Goal: Transaction & Acquisition: Purchase product/service

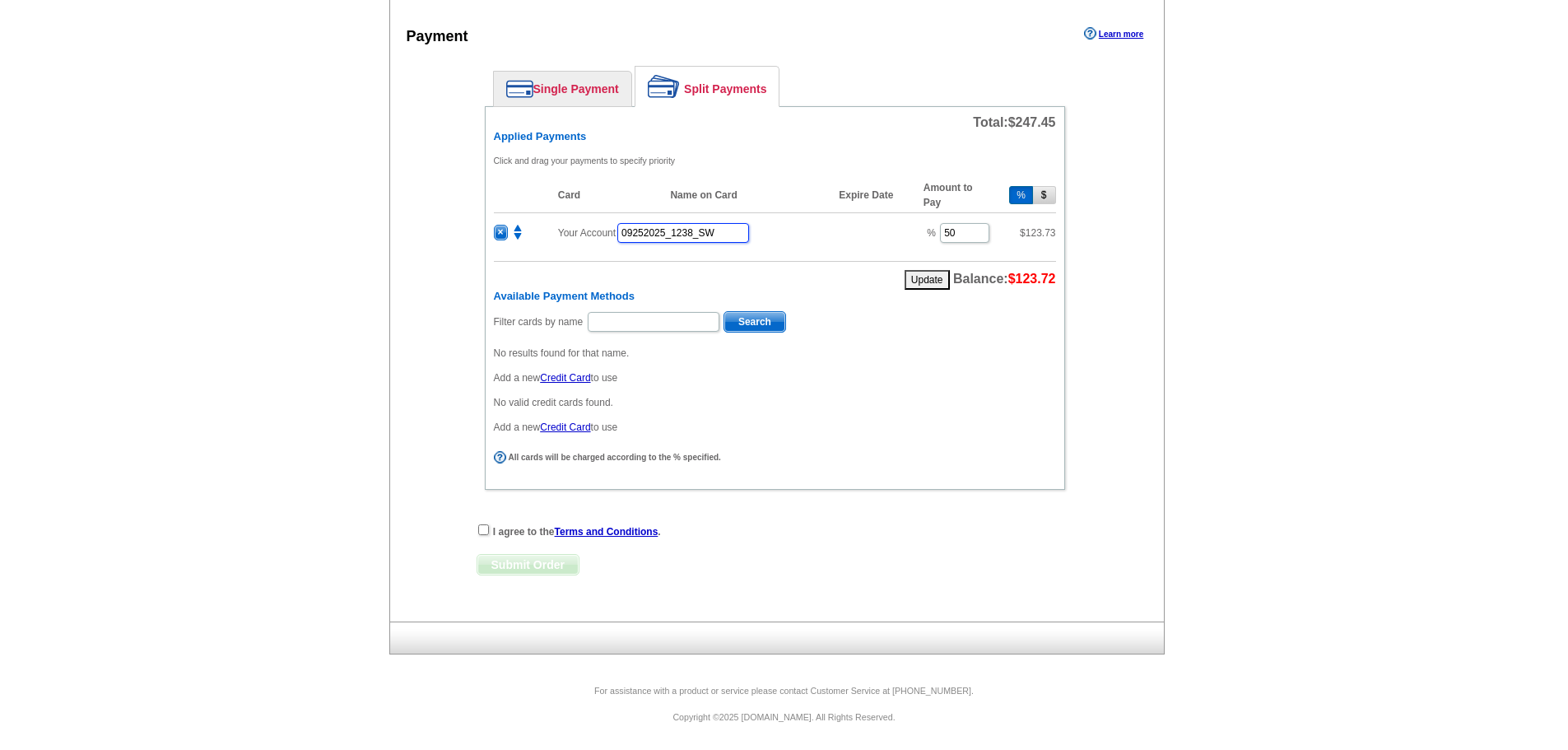
click at [640, 230] on input "09252025_1238_SW" at bounding box center [683, 233] width 132 height 20
click at [726, 227] on input "09252025_1238_SW" at bounding box center [683, 233] width 132 height 20
click at [726, 227] on input "09252025_1238_SW" at bounding box center [683, 233] width 132 height 20
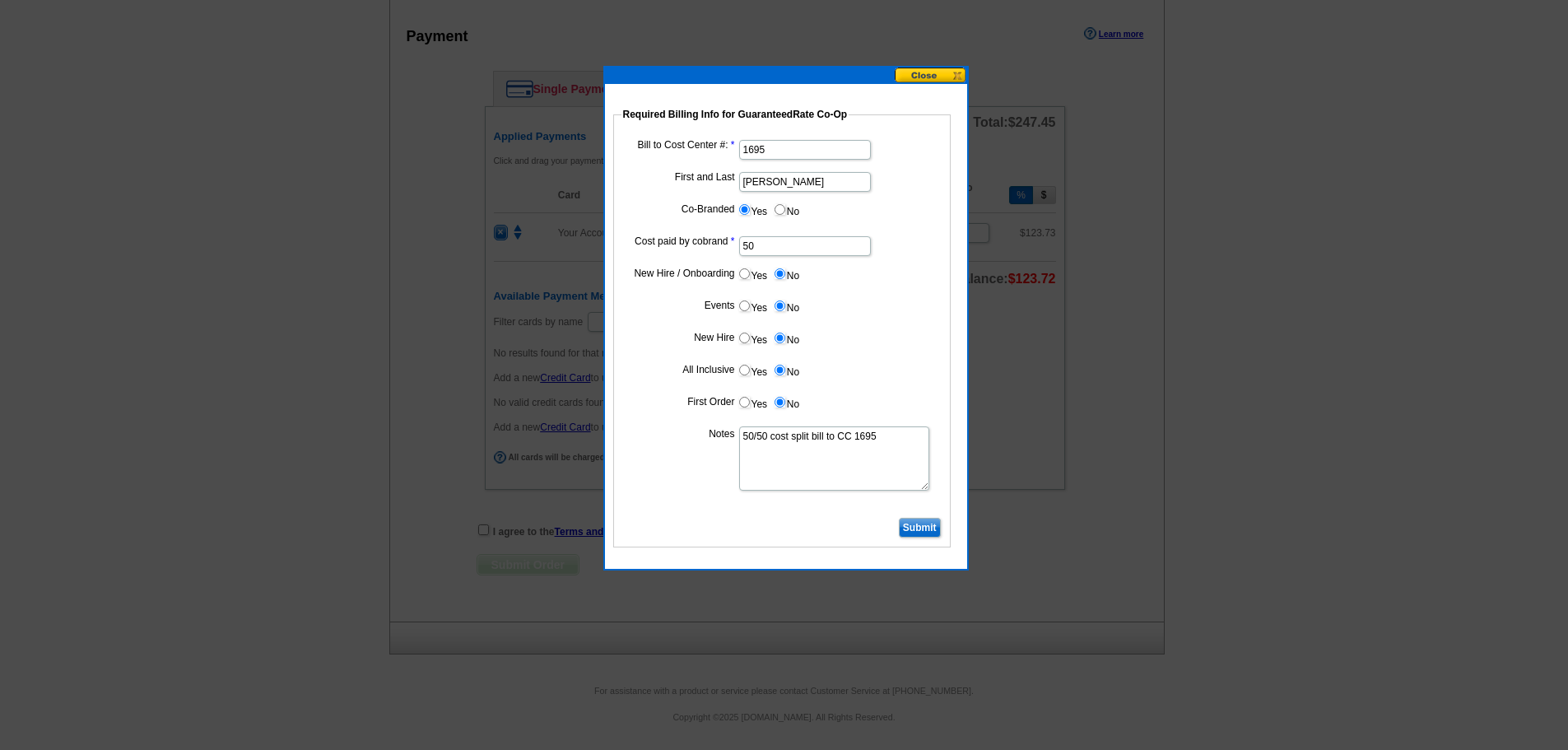
type input "09252025_1054_SW"
click at [922, 524] on input "Submit" at bounding box center [919, 527] width 42 height 20
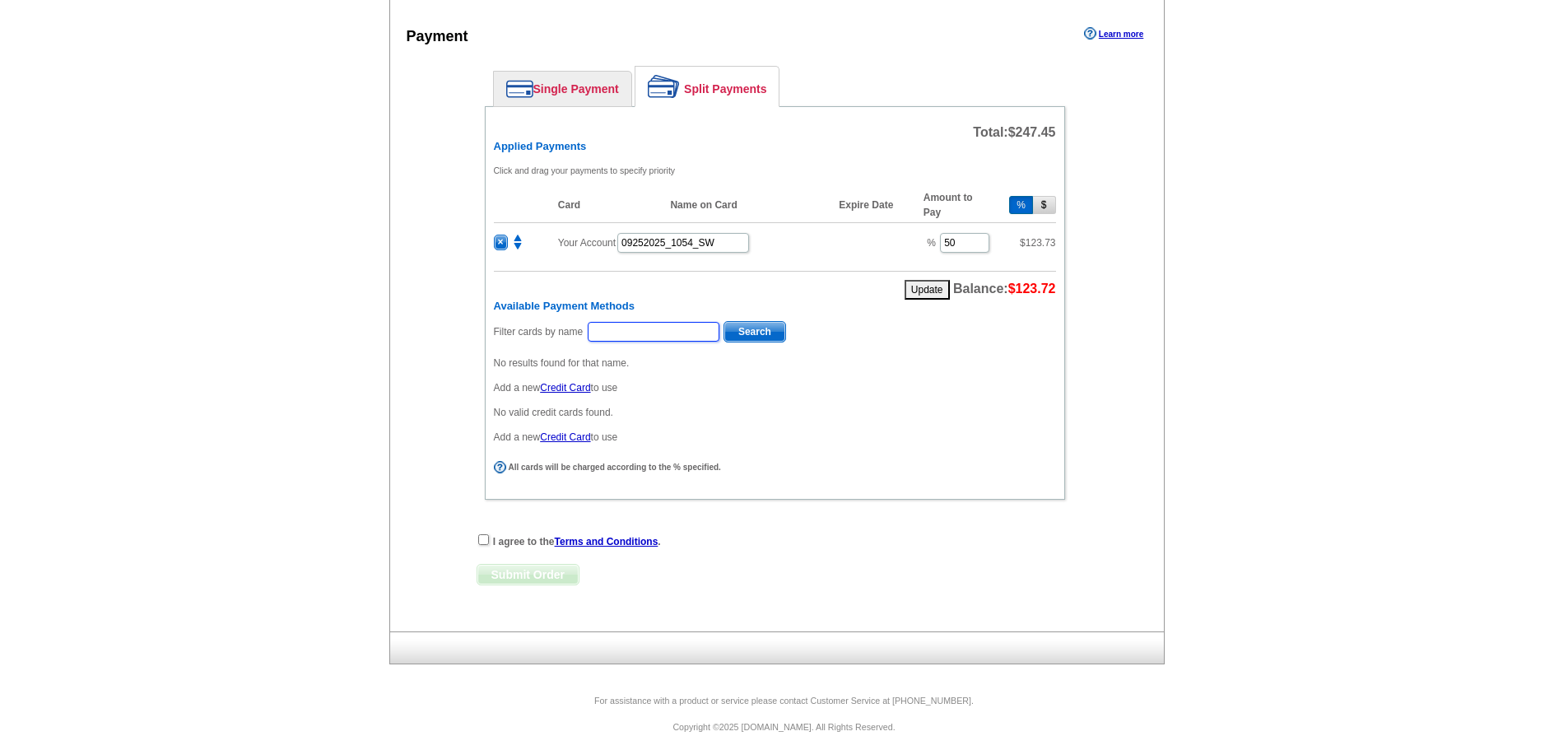
click at [650, 334] on input "text" at bounding box center [654, 331] width 132 height 20
type input "Favela"
click at [748, 334] on span "Search" at bounding box center [755, 331] width 61 height 20
click at [503, 402] on input "radio" at bounding box center [500, 402] width 10 height 10
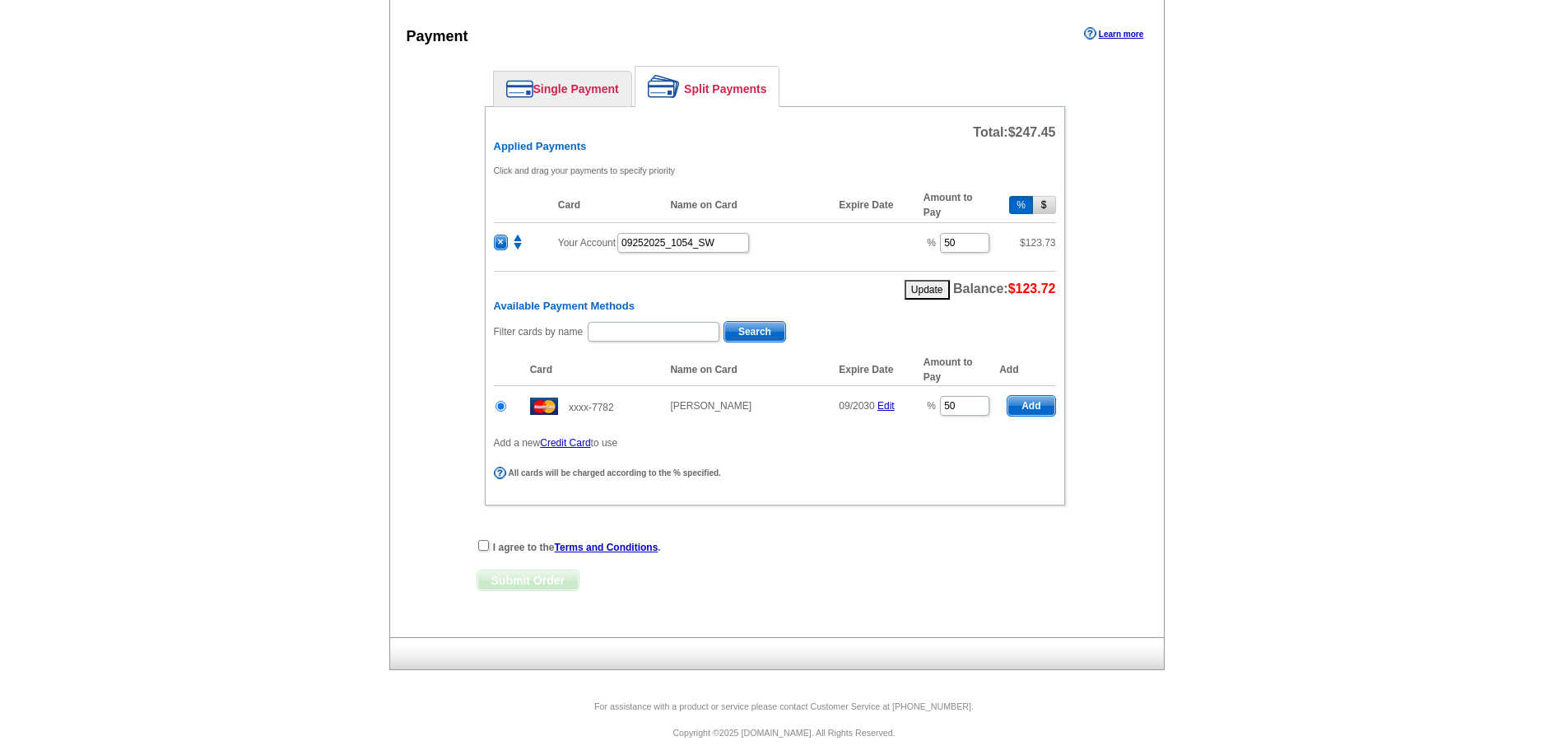
click at [1027, 402] on span "Add" at bounding box center [1031, 405] width 47 height 20
radio input "false"
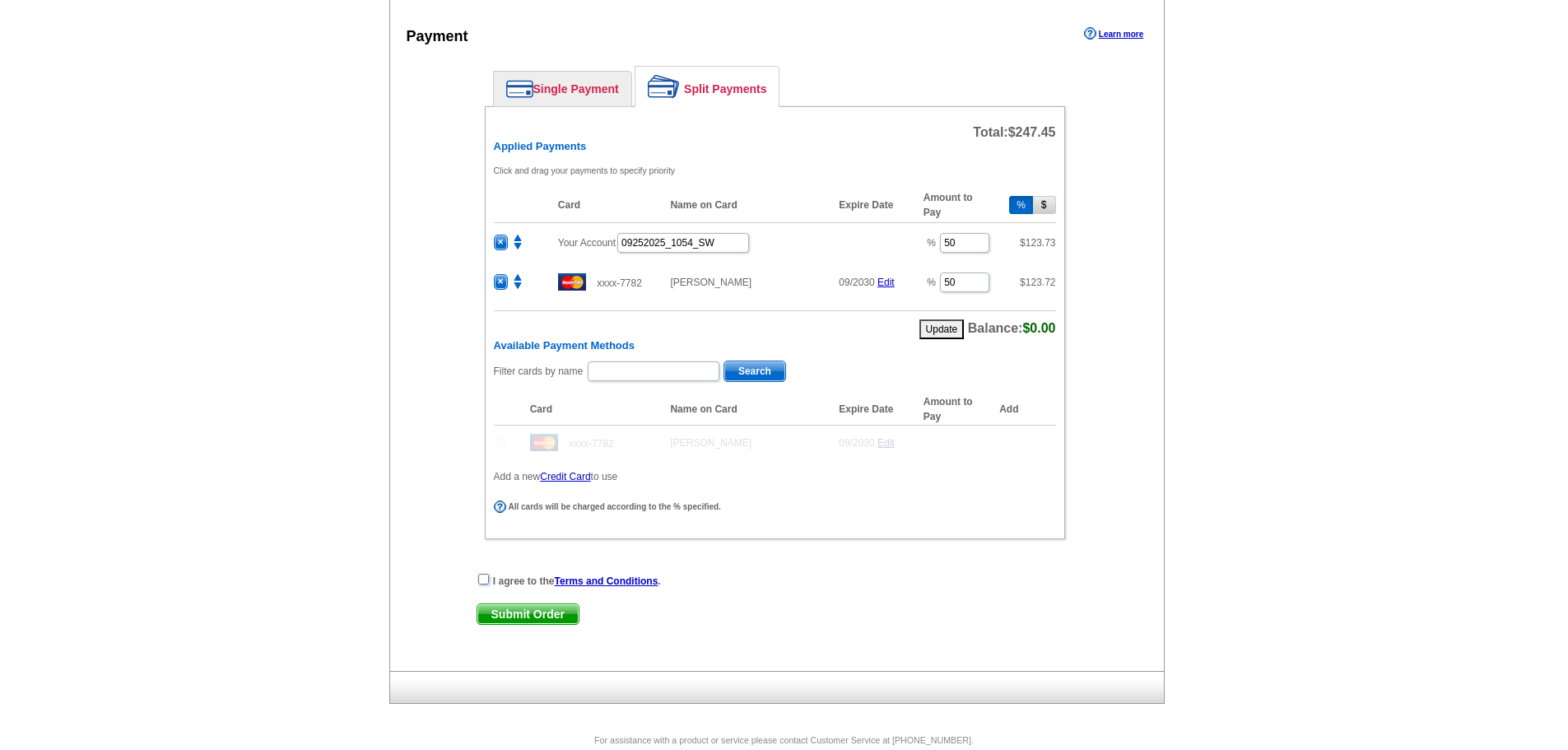
click at [486, 576] on input "checkbox" at bounding box center [482, 579] width 10 height 10
checkbox input "true"
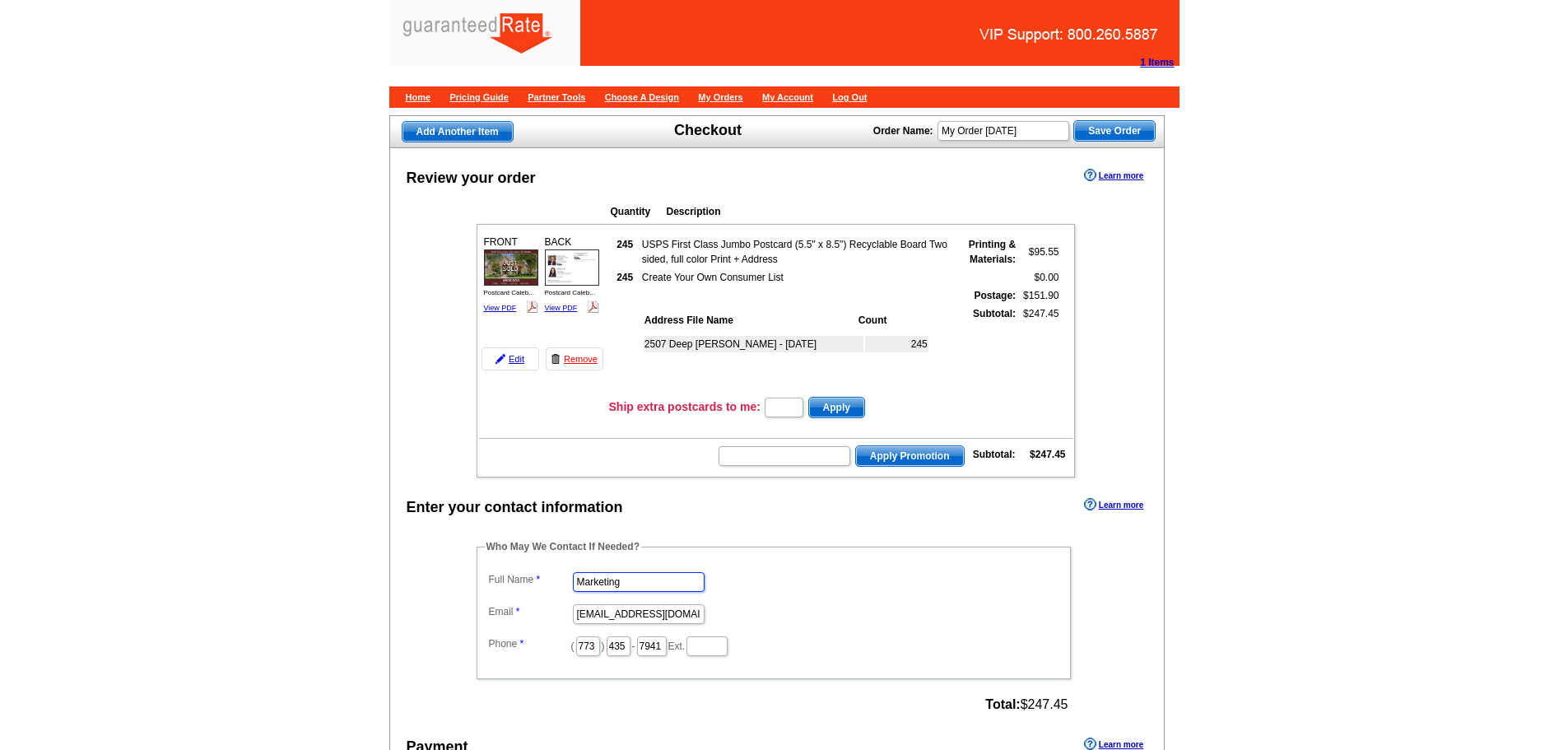
click at [611, 579] on input "Marketing" at bounding box center [639, 582] width 132 height 20
type input "Steve Waniewski"
click at [803, 512] on div "Enter your contact information Learn more" at bounding box center [777, 506] width 774 height 24
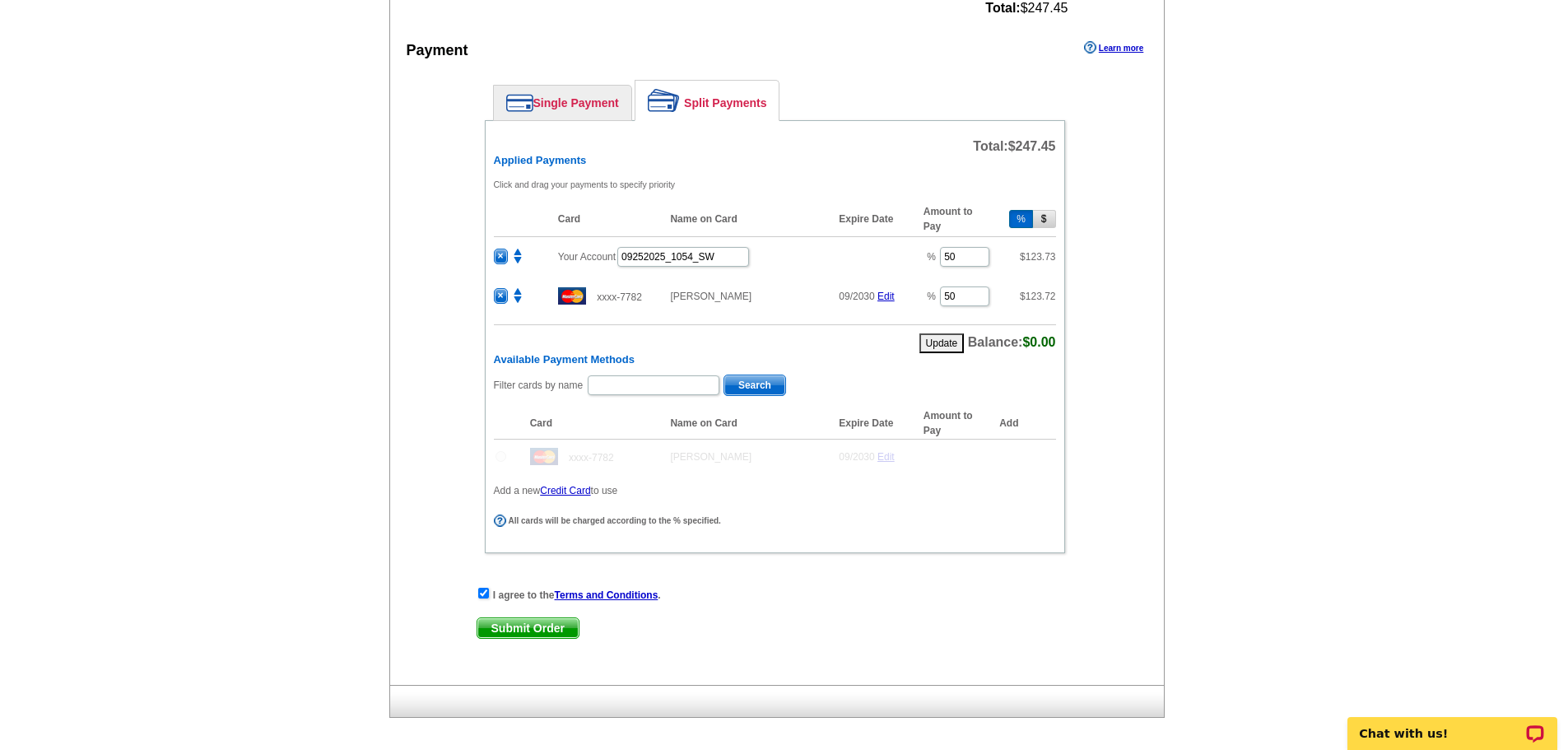
scroll to position [698, 0]
click at [541, 627] on span "Submit Order" at bounding box center [528, 627] width 101 height 20
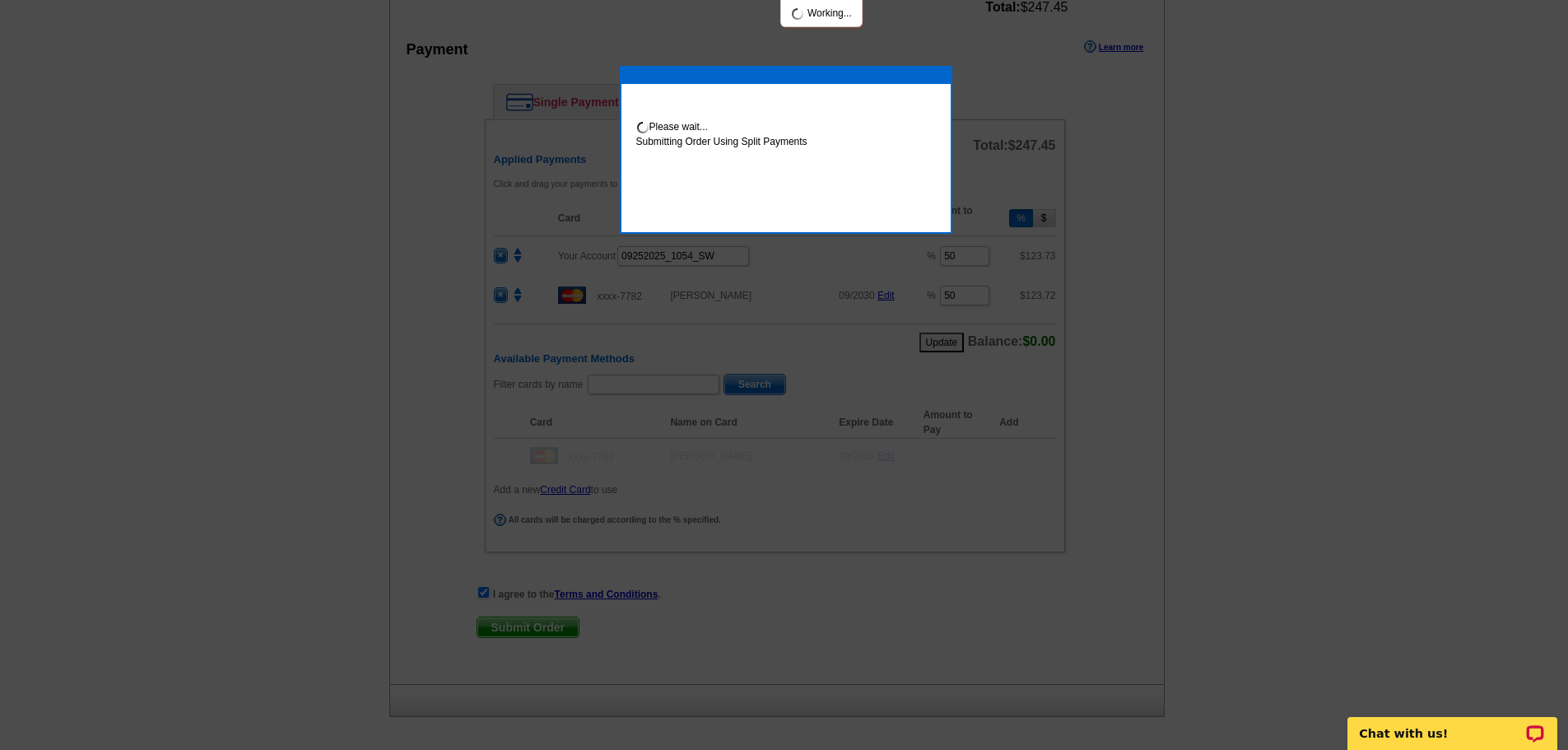
scroll to position [781, 0]
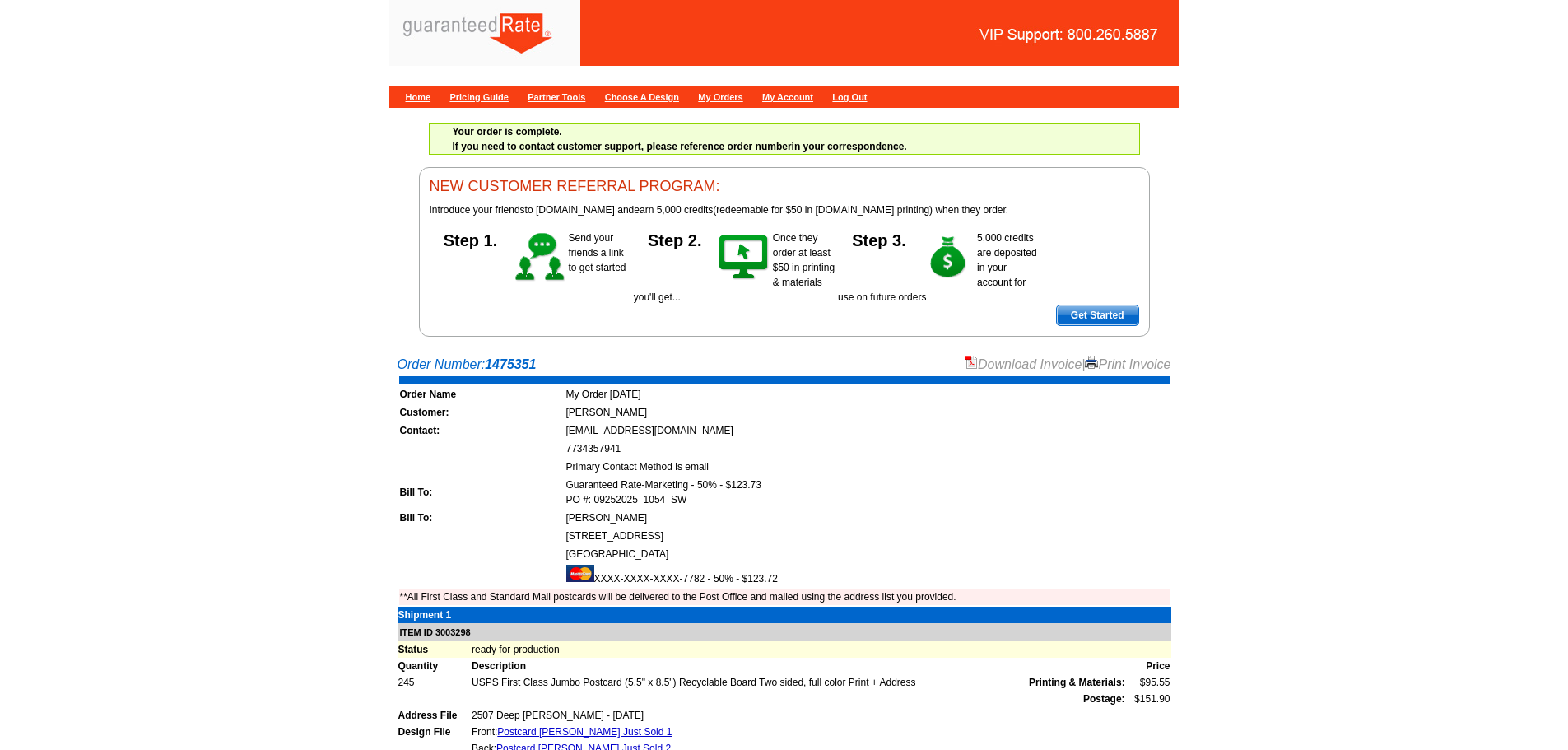
click at [1005, 365] on link "Download Invoice" at bounding box center [1023, 364] width 117 height 14
click at [427, 100] on link "Home" at bounding box center [418, 97] width 25 height 10
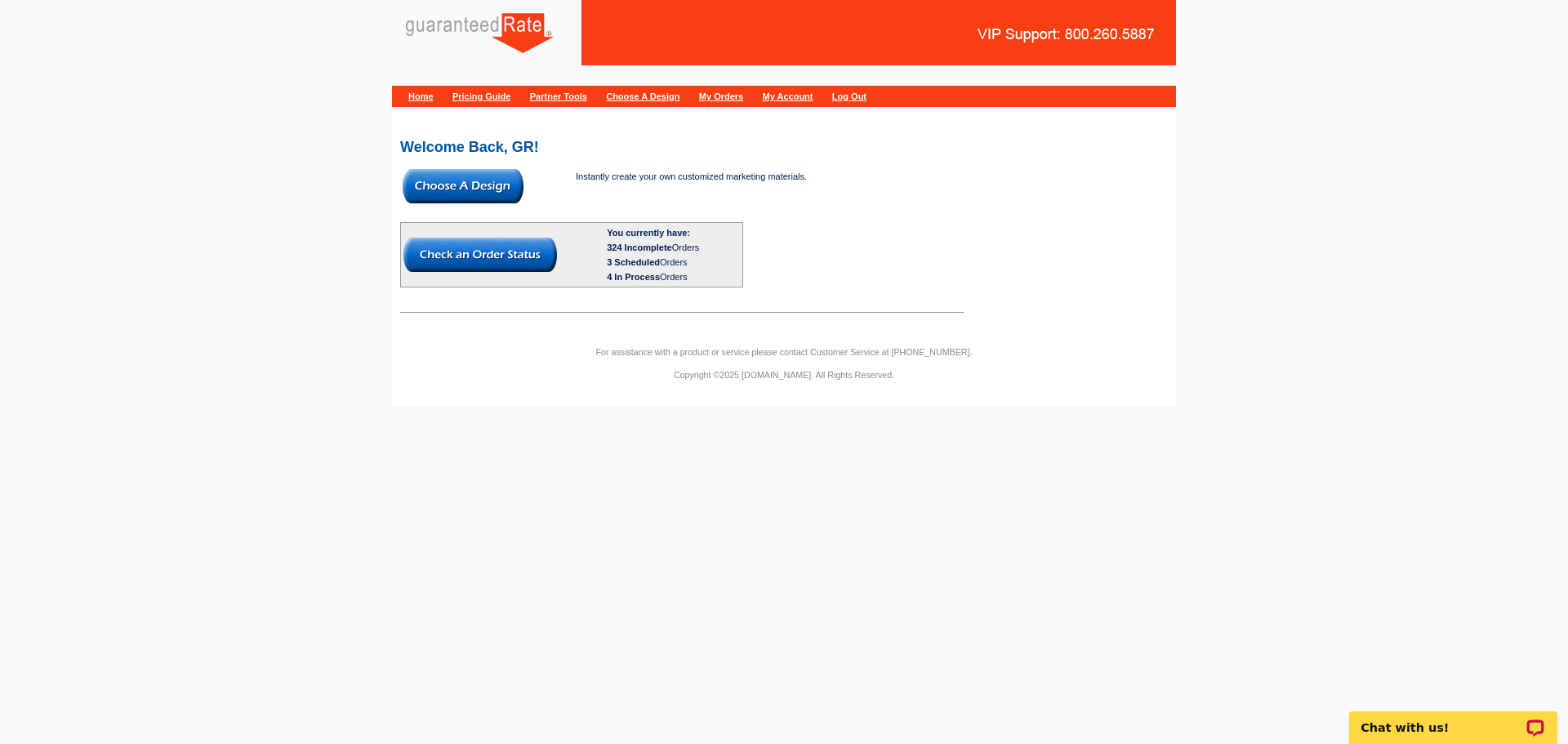
click at [467, 197] on img at bounding box center [463, 186] width 121 height 34
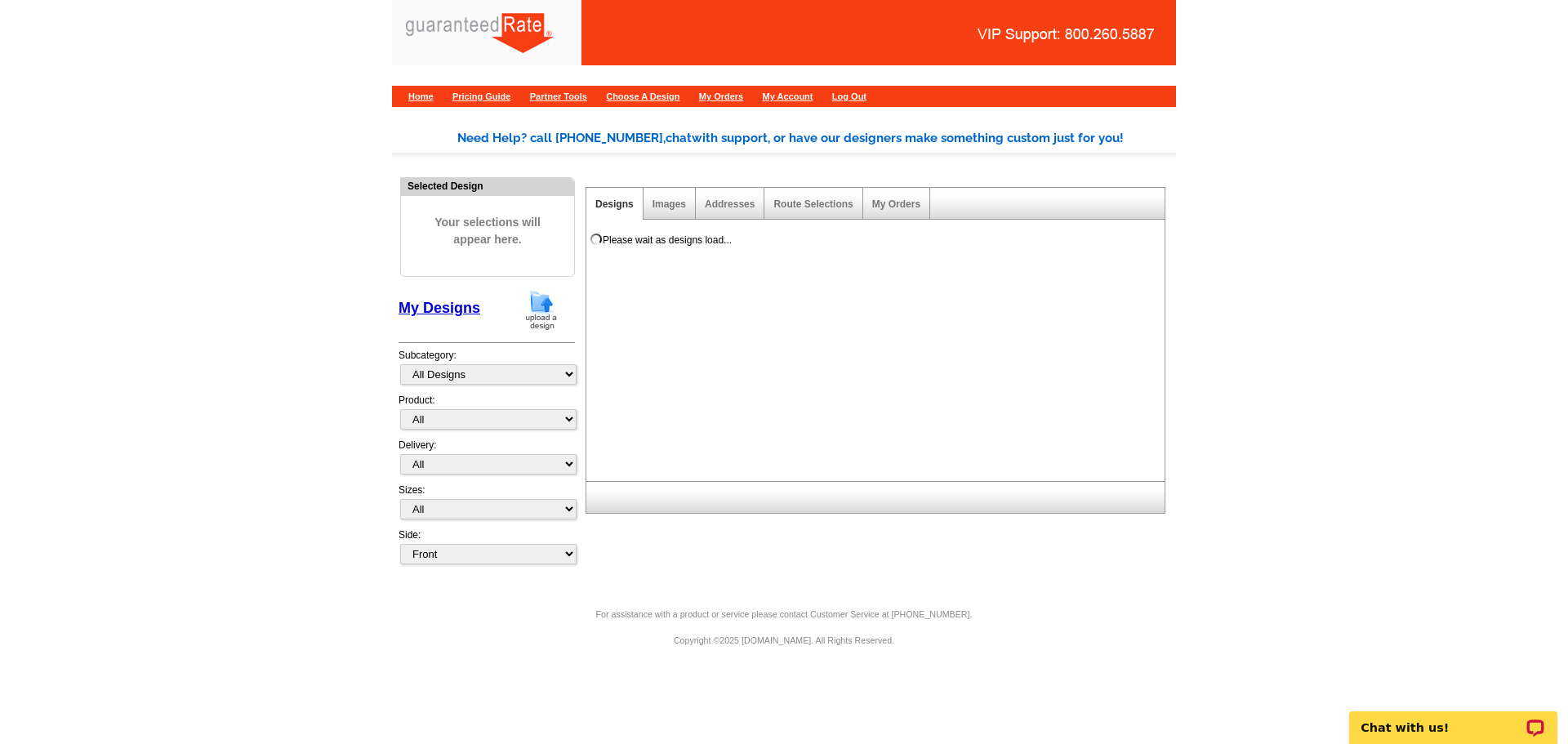
click at [535, 314] on img at bounding box center [542, 310] width 43 height 42
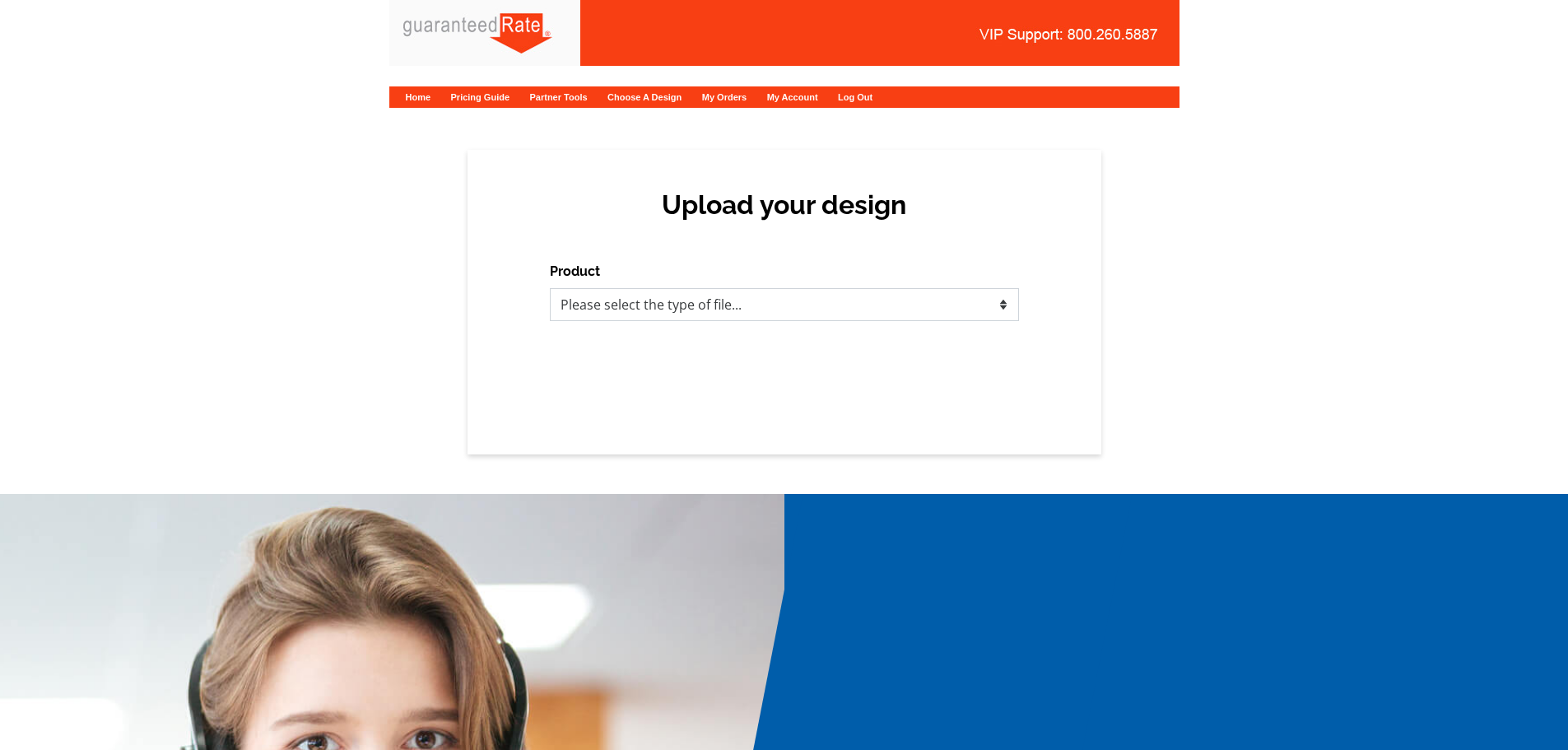
click at [669, 315] on select "Please select the type of file... Postcards Calendars Business Cards Letters an…" at bounding box center [784, 304] width 469 height 33
select select "1"
click at [550, 288] on select "Please select the type of file... Postcards Calendars Business Cards Letters an…" at bounding box center [784, 304] width 469 height 33
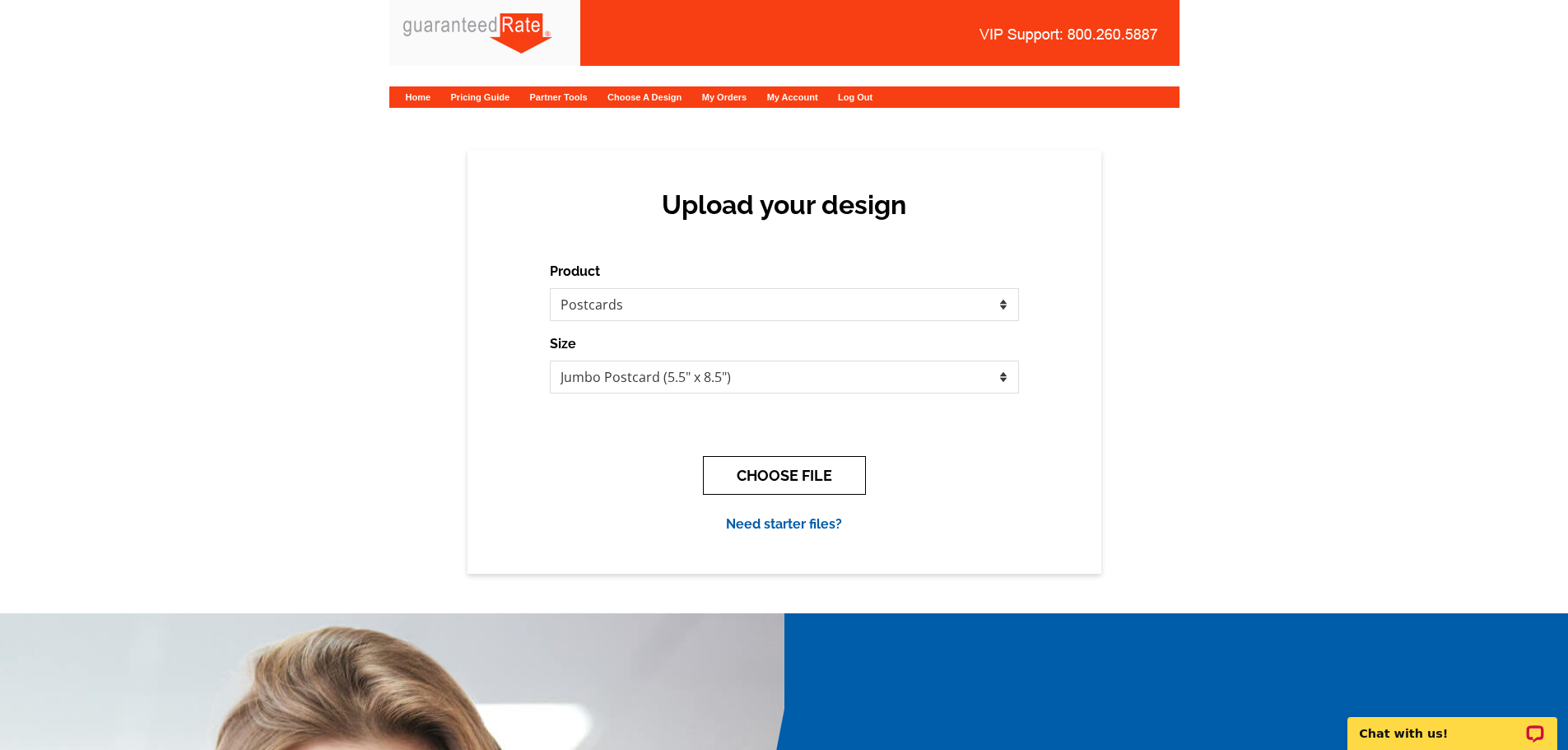
click at [750, 479] on button "CHOOSE FILE" at bounding box center [784, 475] width 163 height 38
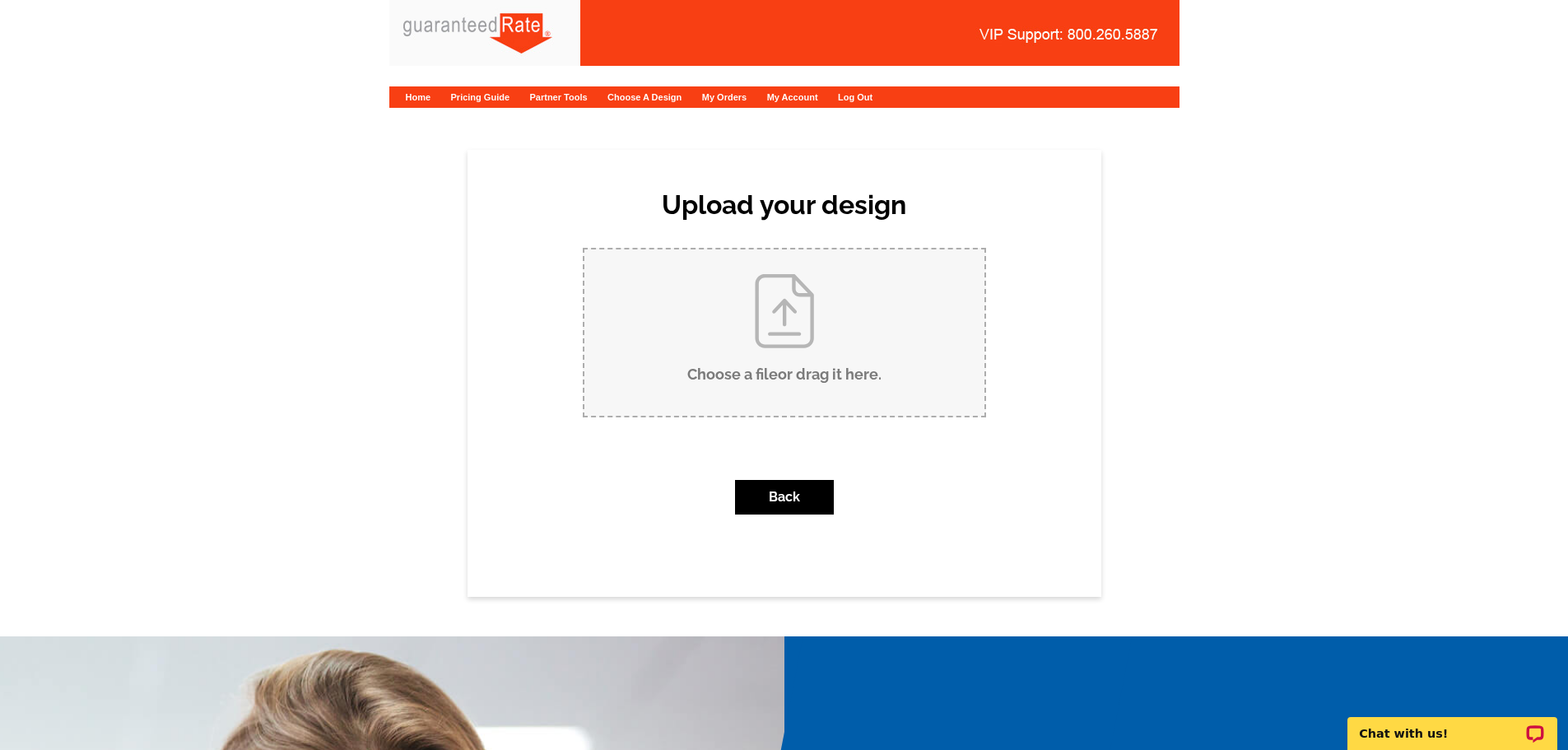
click at [795, 315] on input "Choose a file or drag it here ." at bounding box center [784, 333] width 400 height 166
type input "C:\fakepath\Just Listed [PERSON_NAME] 1800 [GEOGRAPHIC_DATA]pdf"
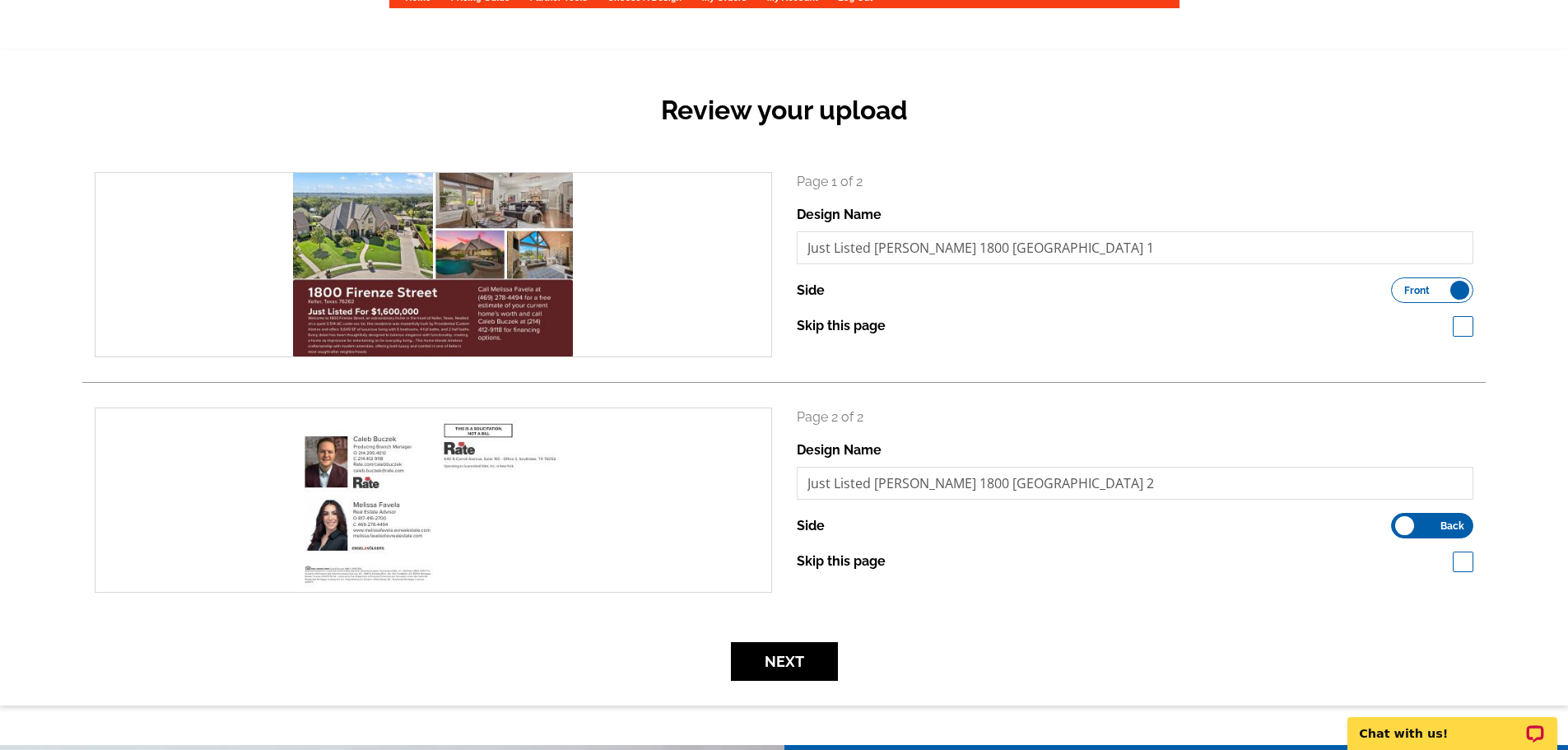
scroll to position [100, 0]
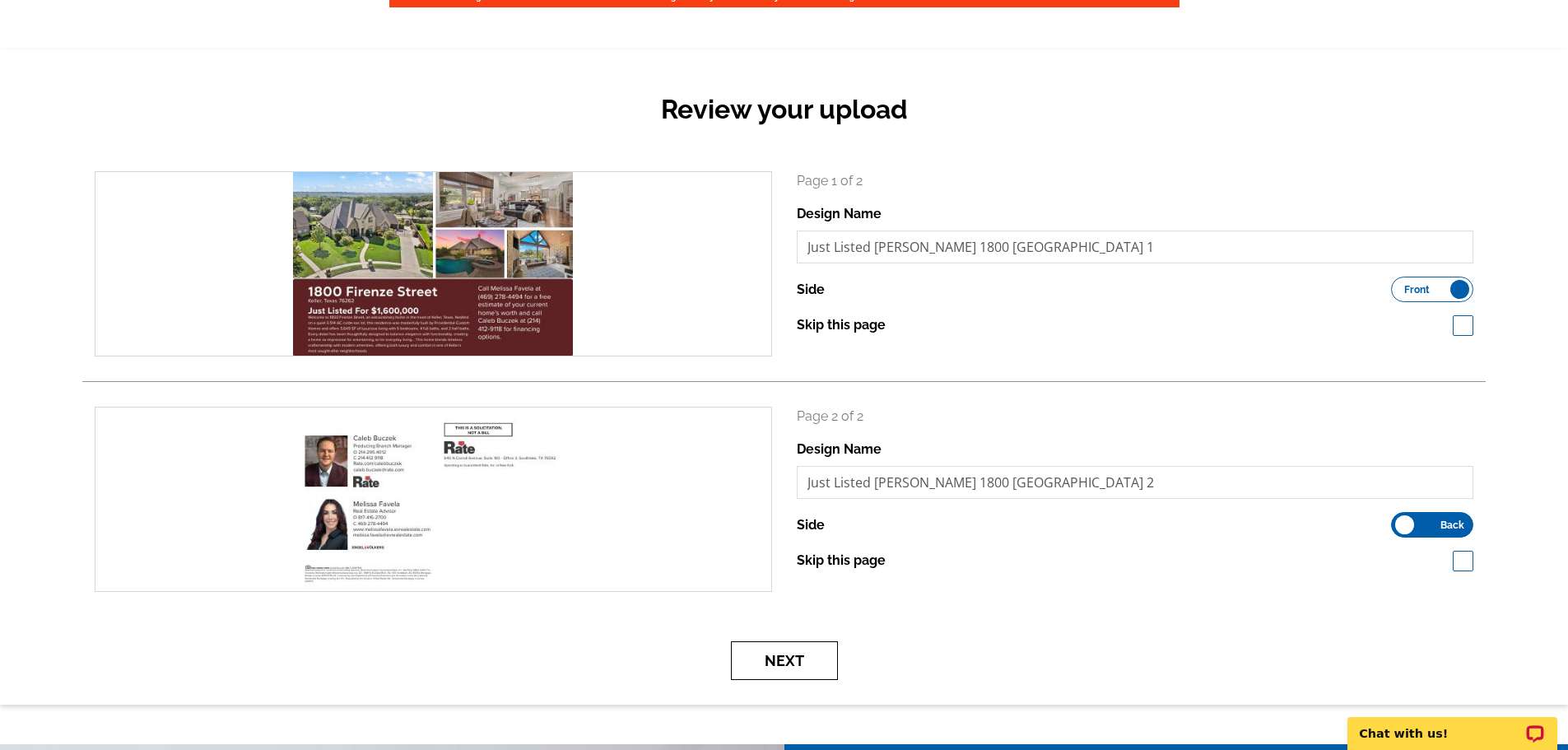
click at [757, 656] on button "Next" at bounding box center [784, 660] width 107 height 38
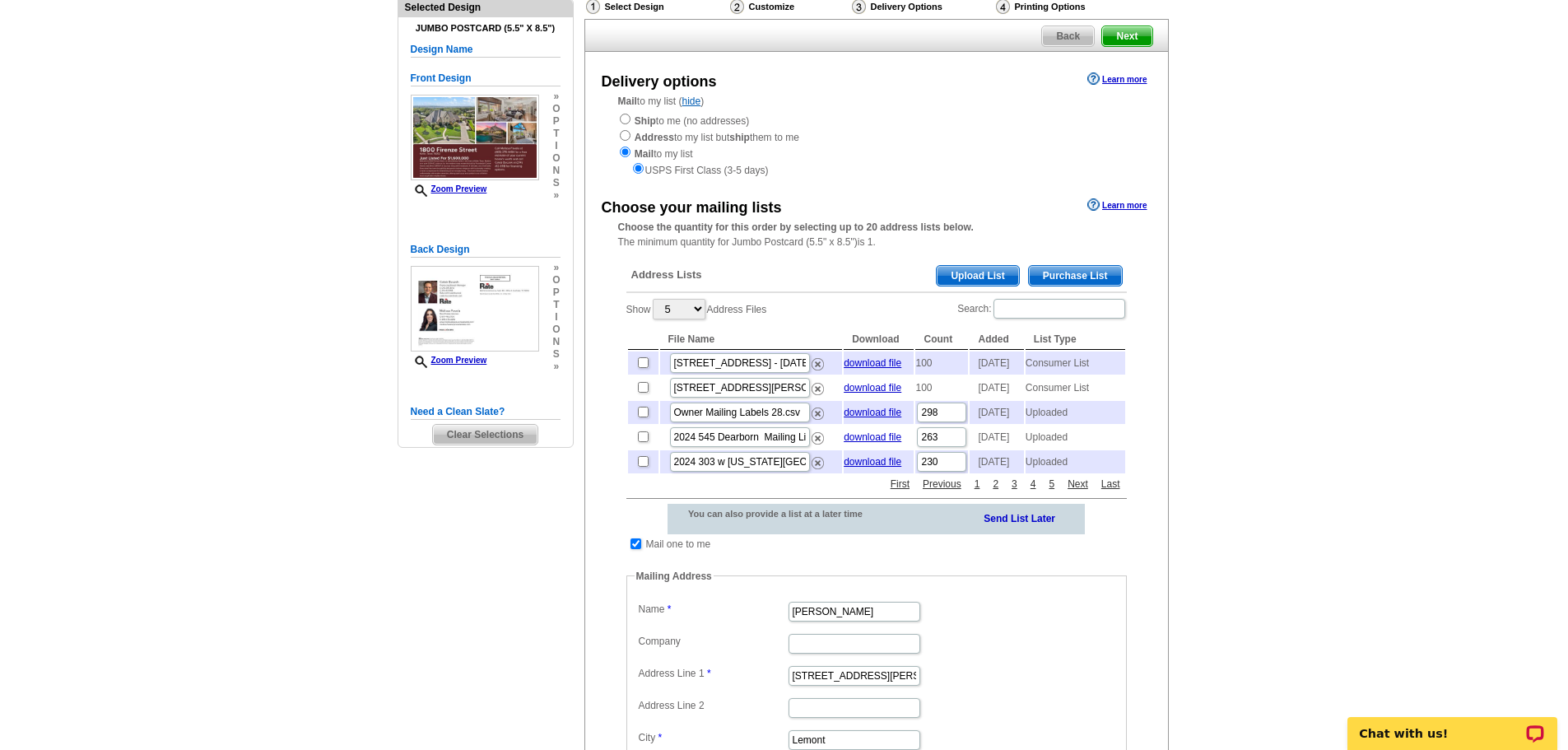
scroll to position [123, 0]
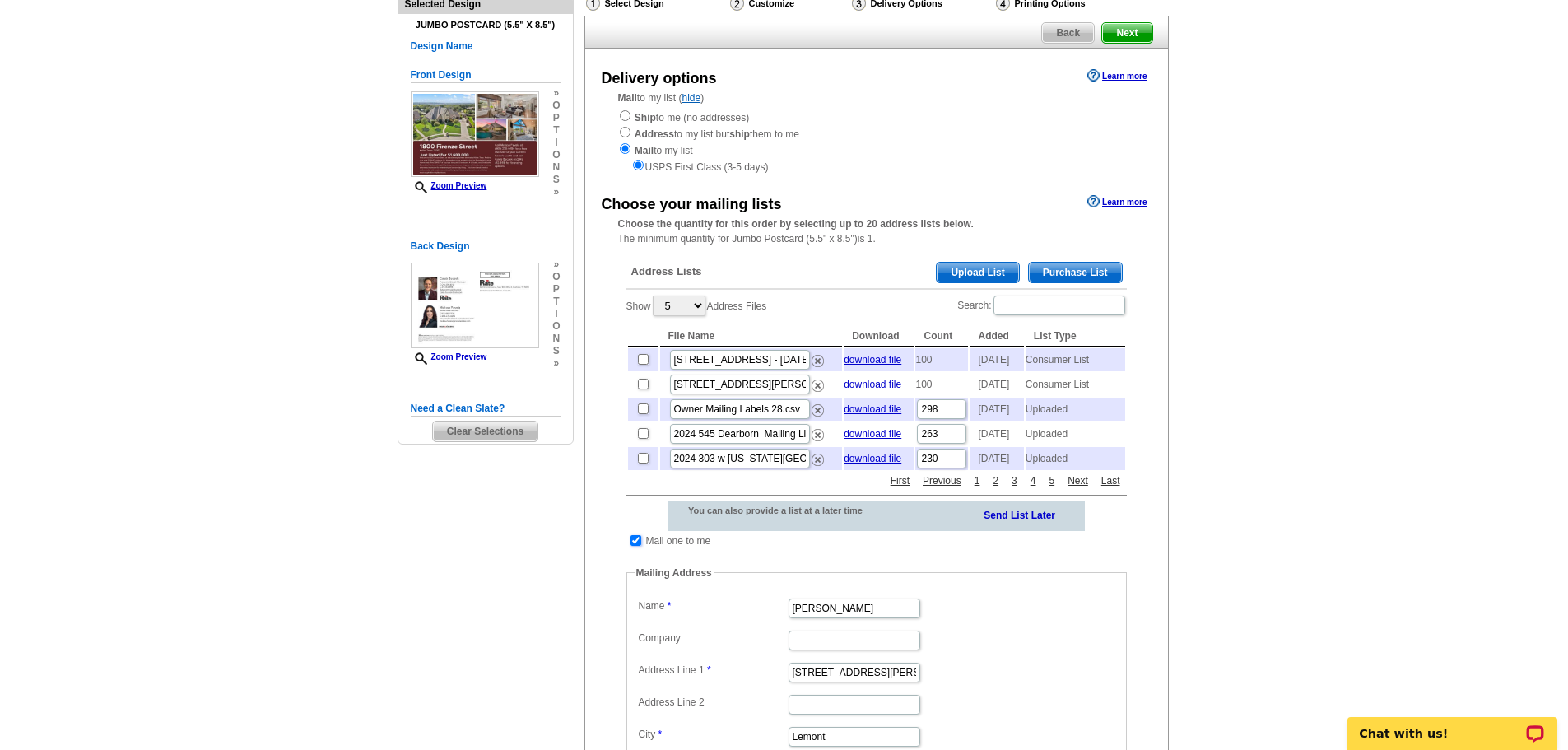
click at [636, 546] on input "checkbox" at bounding box center [635, 540] width 10 height 10
checkbox input "false"
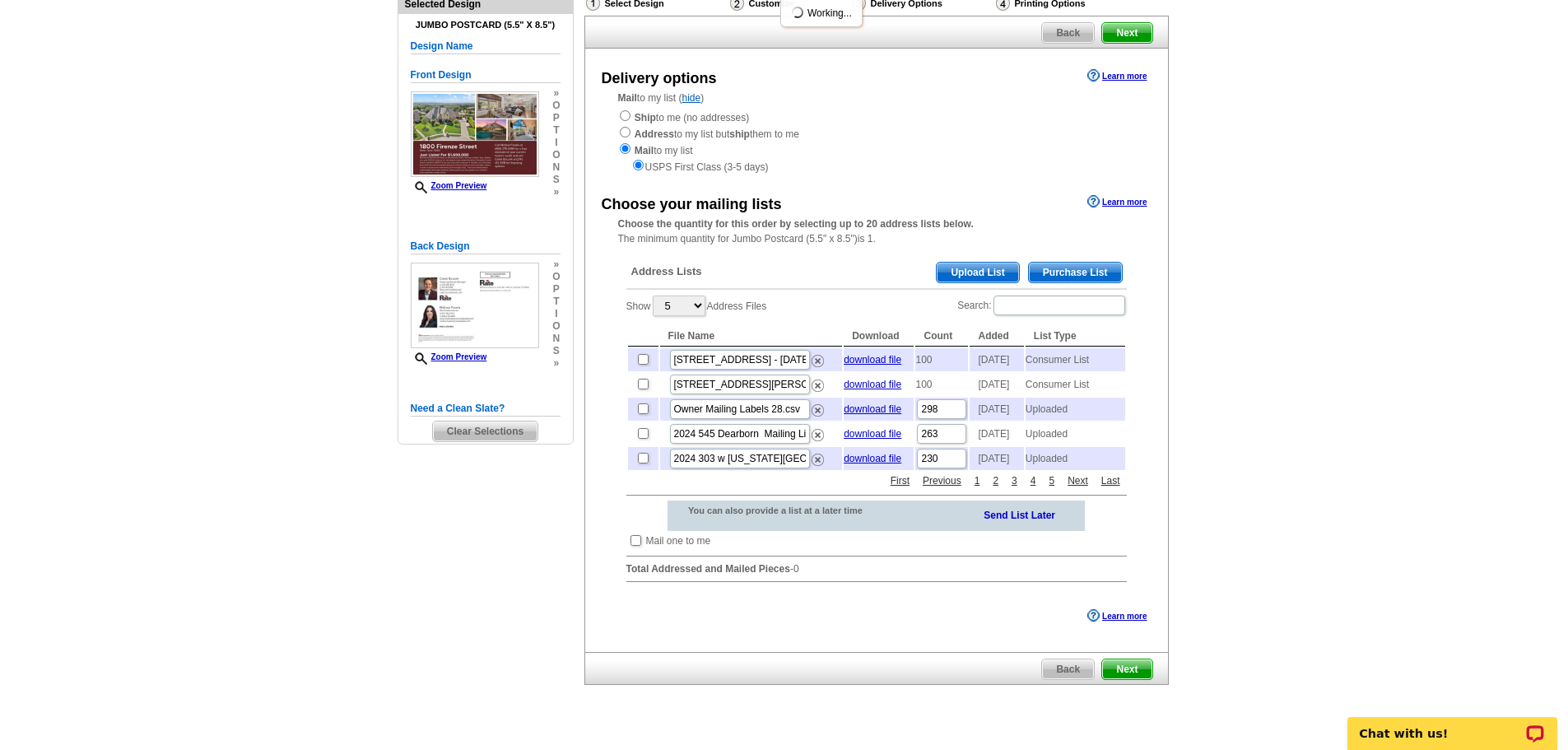
click at [1096, 267] on span "Purchase List" at bounding box center [1074, 272] width 93 height 20
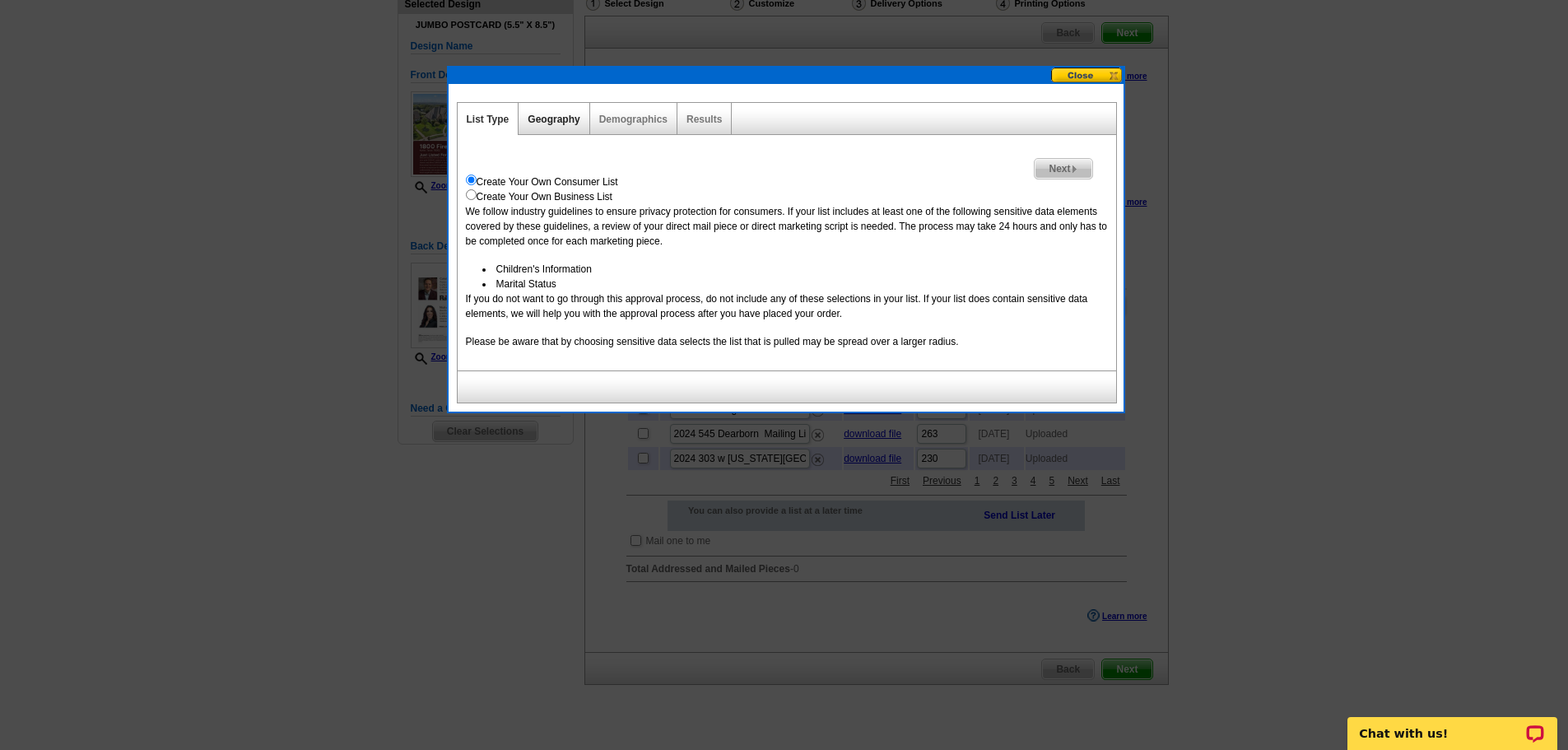
click at [539, 121] on link "Geography" at bounding box center [553, 119] width 51 height 11
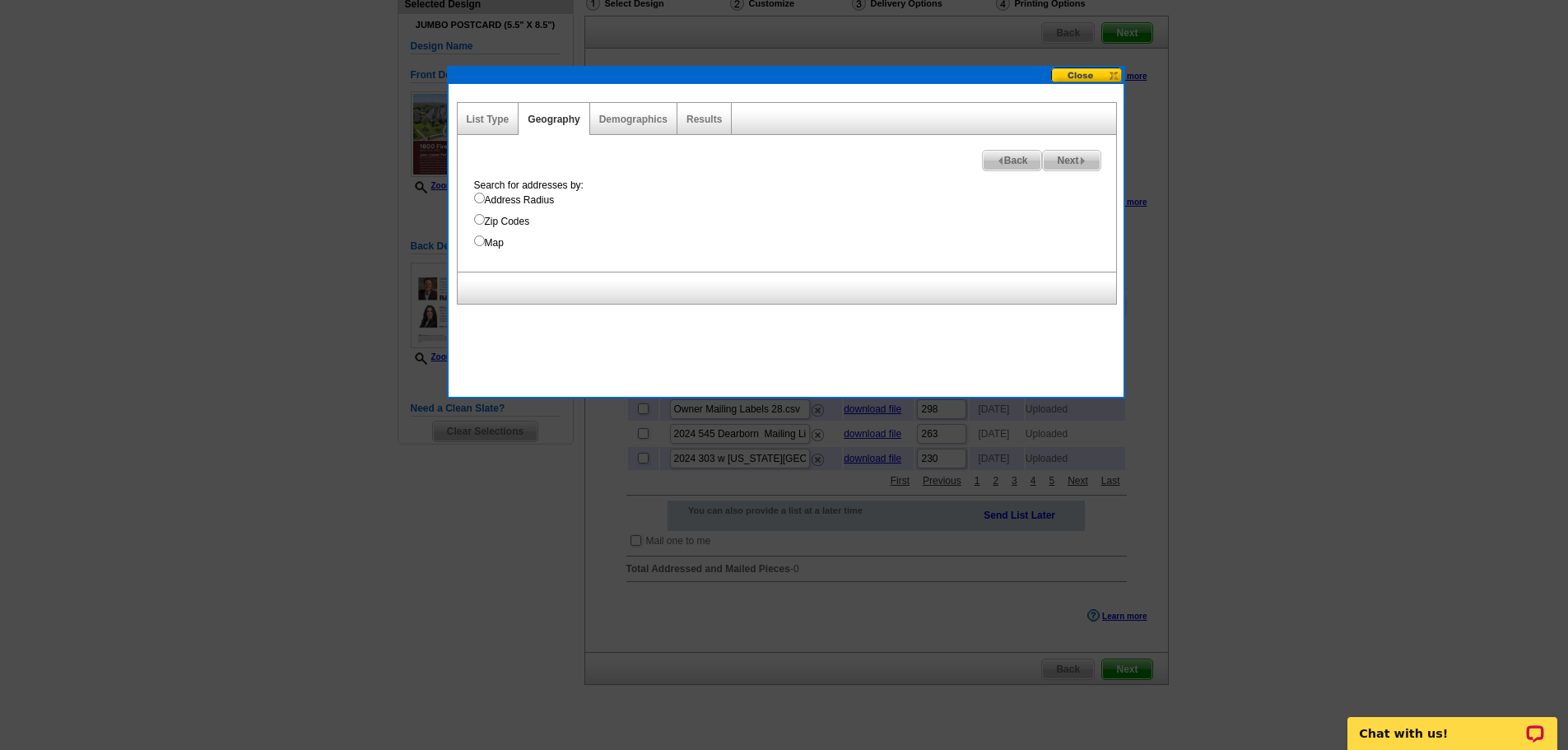
click at [483, 195] on input "Address Radius" at bounding box center [479, 197] width 10 height 10
radio input "true"
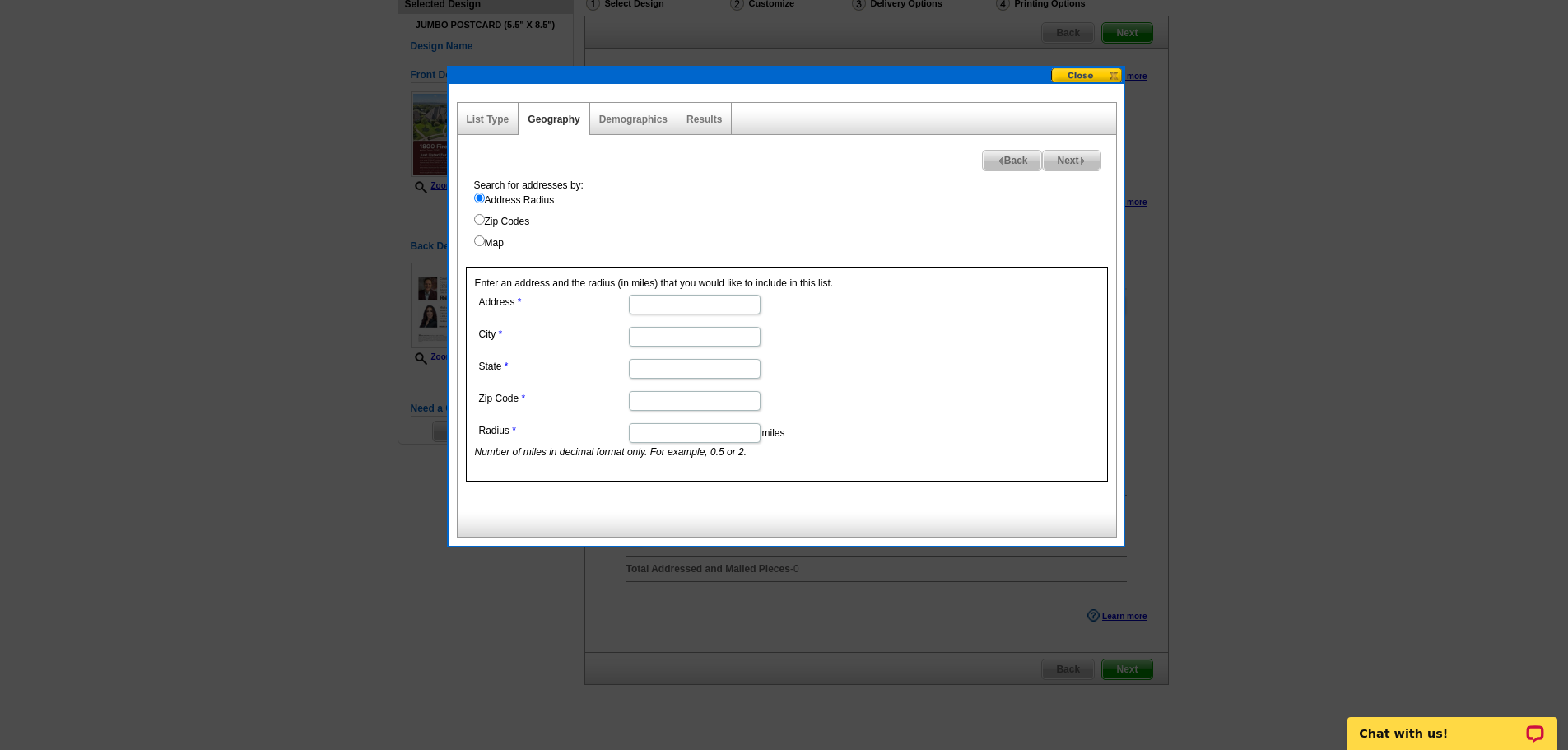
paste input "1800 Firenze Street, Keller, Texas 76262"
drag, startPoint x: 663, startPoint y: 307, endPoint x: 848, endPoint y: 334, distance: 187.0
click at [848, 334] on dl "Address 1800 Firenze Street, Keller, Texas 76262 City State Zip Code Radius mil…" at bounding box center [694, 375] width 438 height 168
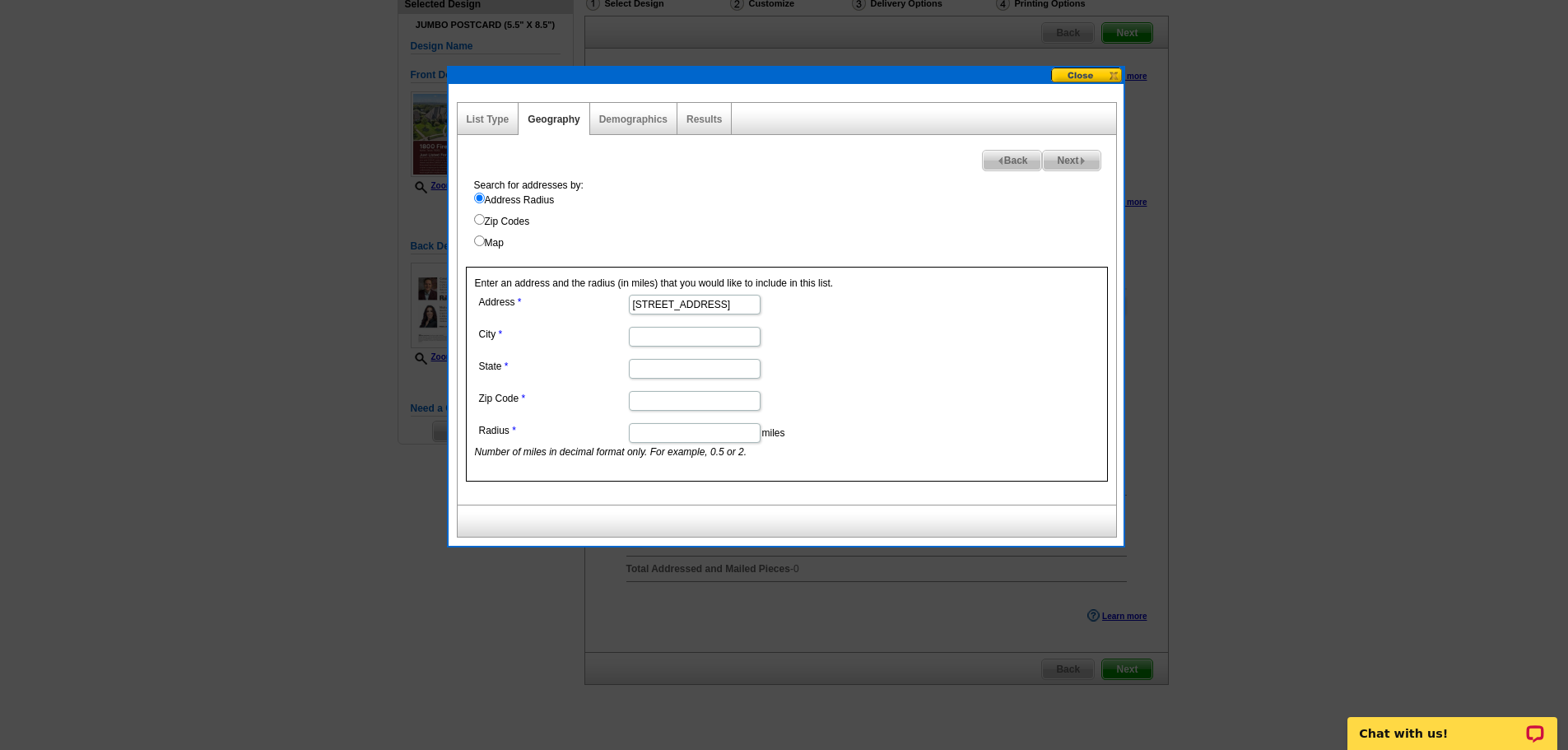
type input "1800 Firenze Street"
click at [692, 340] on input "City" at bounding box center [695, 336] width 132 height 20
paste input "1800 Firenze Street, Keller, Texas 76262"
drag, startPoint x: 665, startPoint y: 336, endPoint x: 439, endPoint y: 404, distance: 236.0
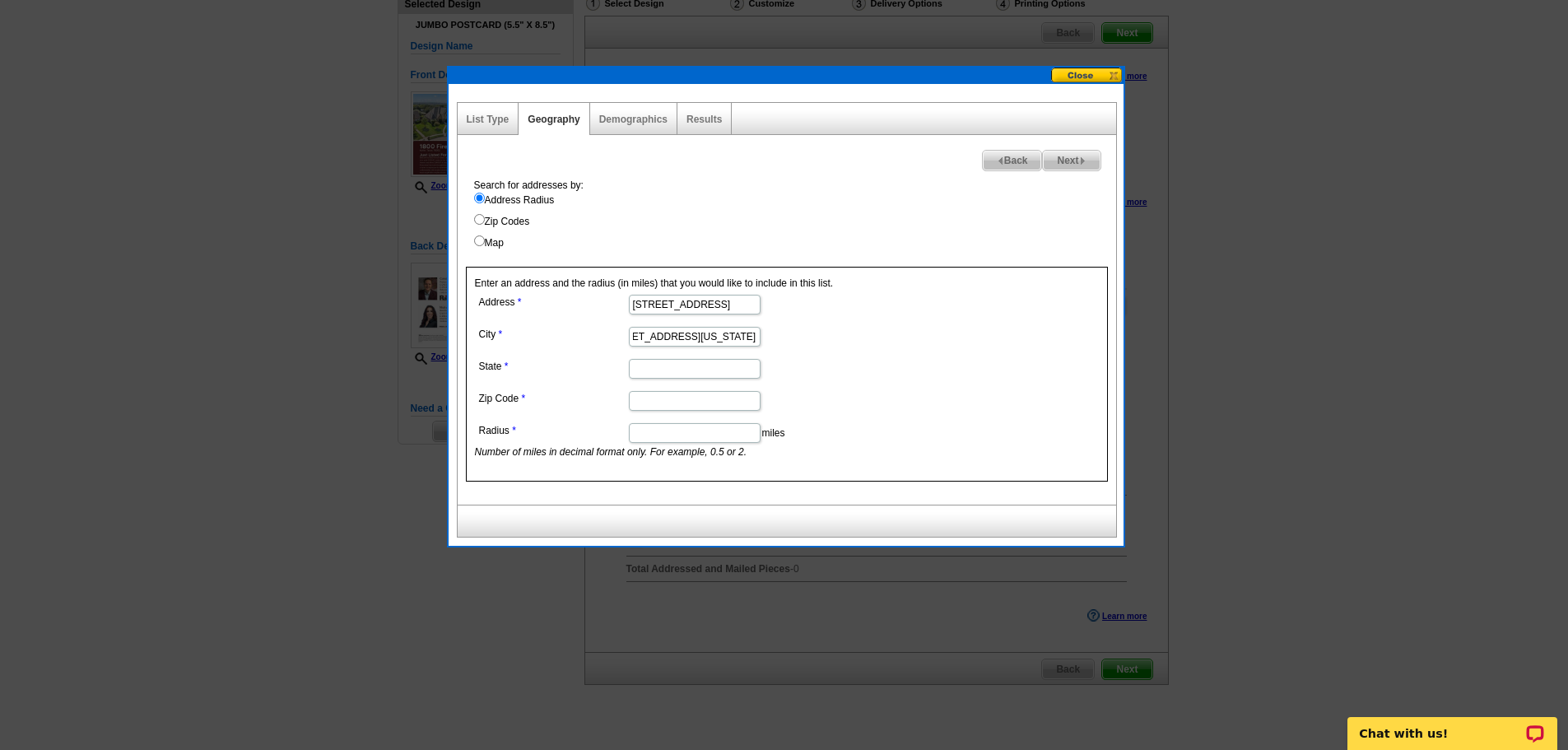
click at [439, 404] on body "1 Items Home Pricing Guide Partner Tools Choose A Design My Orders My Account L…" at bounding box center [784, 357] width 1568 height 959
drag, startPoint x: 657, startPoint y: 335, endPoint x: 1148, endPoint y: 523, distance: 525.8
click at [1148, 523] on body "1 Items Home Pricing Guide Partner Tools Choose A Design My Orders My Account L…" at bounding box center [784, 357] width 1568 height 959
type input "Keller"
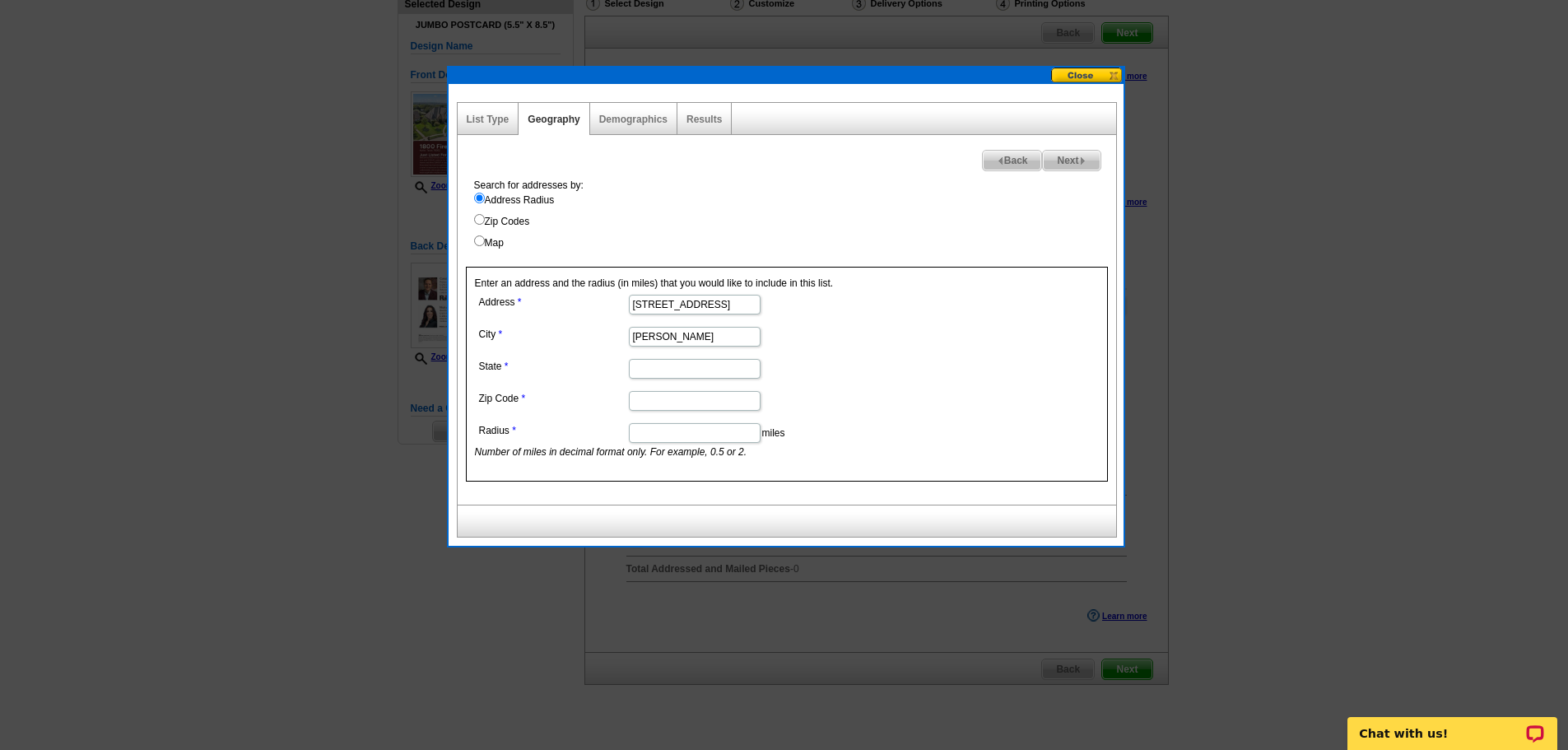
click at [707, 367] on input "State" at bounding box center [695, 368] width 132 height 20
type input "Texas"
click at [664, 389] on dd at bounding box center [694, 399] width 438 height 25
click at [656, 398] on input "Zip Code" at bounding box center [695, 400] width 132 height 20
paste input "1800 Firenze Street, Keller, Texas 76262"
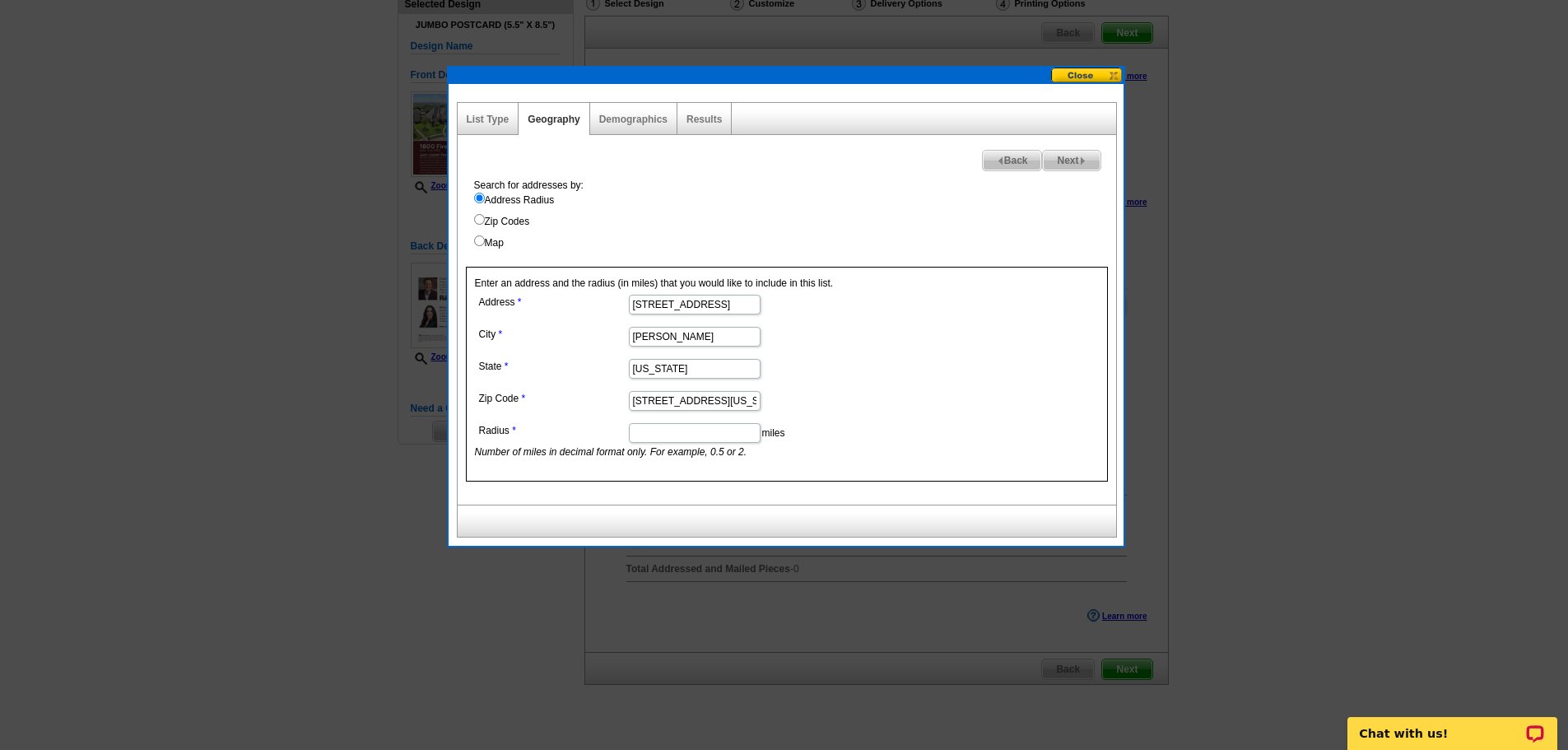
scroll to position [0, 59]
drag, startPoint x: 725, startPoint y: 400, endPoint x: 304, endPoint y: 483, distance: 429.1
click at [304, 483] on body "1 Items Home Pricing Guide Partner Tools Choose A Design My Orders My Account L…" at bounding box center [784, 357] width 1568 height 959
type input "76262"
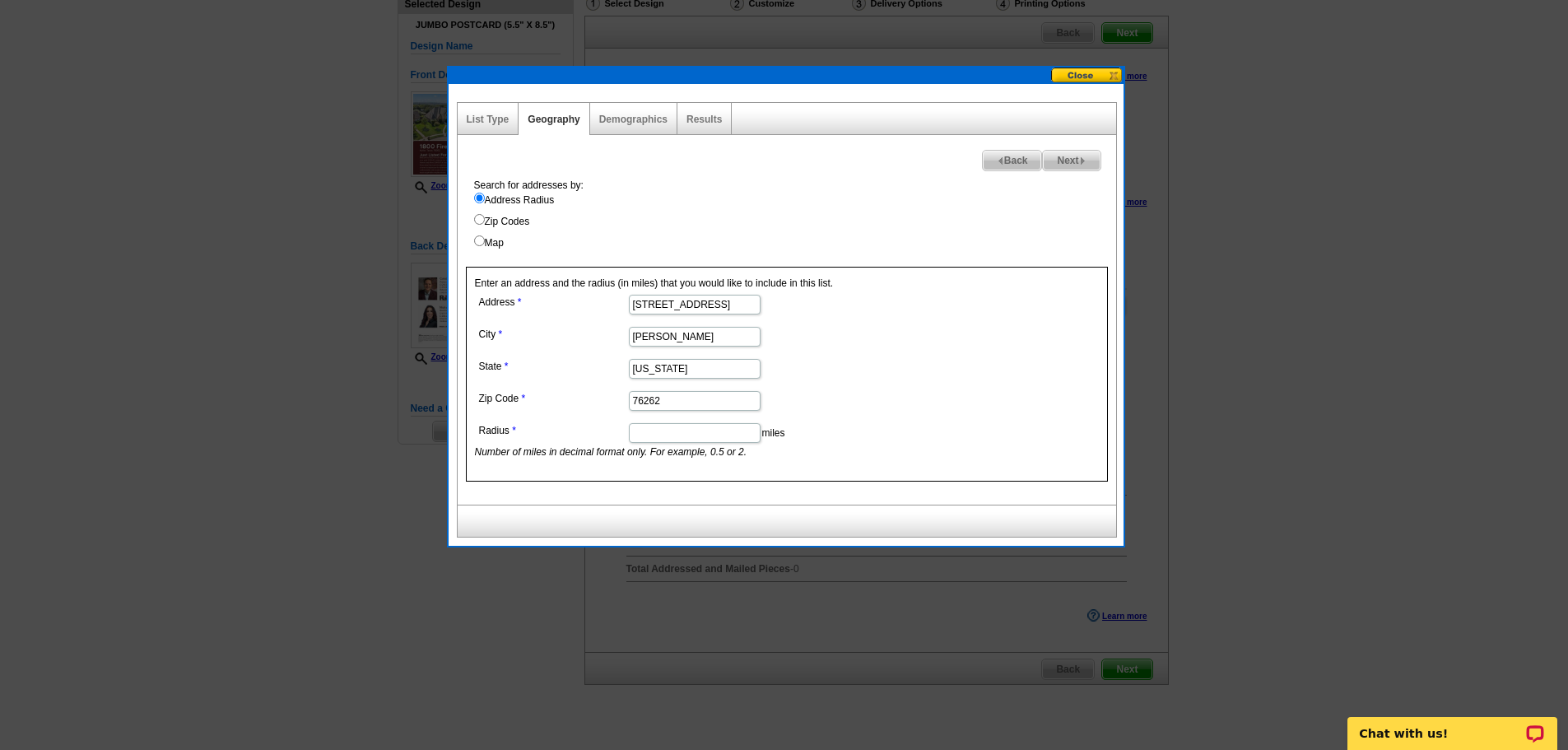
click at [719, 439] on input "Radius" at bounding box center [695, 432] width 132 height 20
click at [899, 374] on dd "Texas" at bounding box center [694, 367] width 438 height 25
click at [663, 438] on input "Radius" at bounding box center [695, 432] width 132 height 20
type input ".5"
click at [700, 240] on label "Map" at bounding box center [795, 243] width 642 height 15
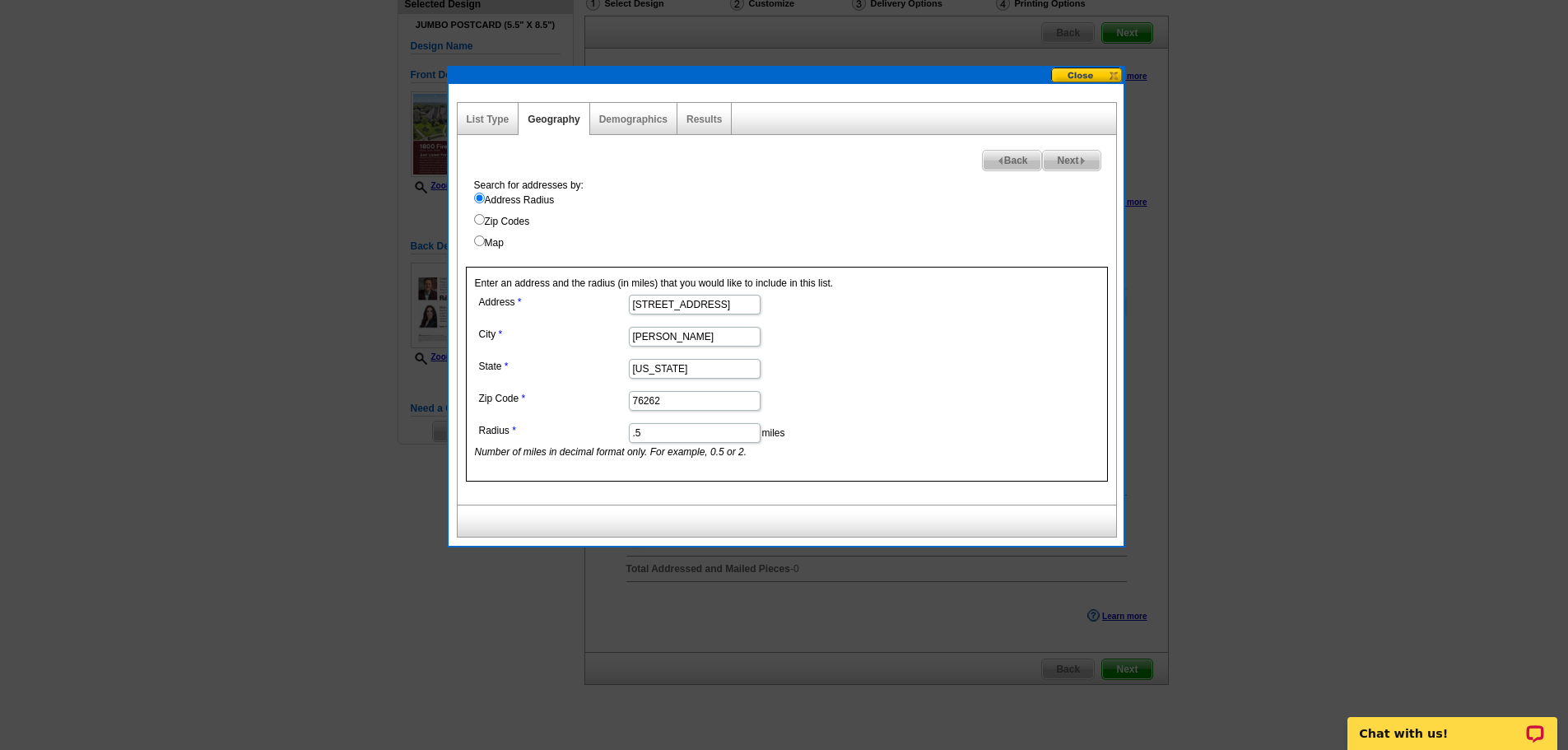
click at [485, 240] on input "Map" at bounding box center [479, 240] width 10 height 10
radio input "true"
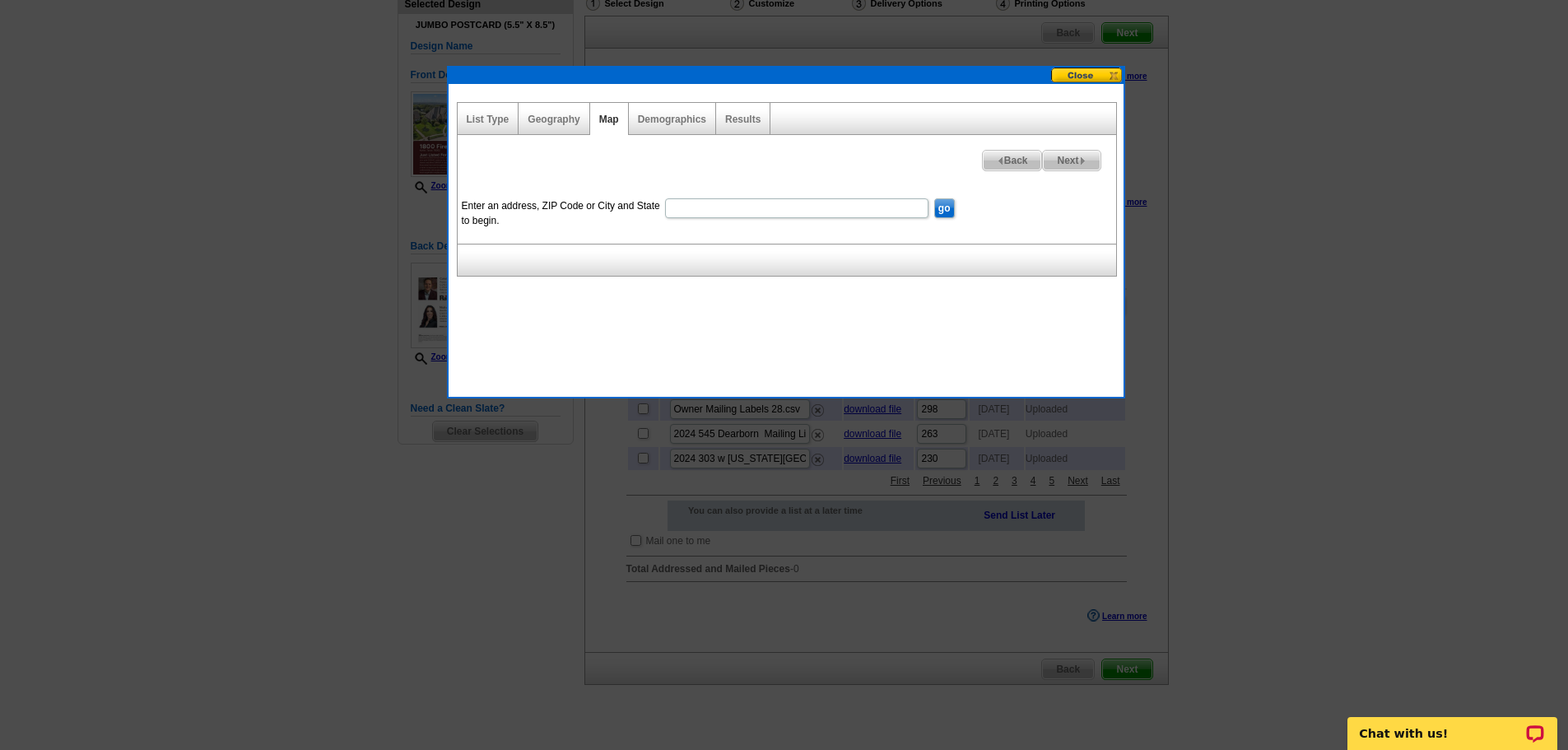
click at [539, 107] on div "Geography" at bounding box center [554, 119] width 71 height 32
click at [537, 108] on div "Geography" at bounding box center [554, 119] width 71 height 32
click at [552, 123] on link "Geography" at bounding box center [553, 119] width 51 height 11
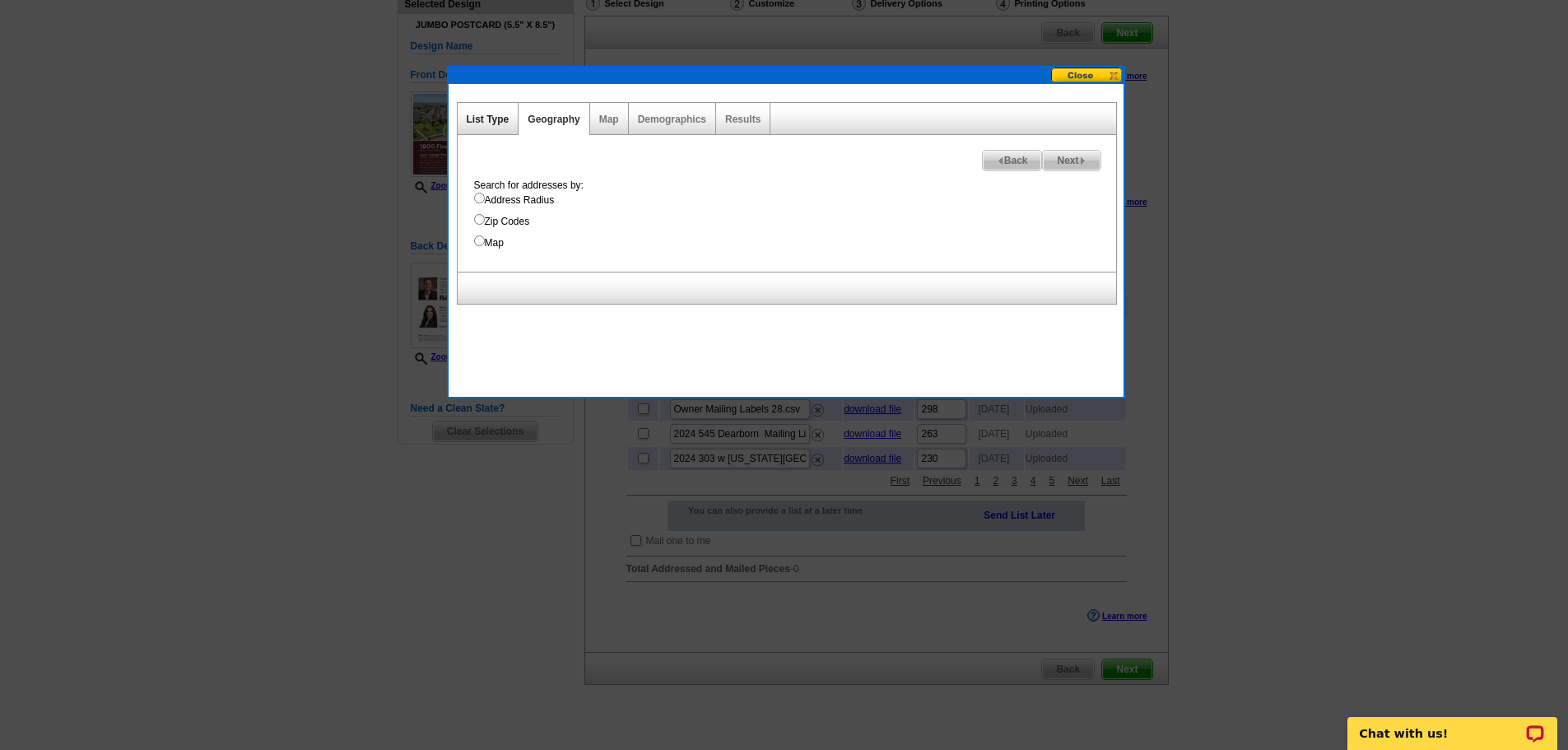
click at [490, 122] on link "List Type" at bounding box center [488, 119] width 43 height 11
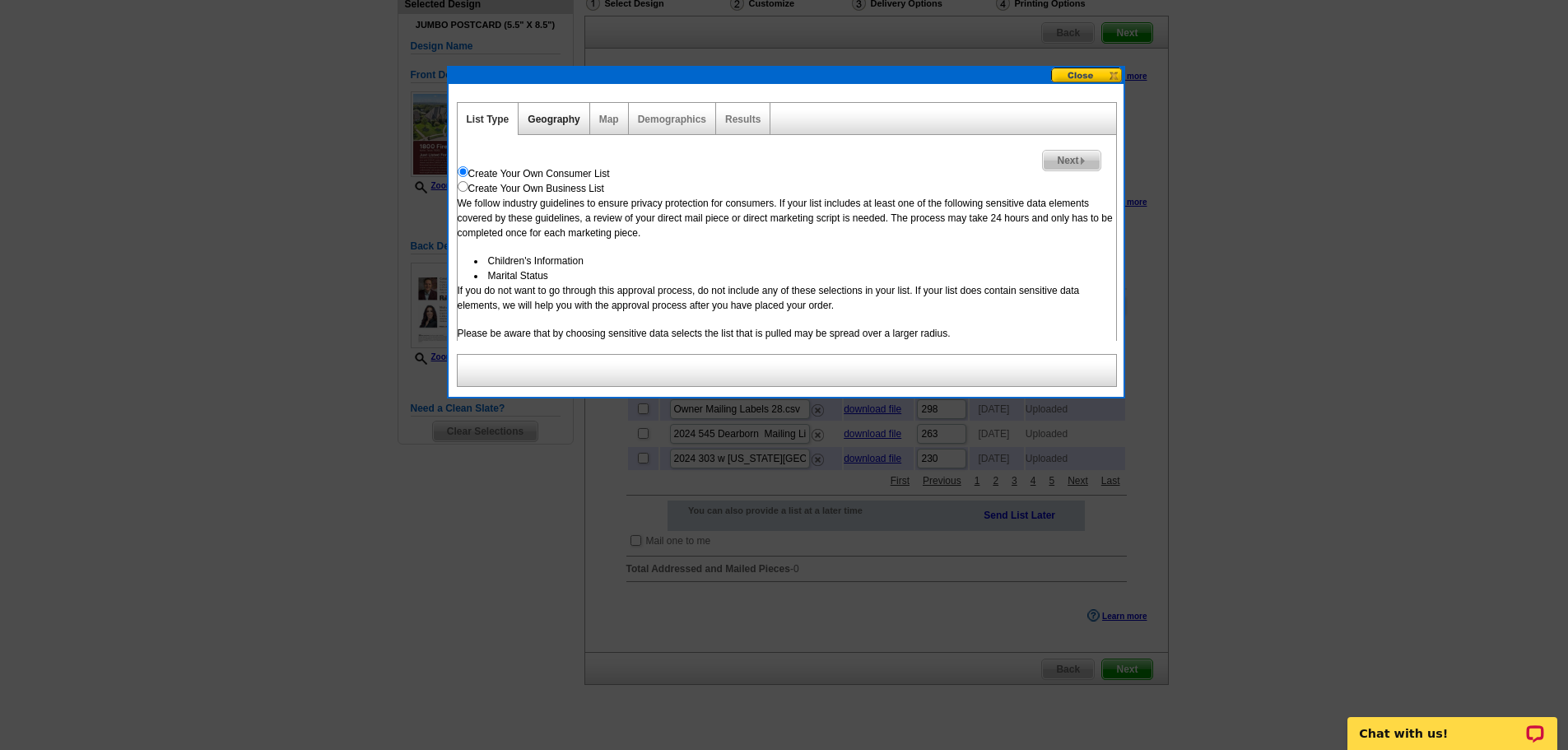
click at [549, 120] on link "Geography" at bounding box center [553, 119] width 51 height 11
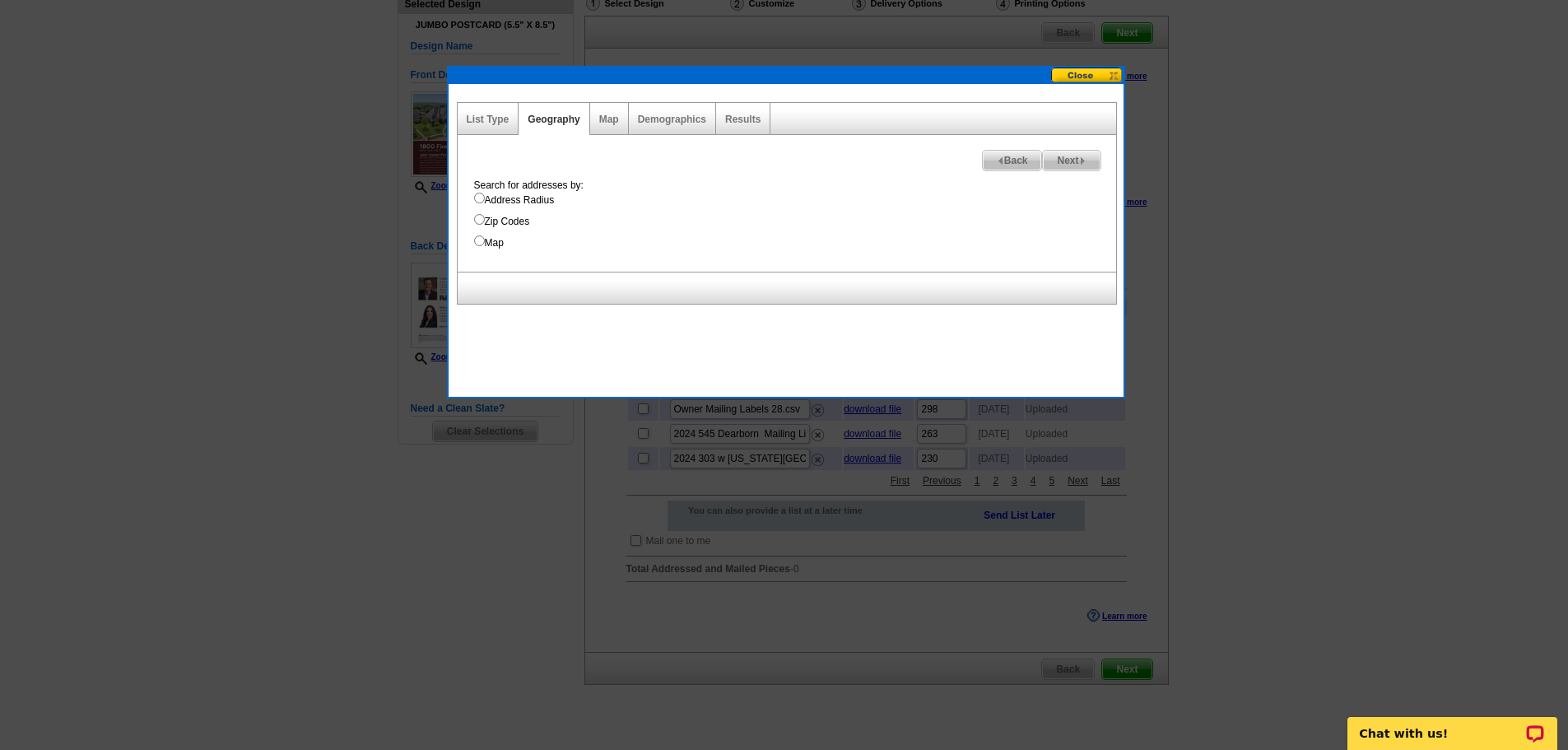
click at [508, 203] on label "Address Radius" at bounding box center [795, 200] width 642 height 15
click at [485, 203] on input "Address Radius" at bounding box center [479, 197] width 10 height 10
radio input "true"
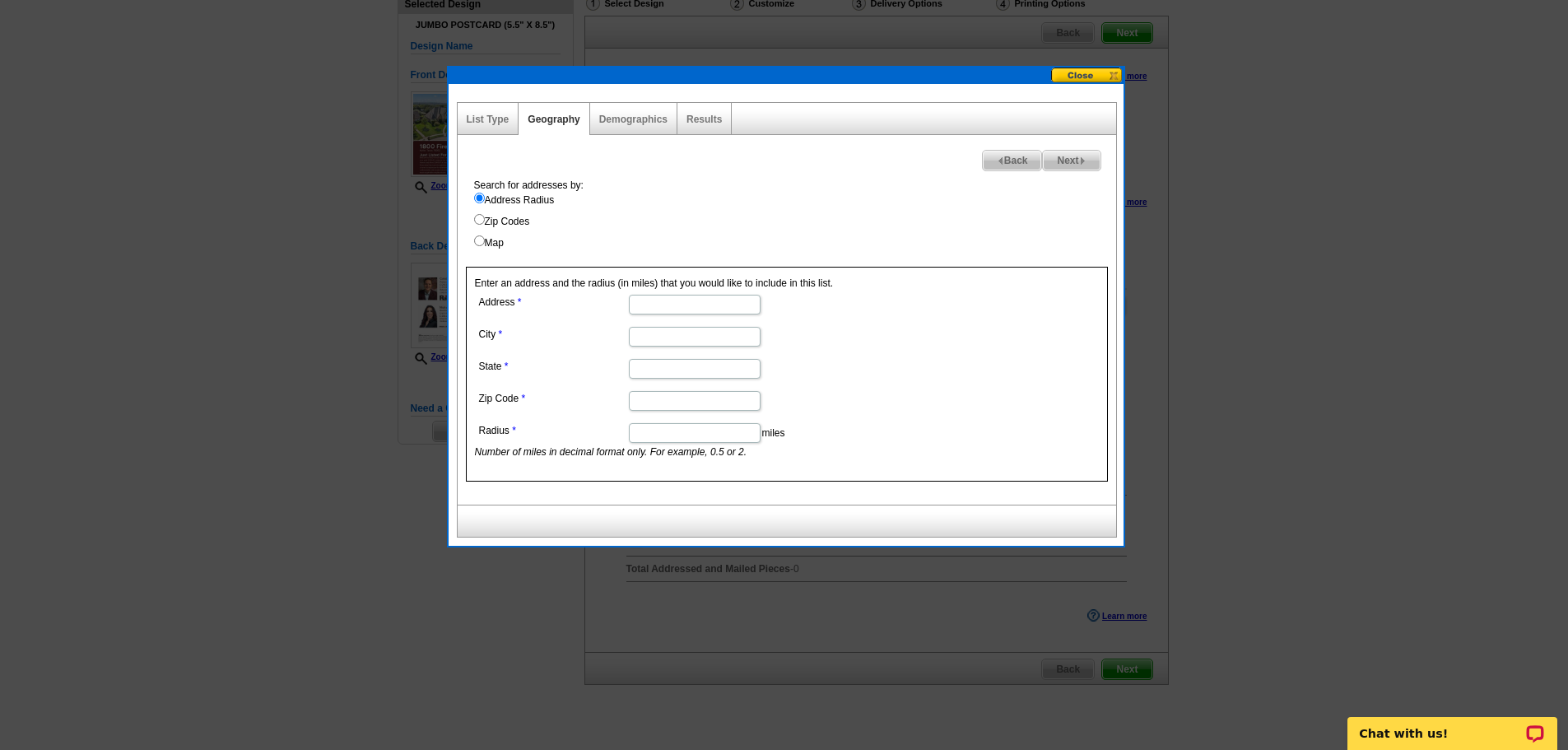
click at [662, 303] on input "Address" at bounding box center [695, 304] width 132 height 20
click at [663, 304] on input "Address" at bounding box center [695, 304] width 132 height 20
paste input "1800 Firenze Street, Keller, Texas 76262"
drag, startPoint x: 661, startPoint y: 310, endPoint x: 808, endPoint y: 372, distance: 159.5
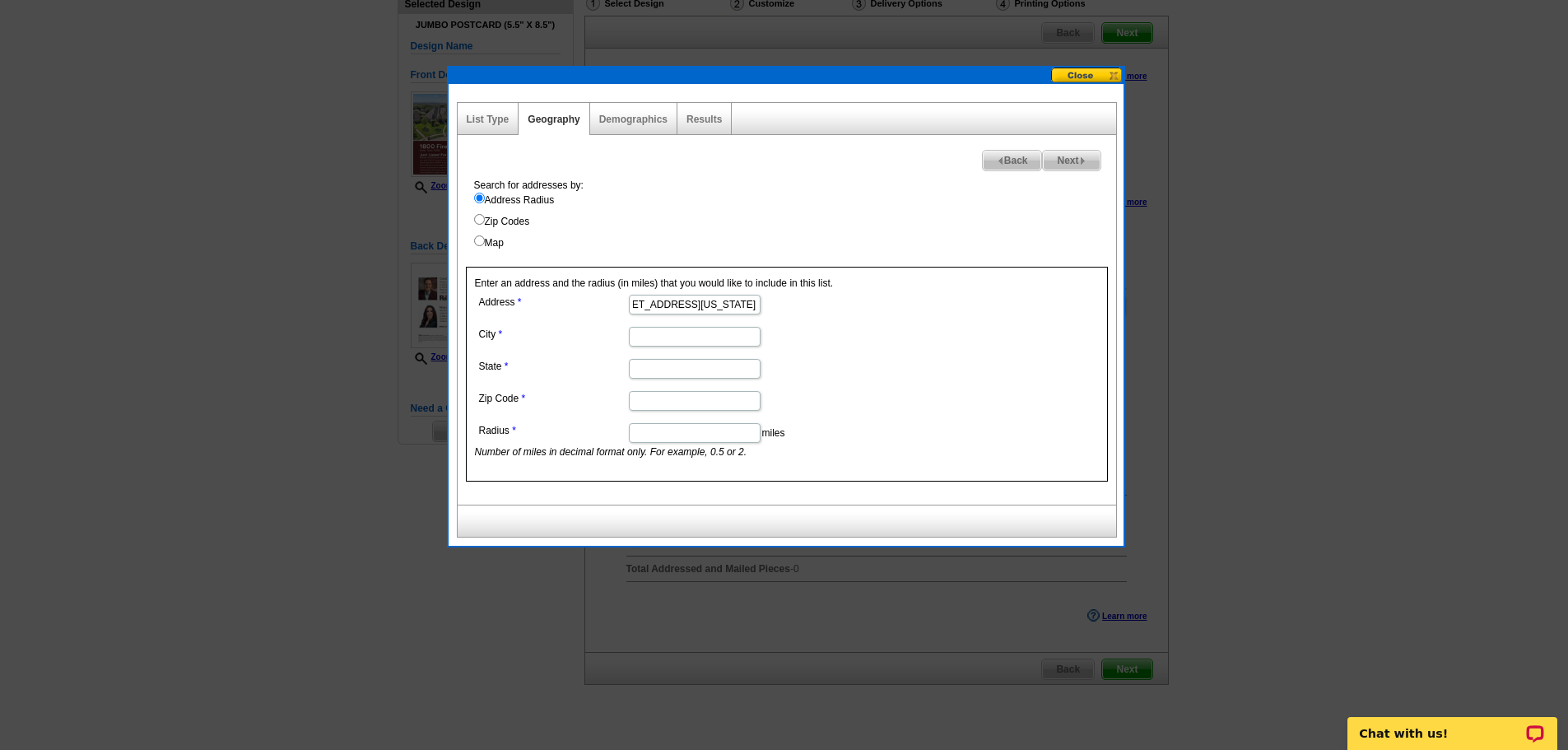
click at [808, 372] on dl "Address 1800 Firenze Street, Keller, Texas 76262 City State Zip Code Radius mil…" at bounding box center [694, 375] width 438 height 168
type input "1800 Firenze Street"
paste input "1800 Firenze Street, Keller, Texas 76262"
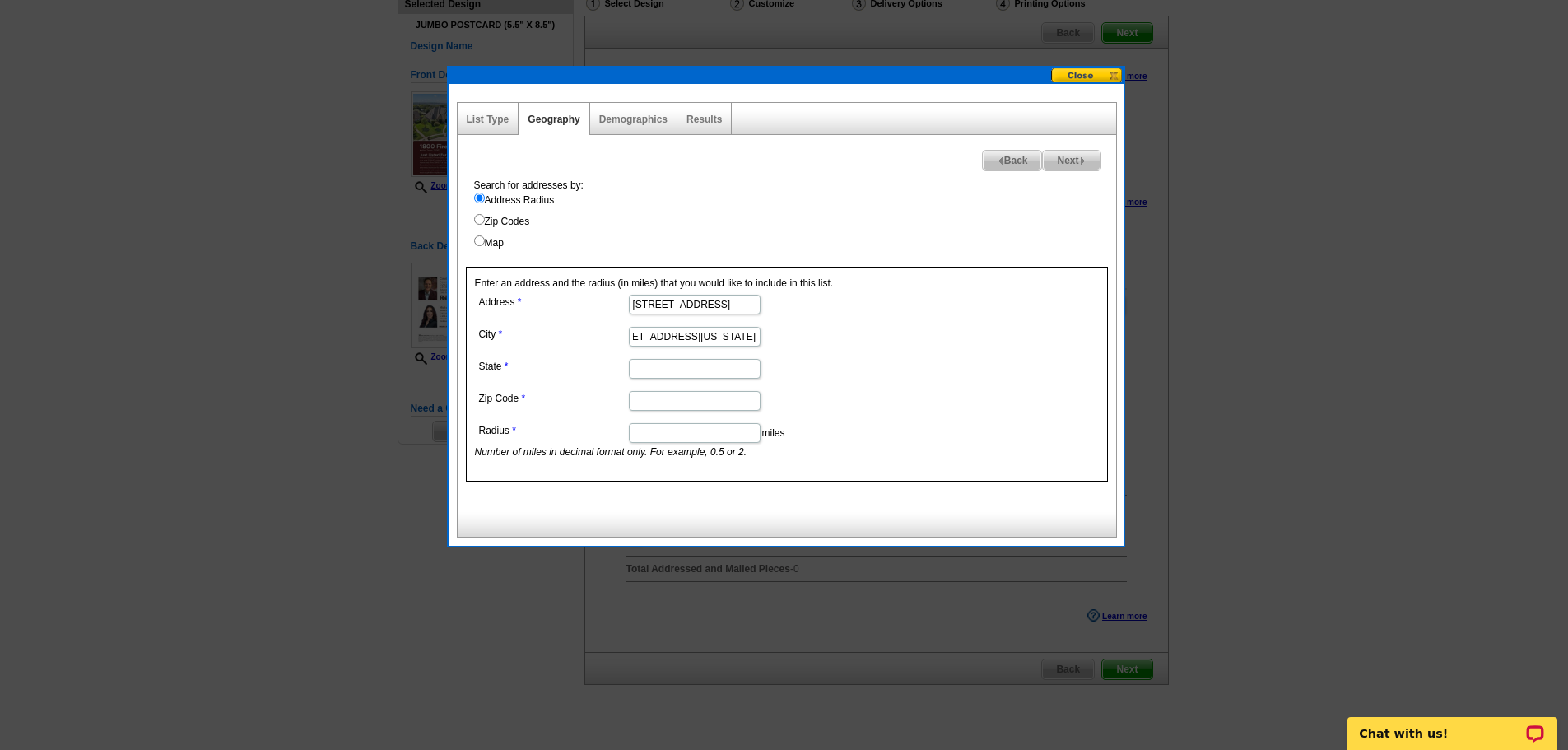
drag, startPoint x: 661, startPoint y: 330, endPoint x: 513, endPoint y: 367, distance: 152.6
click at [513, 367] on dl "Address 1800 Firenze Street City 1800 Firenze Street, Keller, Texas 76262 State…" at bounding box center [694, 375] width 438 height 168
drag, startPoint x: 660, startPoint y: 341, endPoint x: 883, endPoint y: 397, distance: 229.9
click at [883, 397] on dl "Address 1800 Firenze Street City Keller, Texas 76262 State Zip Code Radius mile…" at bounding box center [694, 375] width 438 height 168
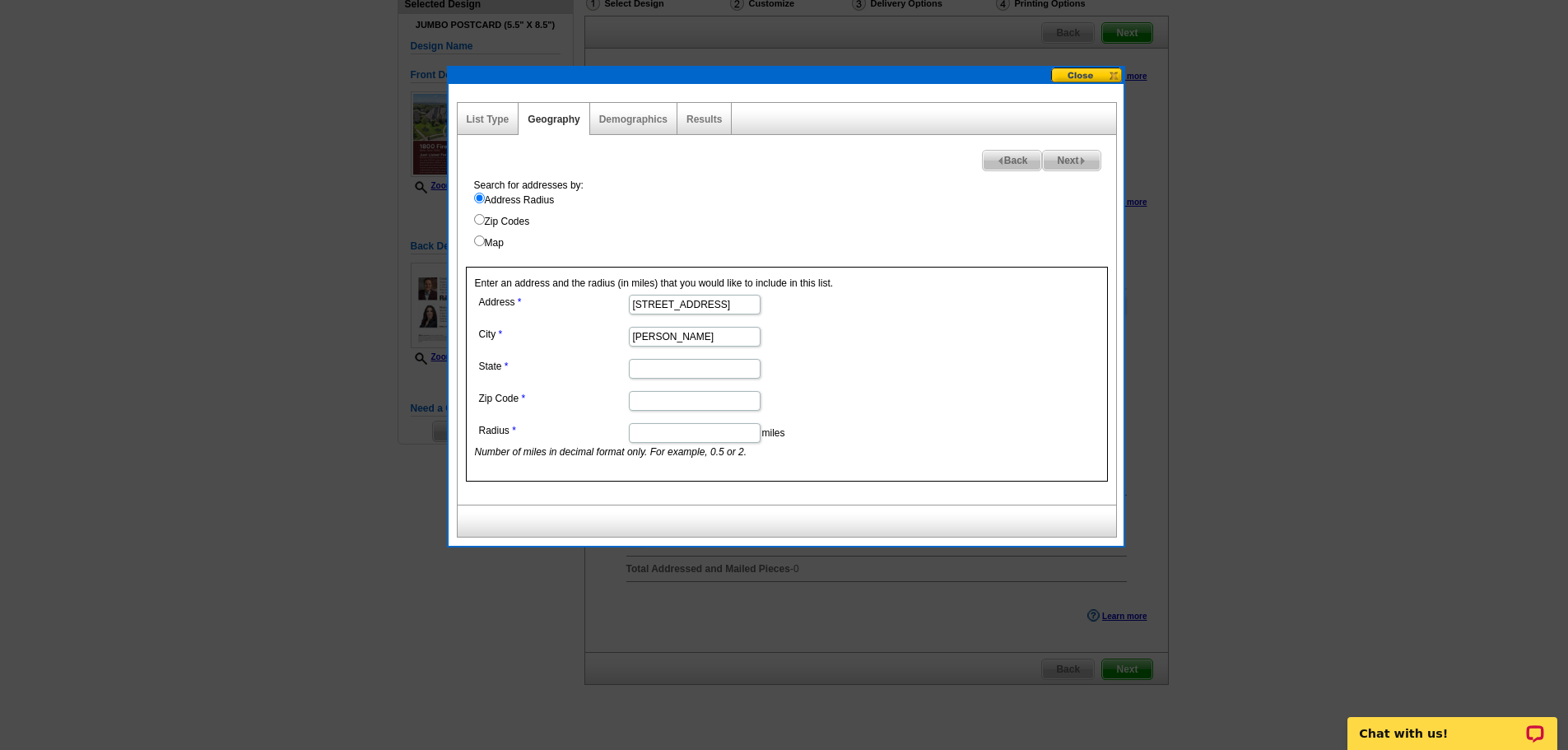
type input "Keller"
click at [726, 372] on input "State" at bounding box center [695, 368] width 132 height 20
type input "Texas"
click at [664, 398] on input "Zip Code" at bounding box center [695, 400] width 132 height 20
paste input "1800 Firenze Street, Keller, Texas 76262"
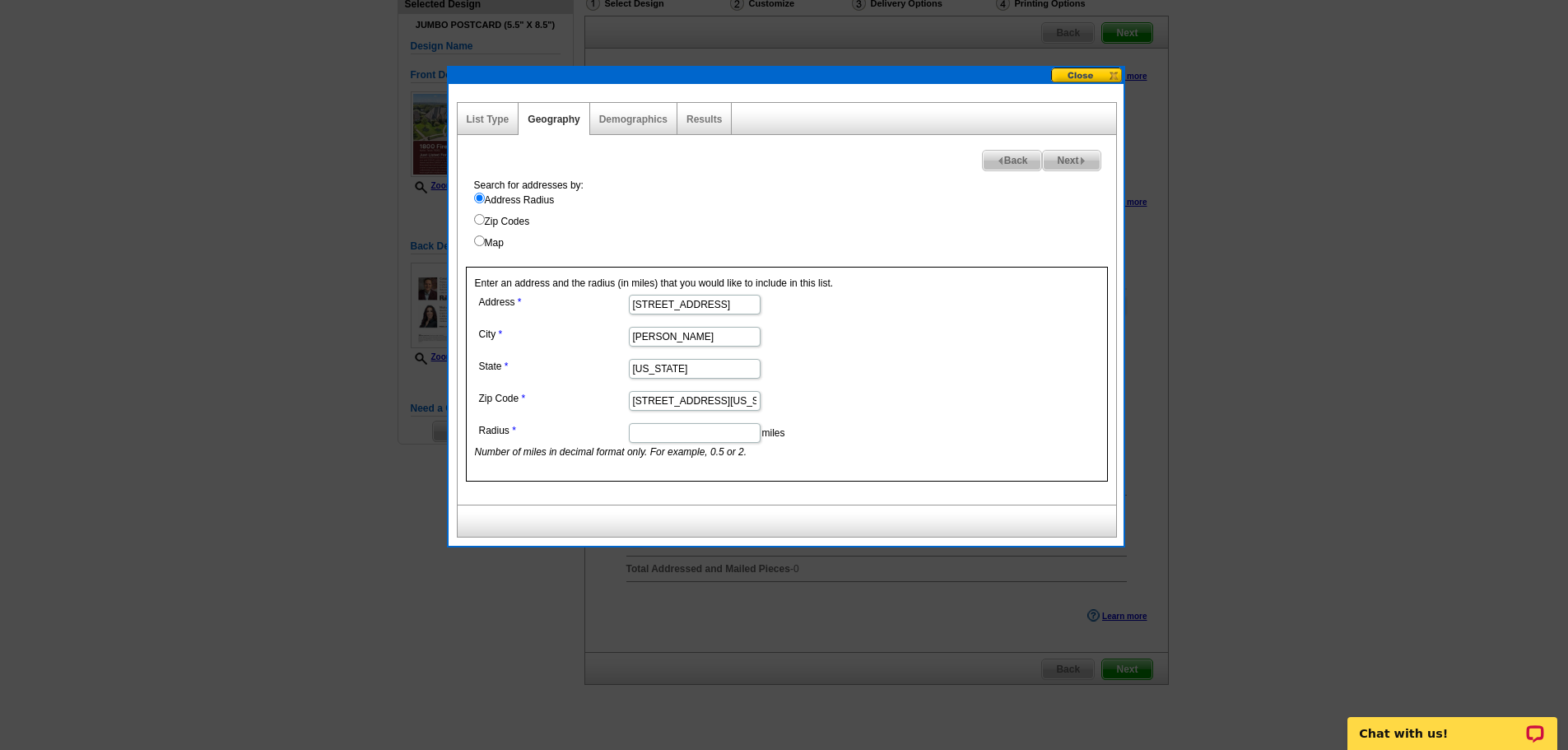
scroll to position [0, 59]
drag, startPoint x: 726, startPoint y: 401, endPoint x: 439, endPoint y: 427, distance: 288.2
click at [439, 427] on body "1 Items Home Pricing Guide Partner Tools Choose A Design My Orders My Account L…" at bounding box center [784, 357] width 1568 height 959
type input "76262"
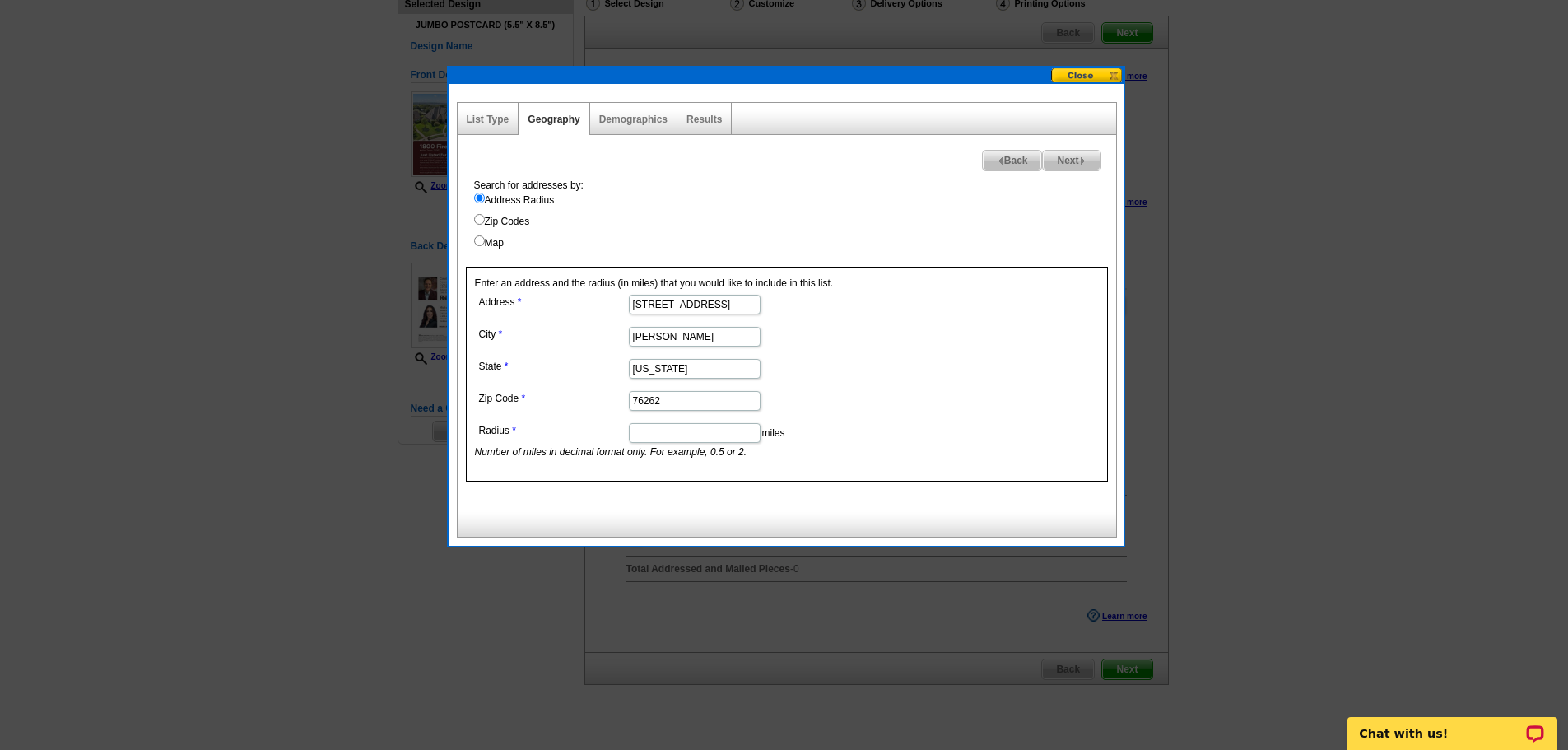
click at [652, 434] on input "Radius" at bounding box center [695, 432] width 132 height 20
type input ".25"
click at [1057, 155] on span "Next" at bounding box center [1071, 160] width 57 height 20
select select
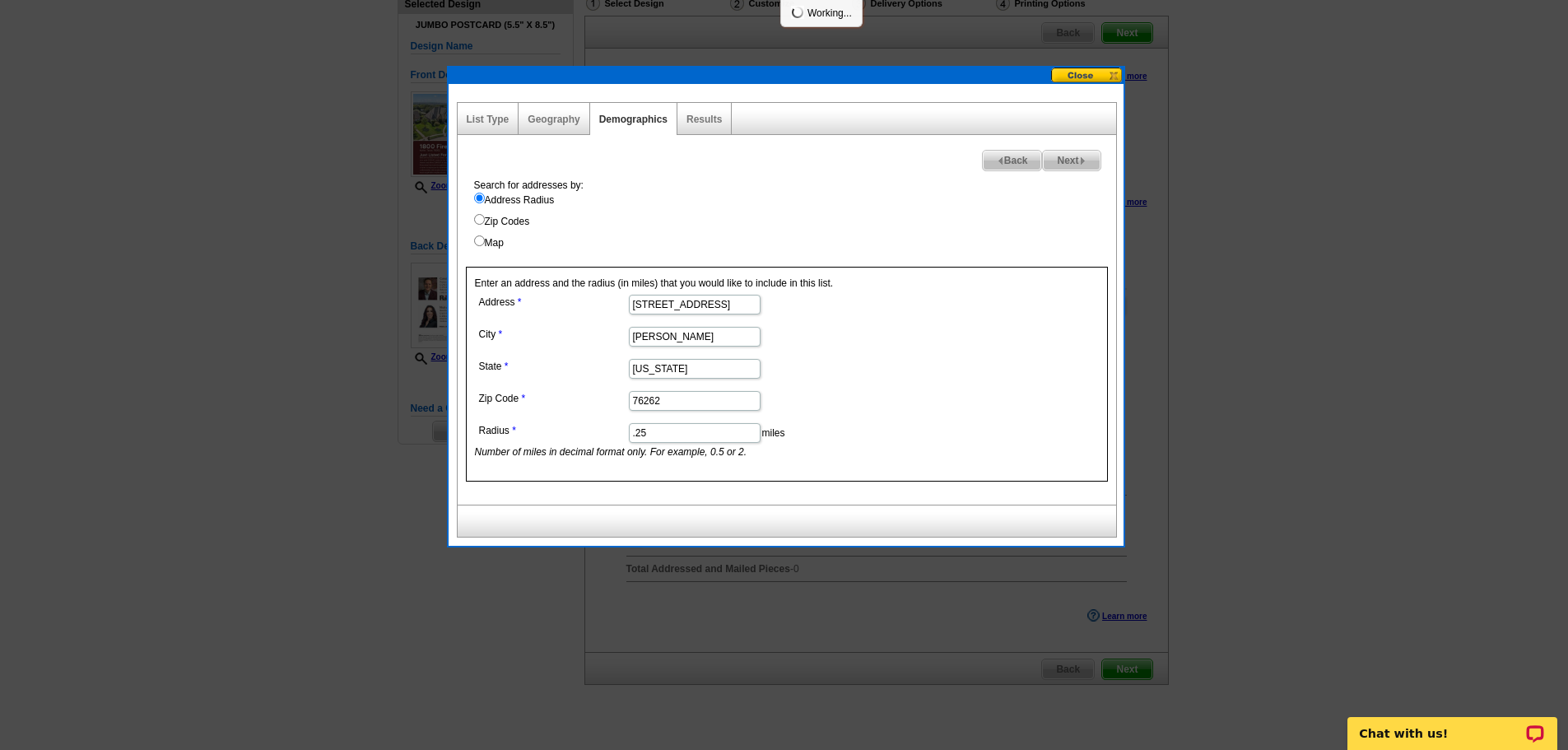
select select
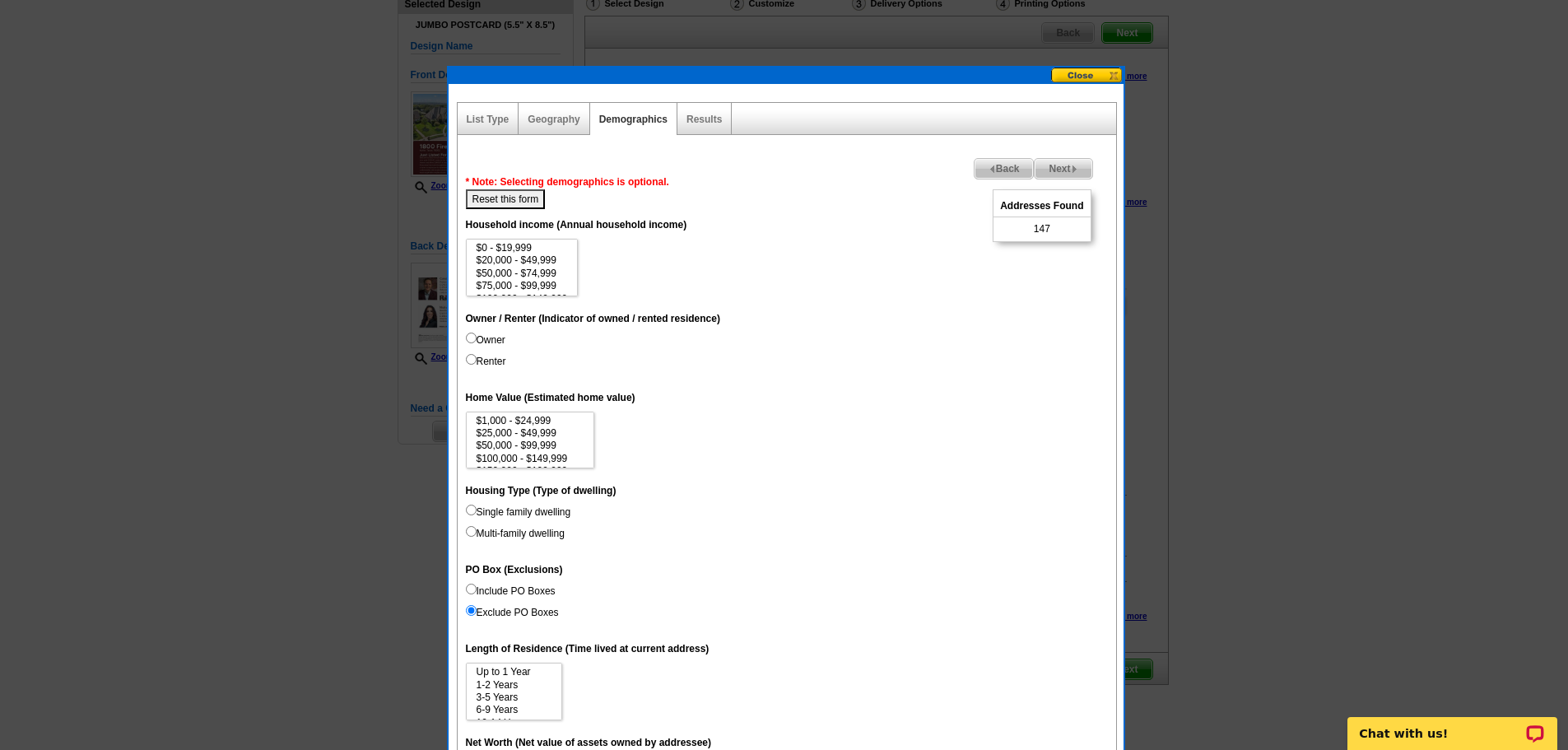
click at [974, 162] on span "Back" at bounding box center [1003, 168] width 59 height 20
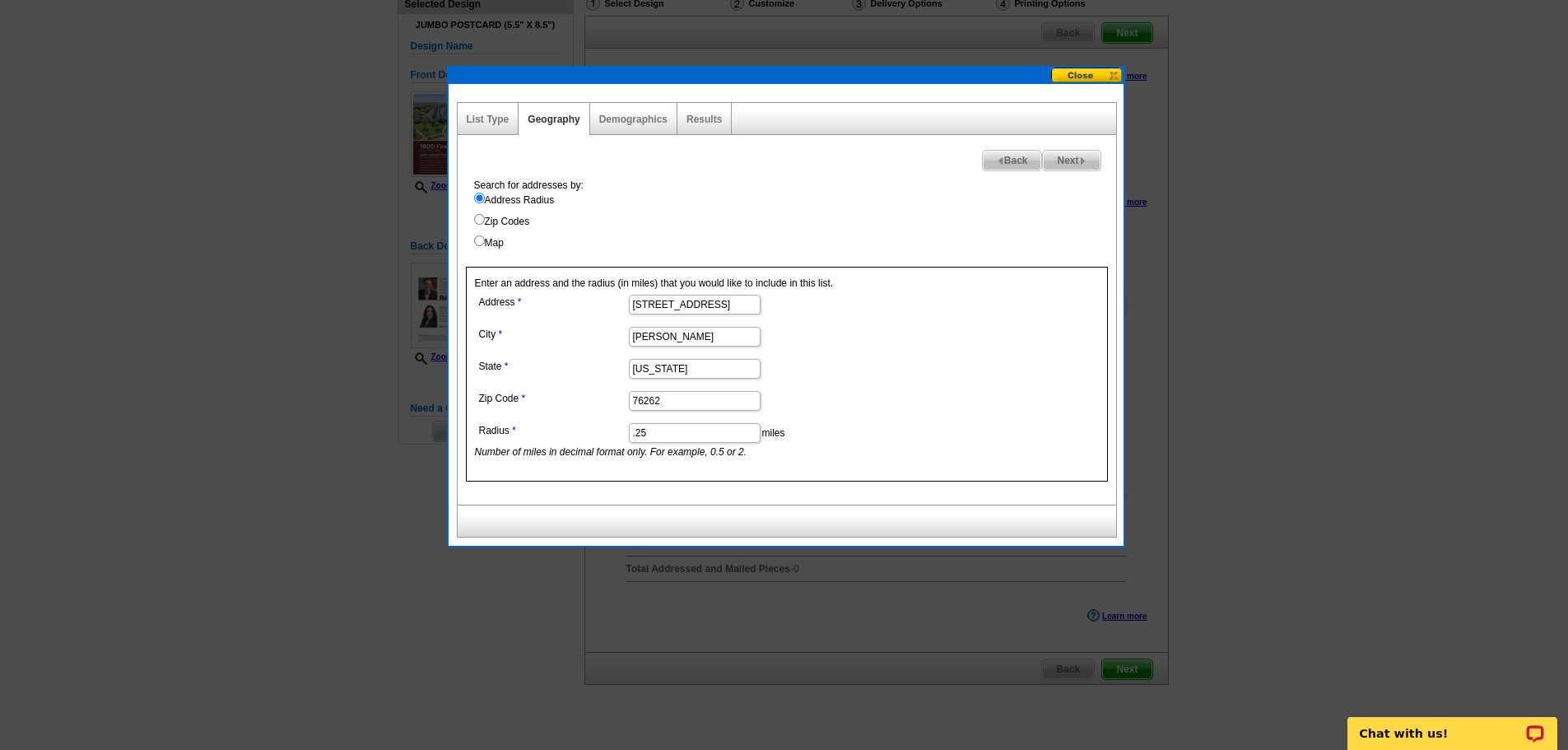
drag, startPoint x: 637, startPoint y: 432, endPoint x: 674, endPoint y: 432, distance: 37.0
click at [674, 432] on input ".25" at bounding box center [695, 432] width 132 height 20
type input ".3"
click at [1057, 154] on span "Next" at bounding box center [1071, 160] width 57 height 20
select select
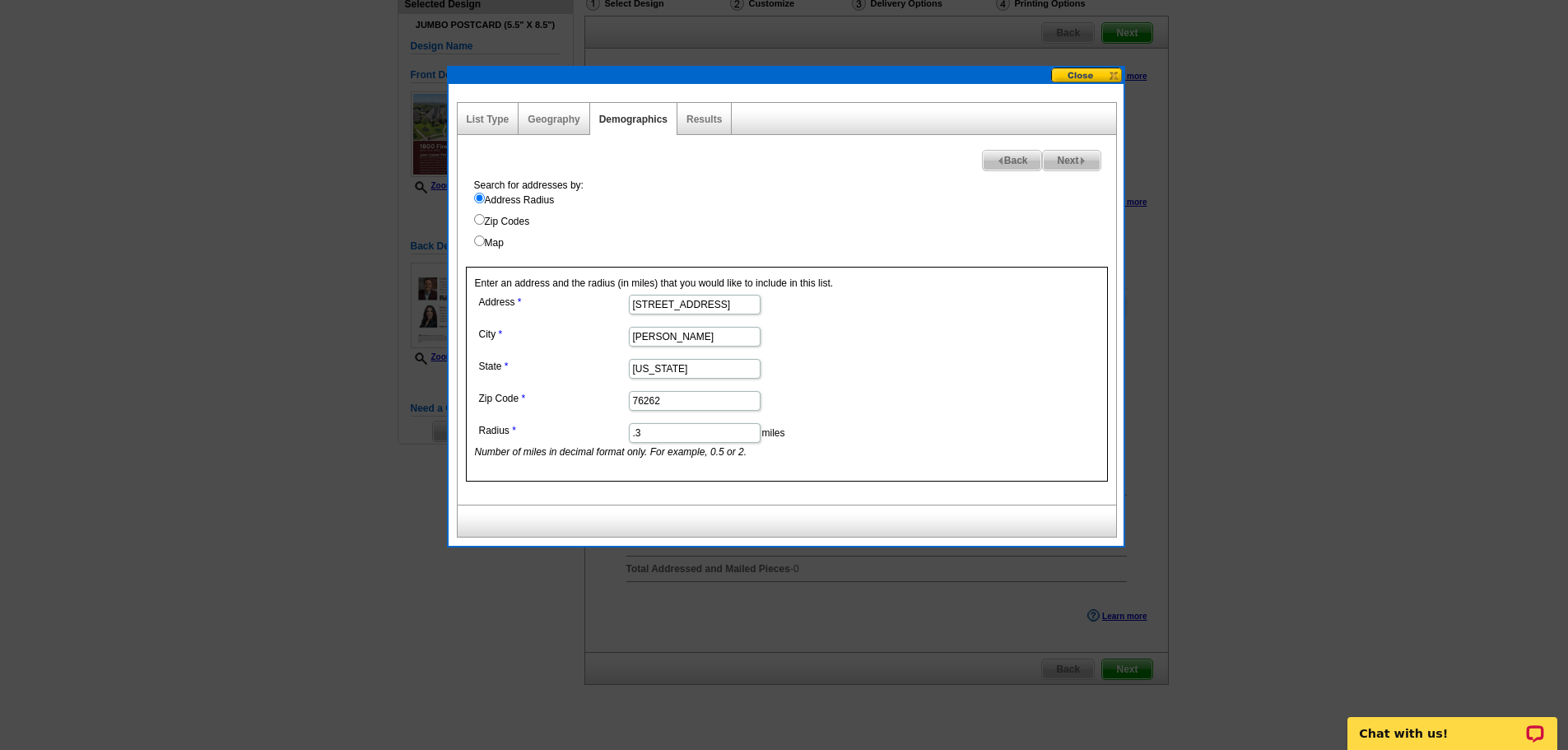
select select
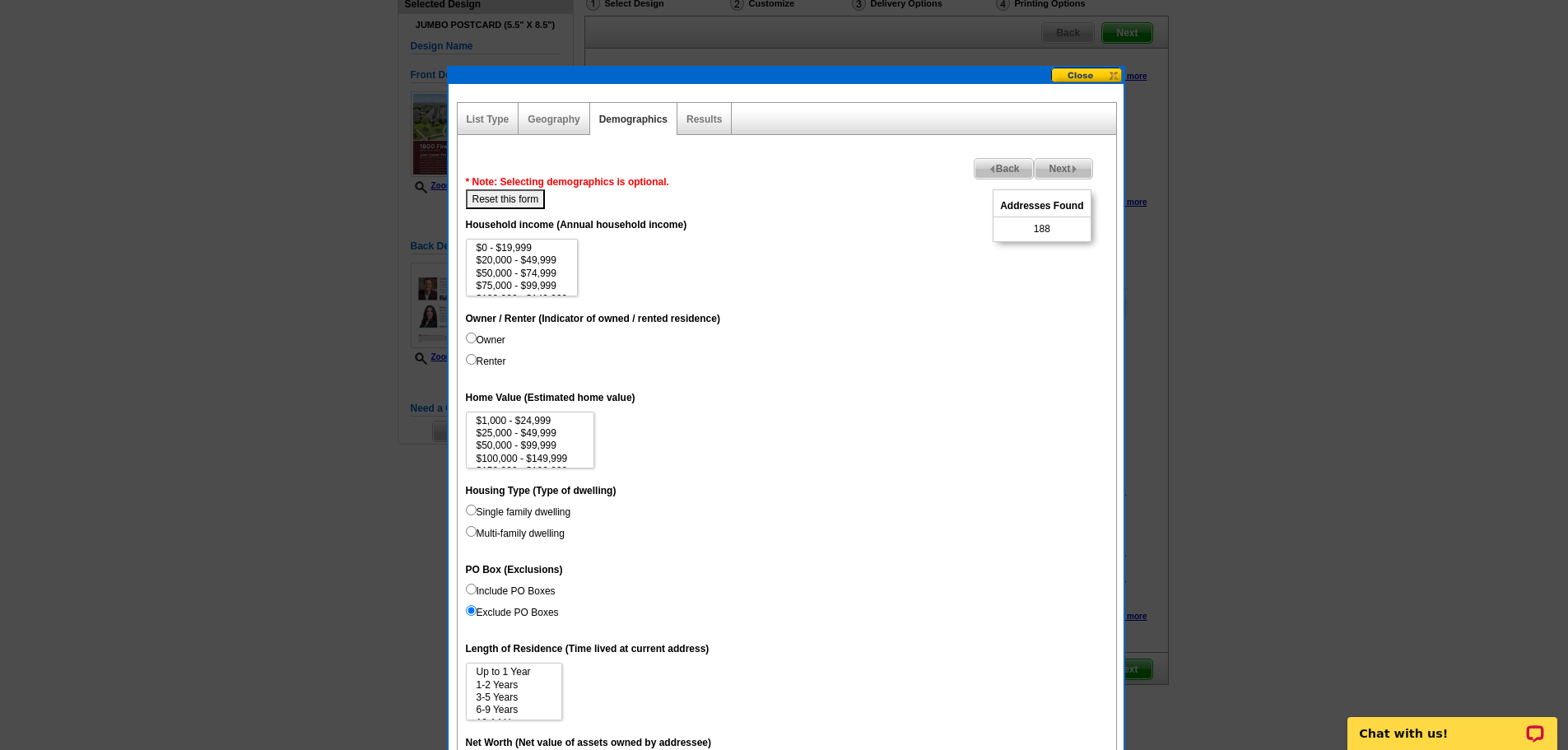
click at [997, 176] on span "Back" at bounding box center [1003, 168] width 59 height 20
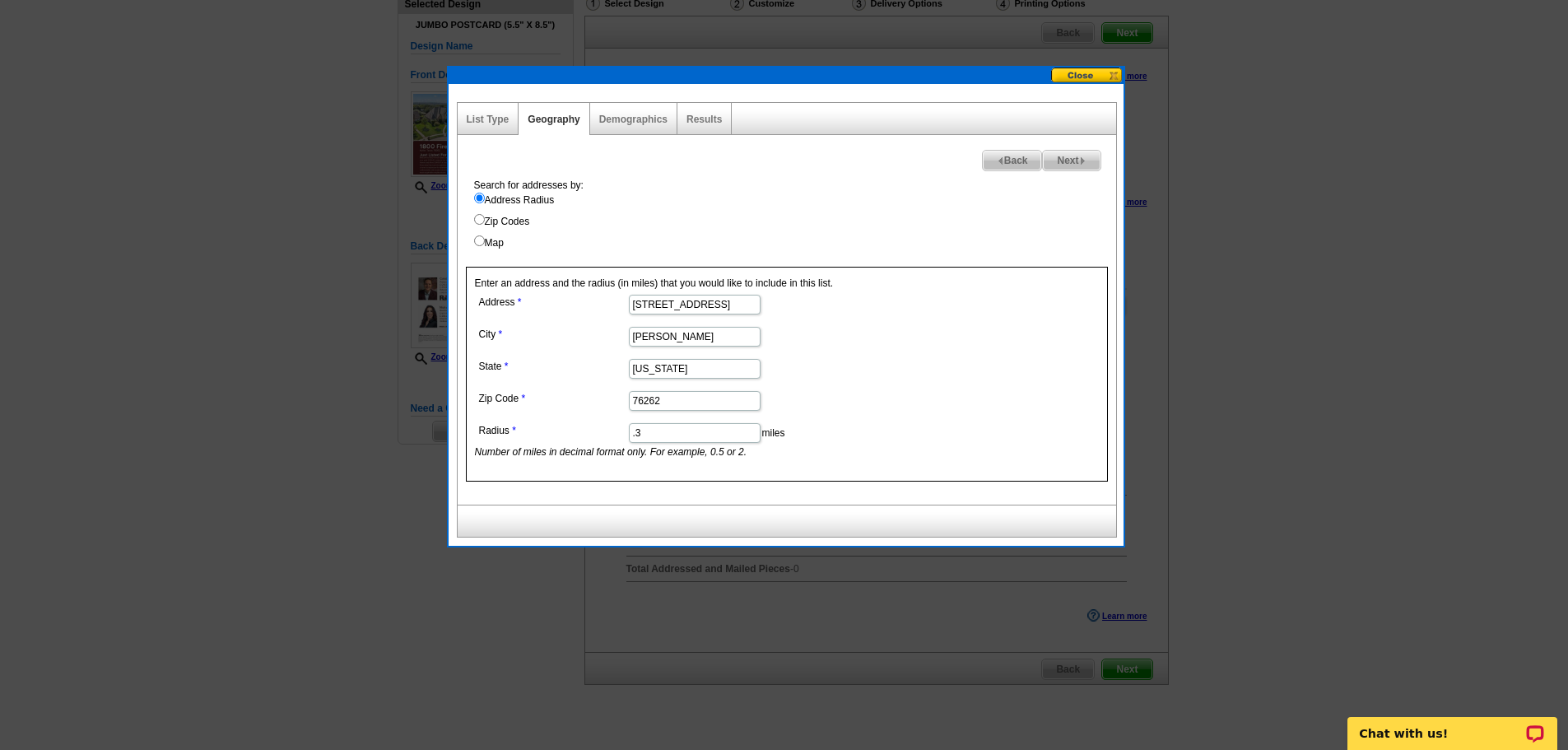
click at [691, 424] on input ".3" at bounding box center [695, 432] width 132 height 20
type input ".35"
click at [1055, 157] on span "Next" at bounding box center [1071, 160] width 57 height 20
select select
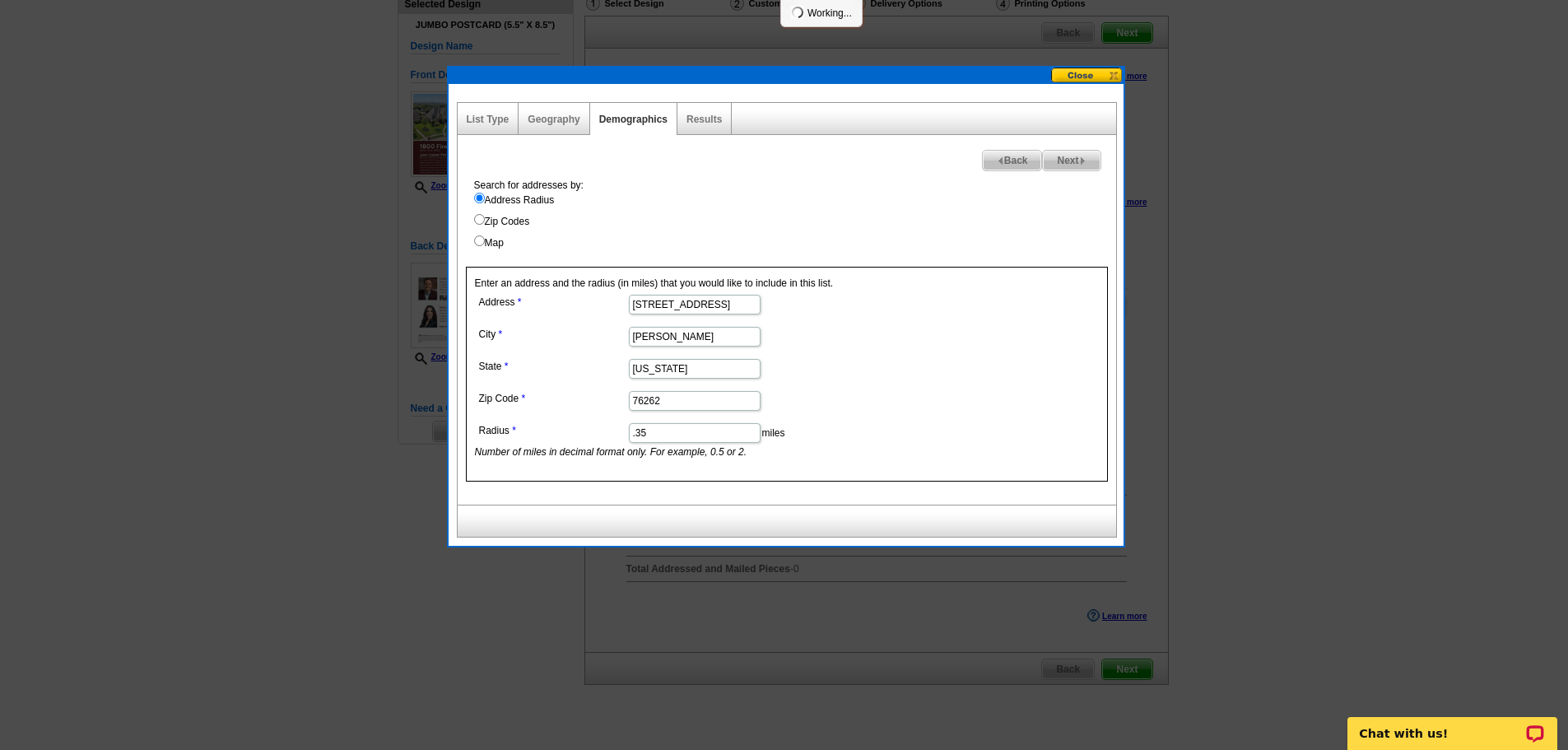
select select
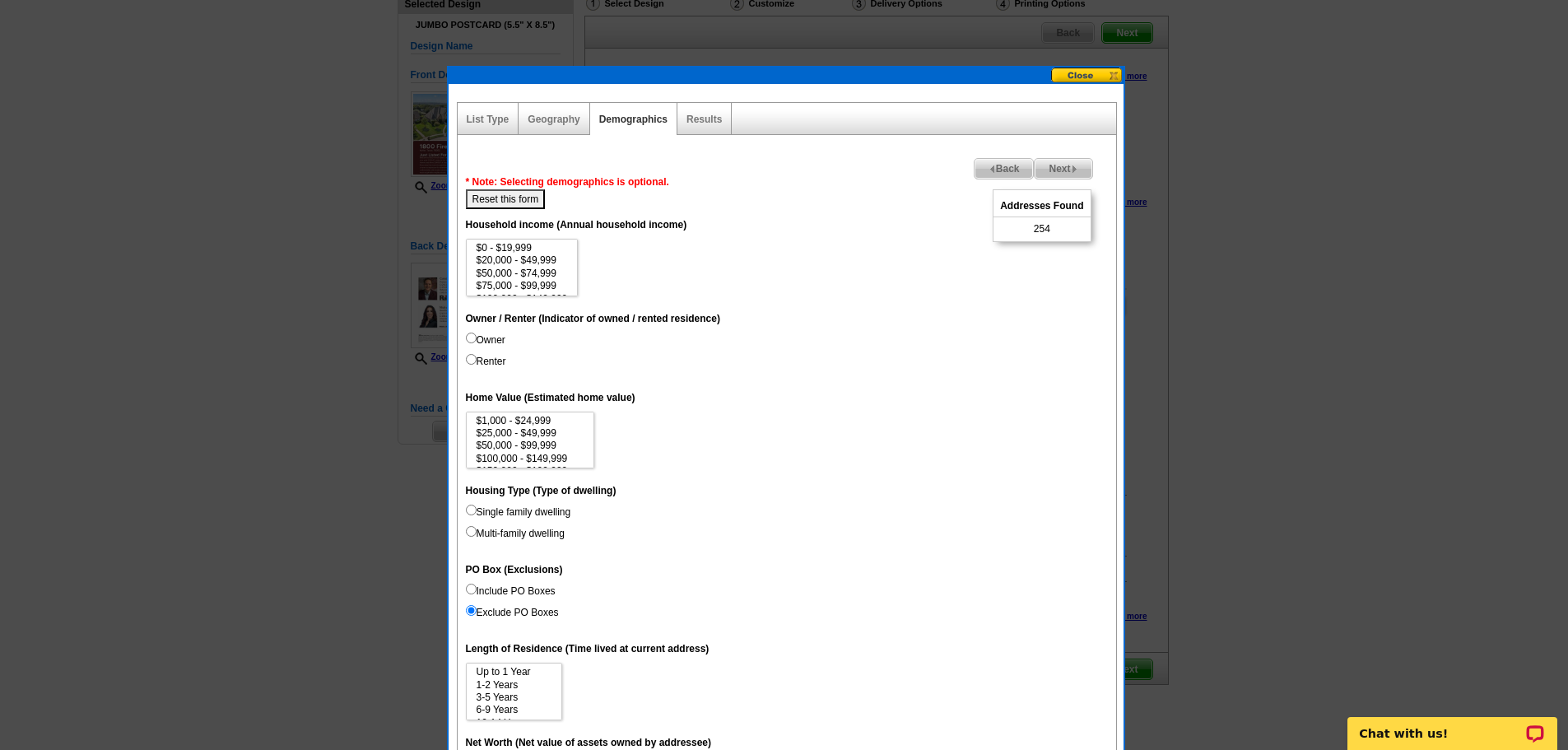
click at [1060, 167] on span "Next" at bounding box center [1063, 168] width 57 height 20
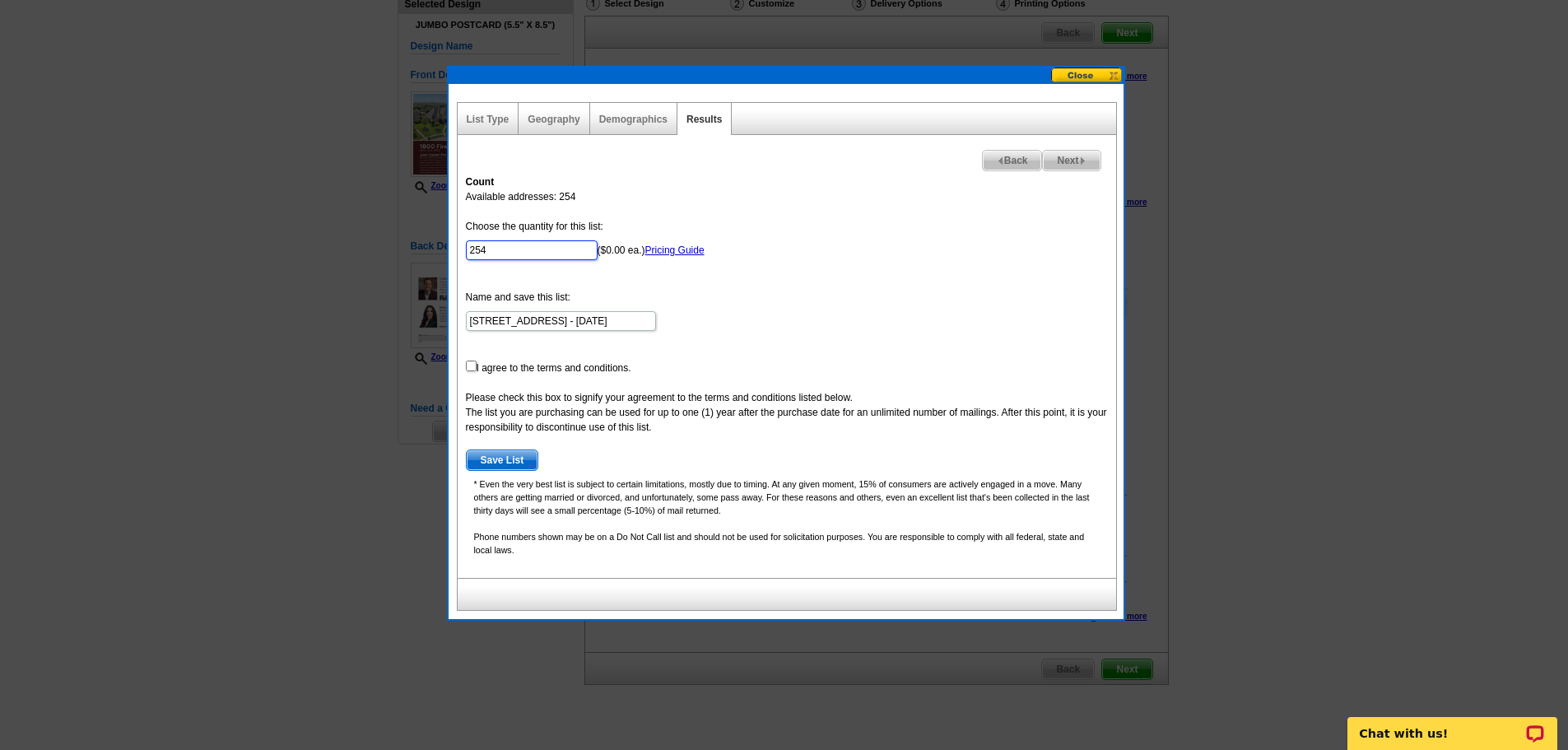
click at [492, 245] on input "254" at bounding box center [531, 250] width 132 height 20
type input "250"
click at [465, 368] on div "Count Available addresses: 254 Choose the quantity for this list: 250 ($0.00 ea…" at bounding box center [786, 372] width 658 height 411
click at [475, 368] on input "checkbox" at bounding box center [470, 366] width 10 height 10
checkbox input "true"
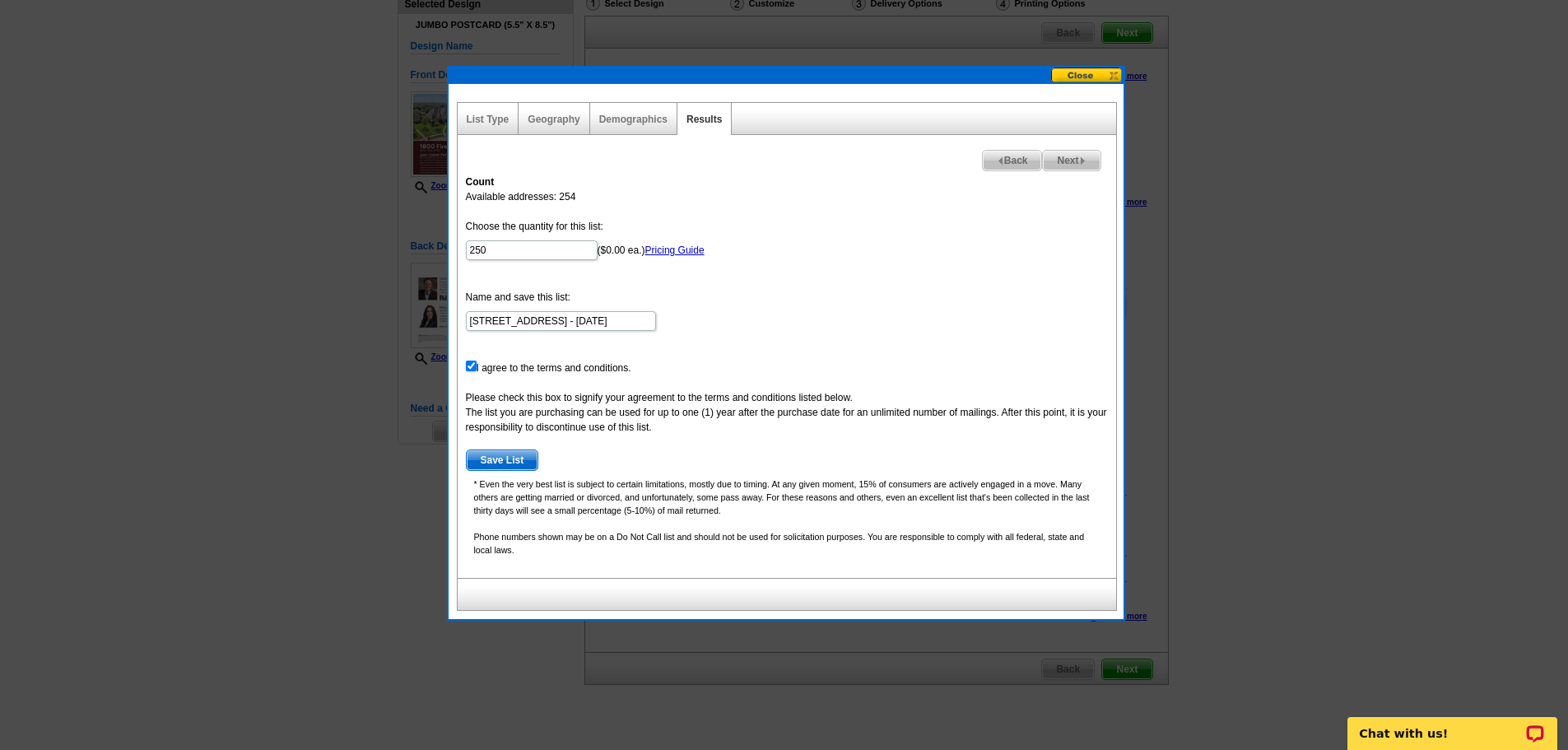
click at [523, 465] on span "Save List" at bounding box center [502, 460] width 72 height 20
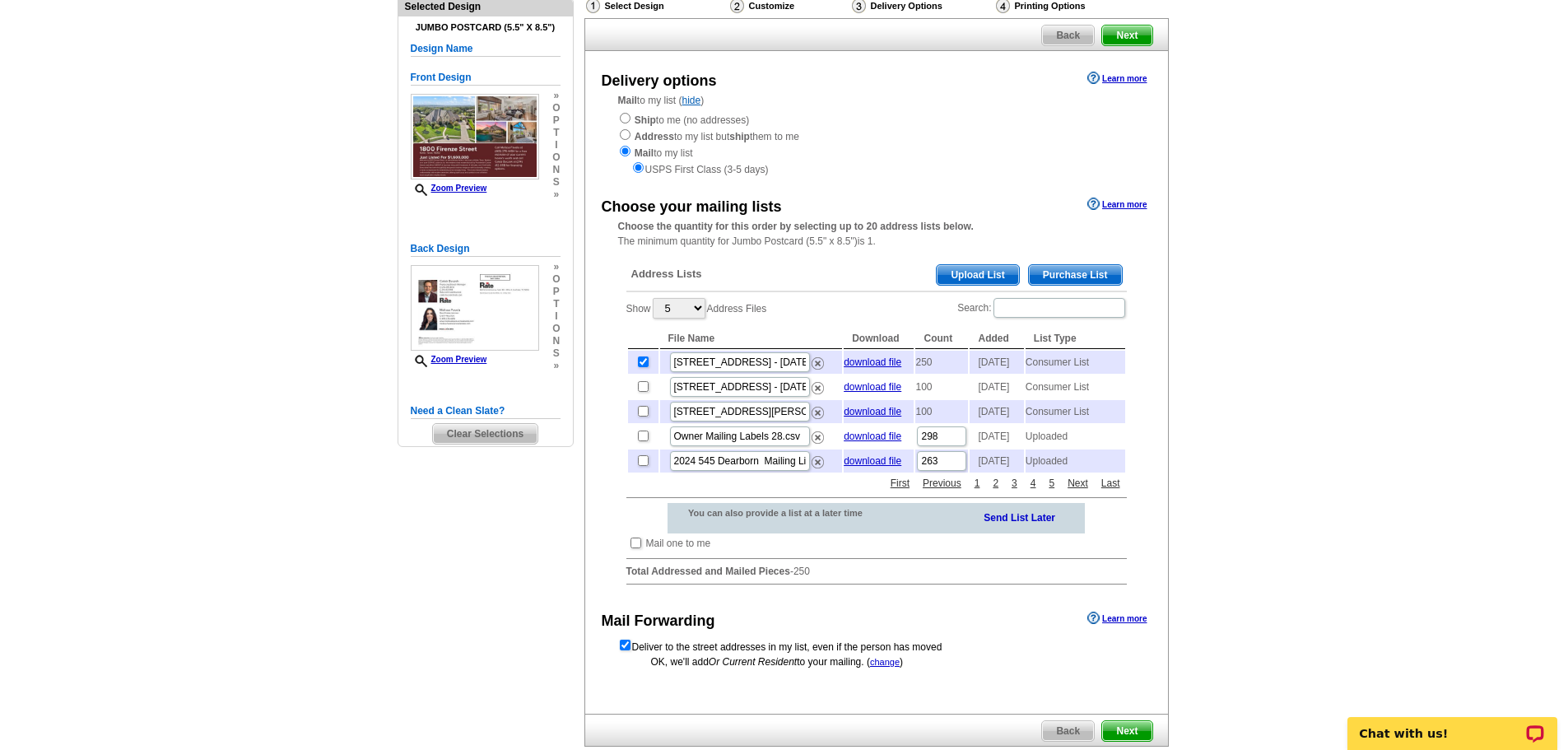
scroll to position [301, 0]
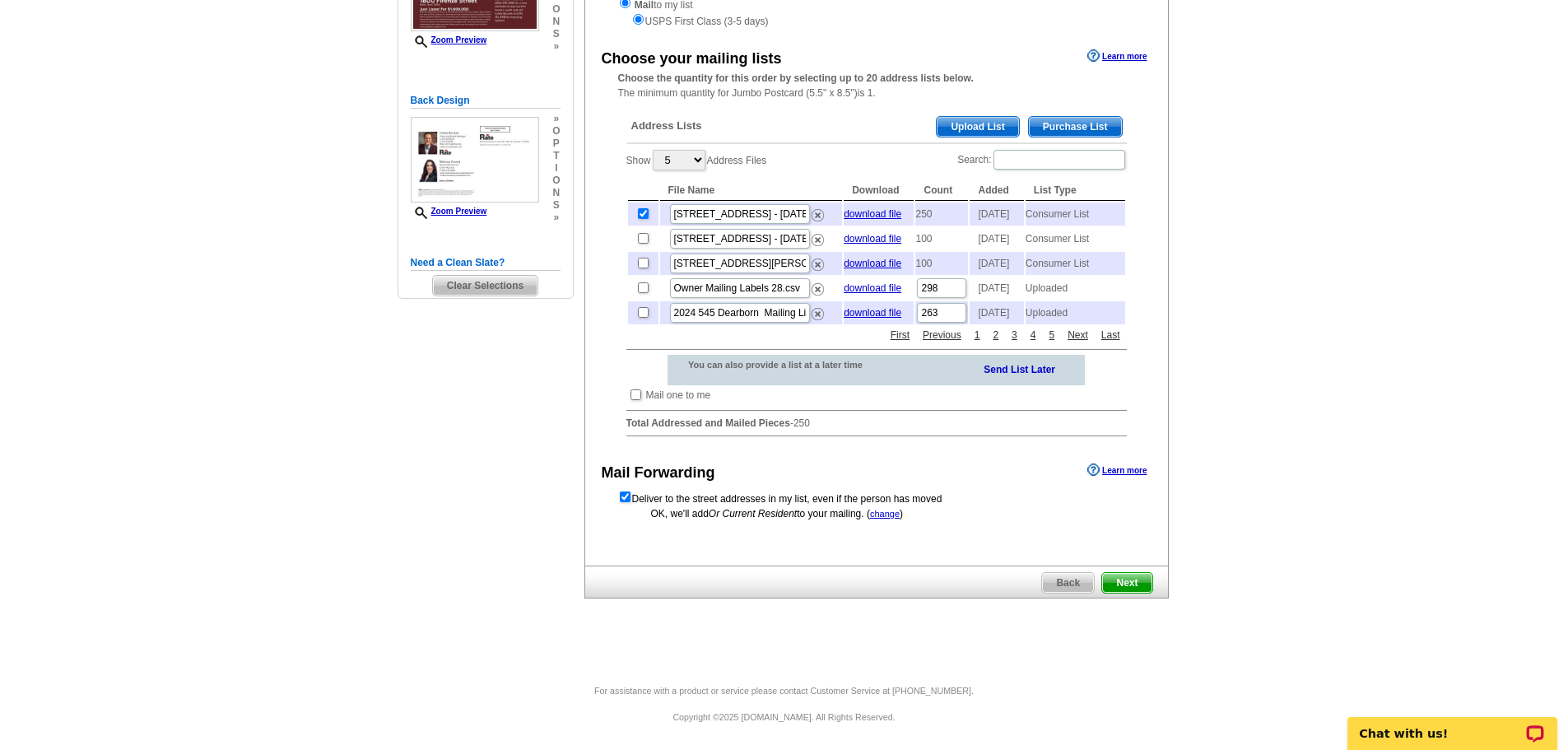
click at [1138, 586] on span "Next" at bounding box center [1127, 583] width 50 height 20
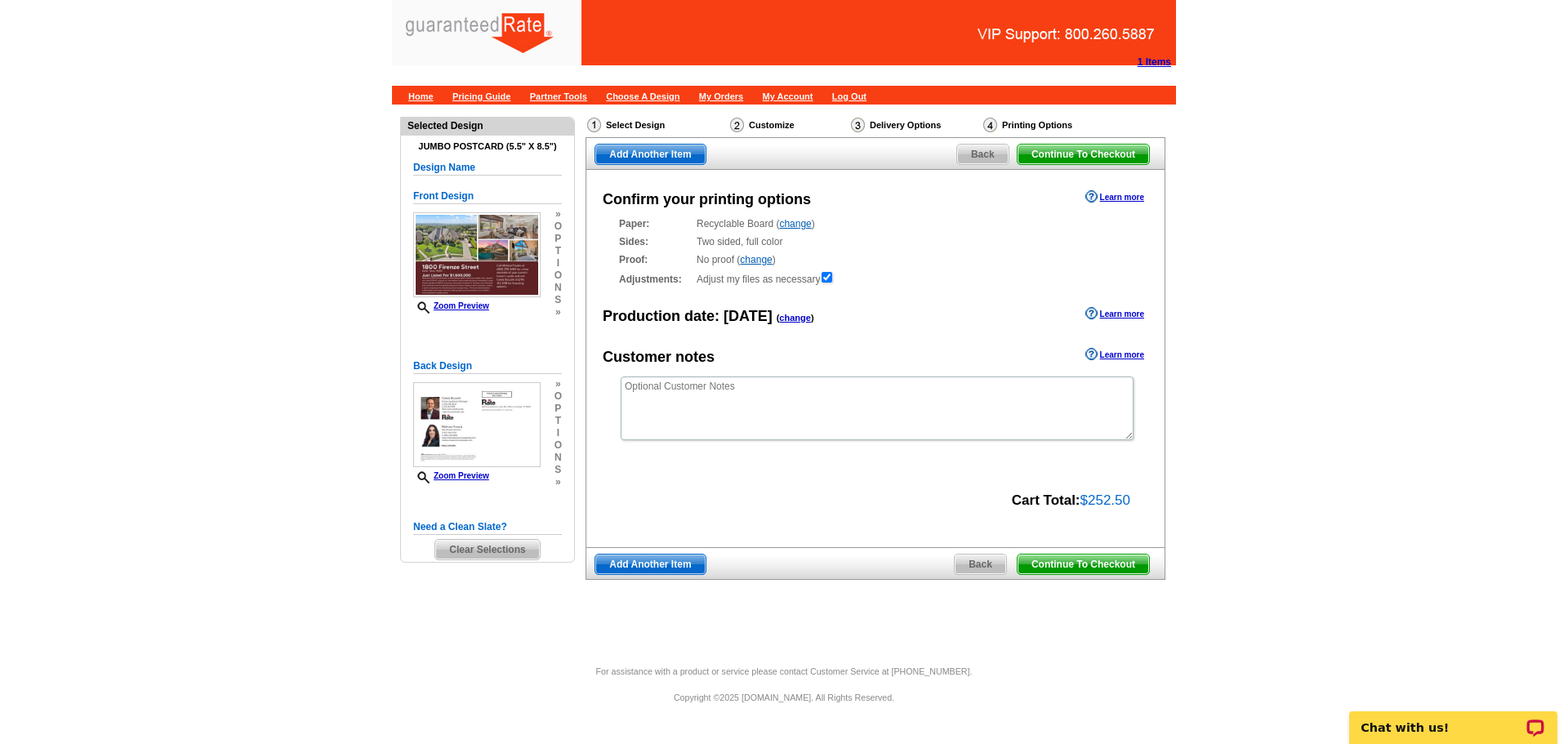
click at [1095, 562] on span "Continue To Checkout" at bounding box center [1084, 564] width 132 height 19
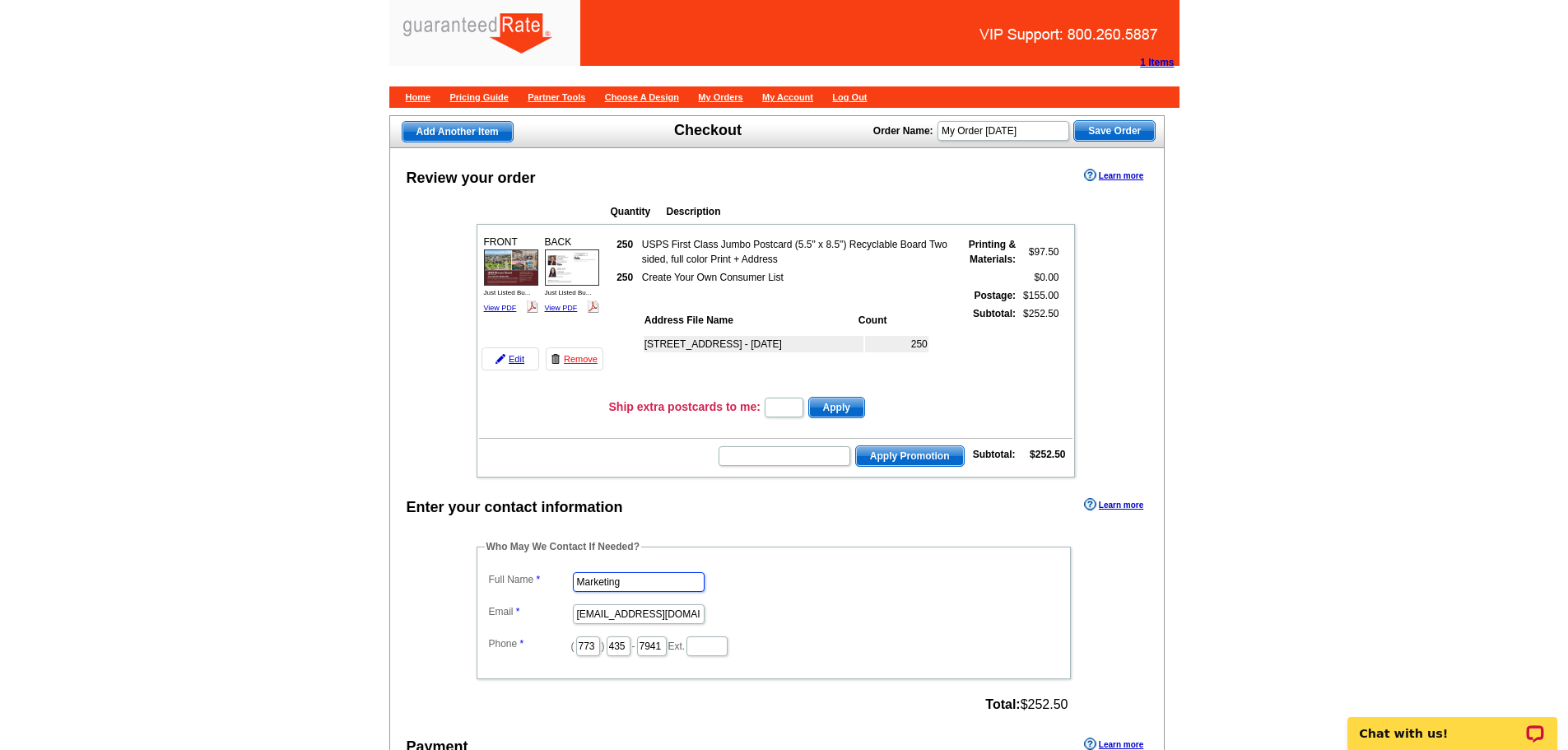
click at [640, 577] on input "Marketing" at bounding box center [639, 582] width 132 height 20
click at [636, 583] on input "Marketing" at bounding box center [639, 582] width 132 height 20
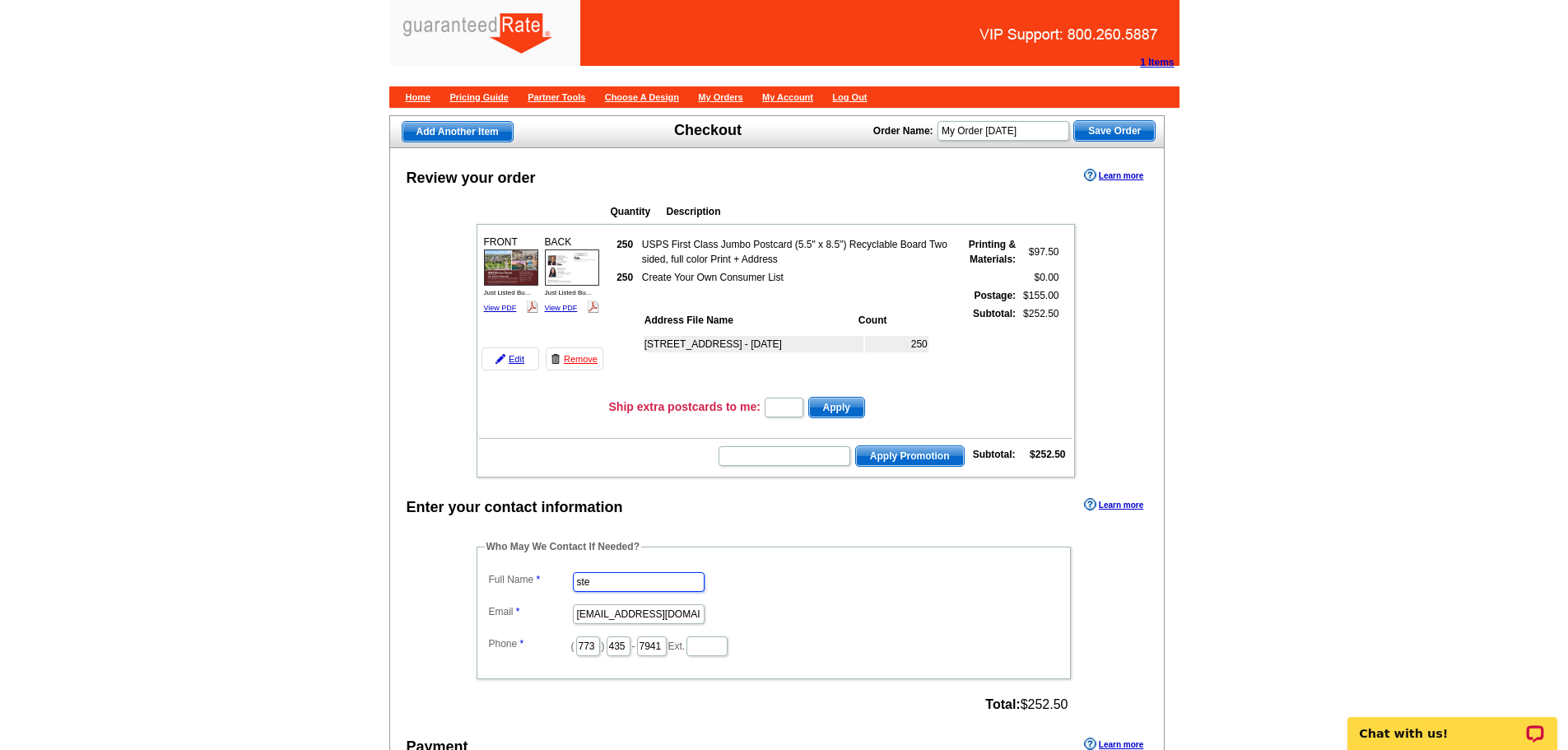
type input "Steve Waniewski"
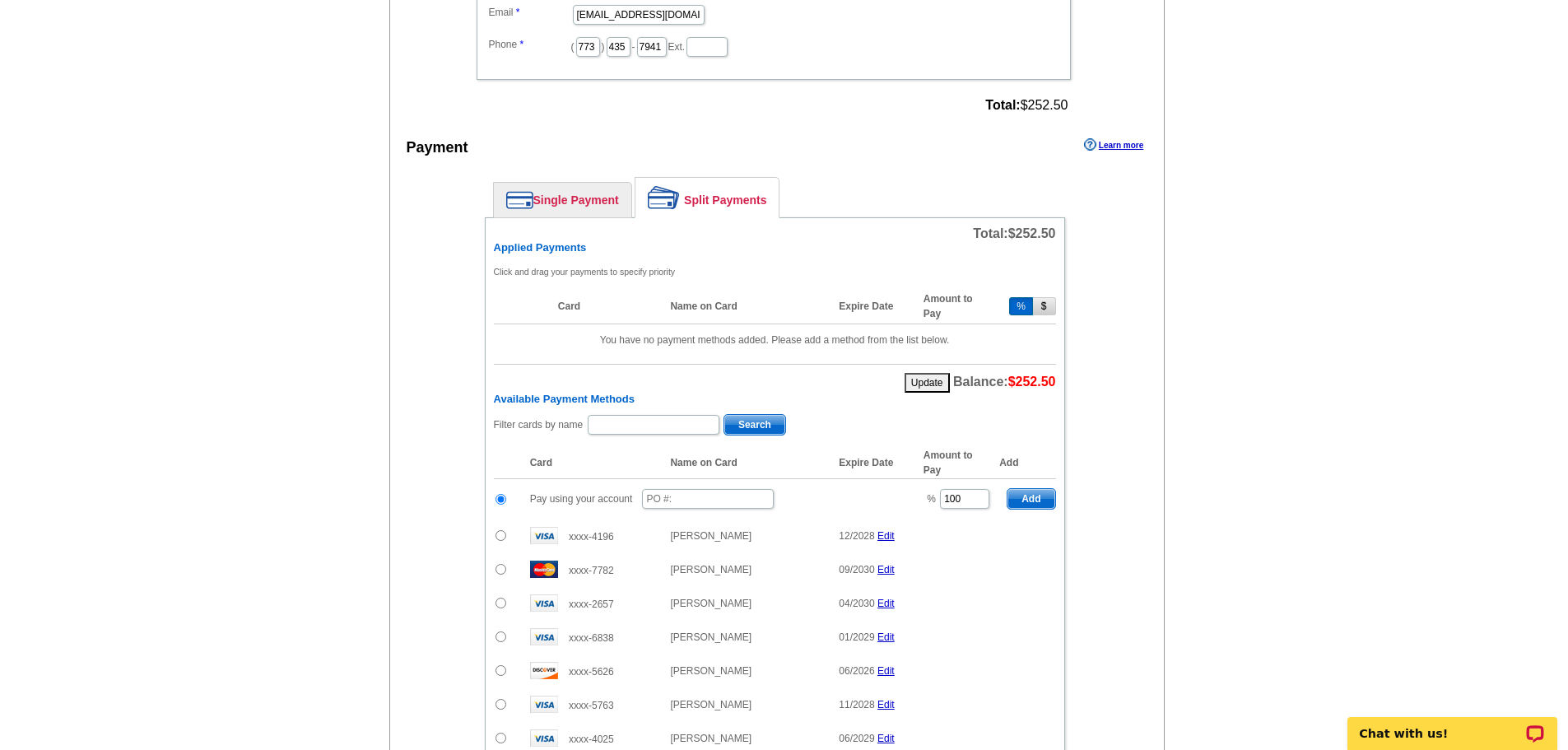
scroll to position [606, 0]
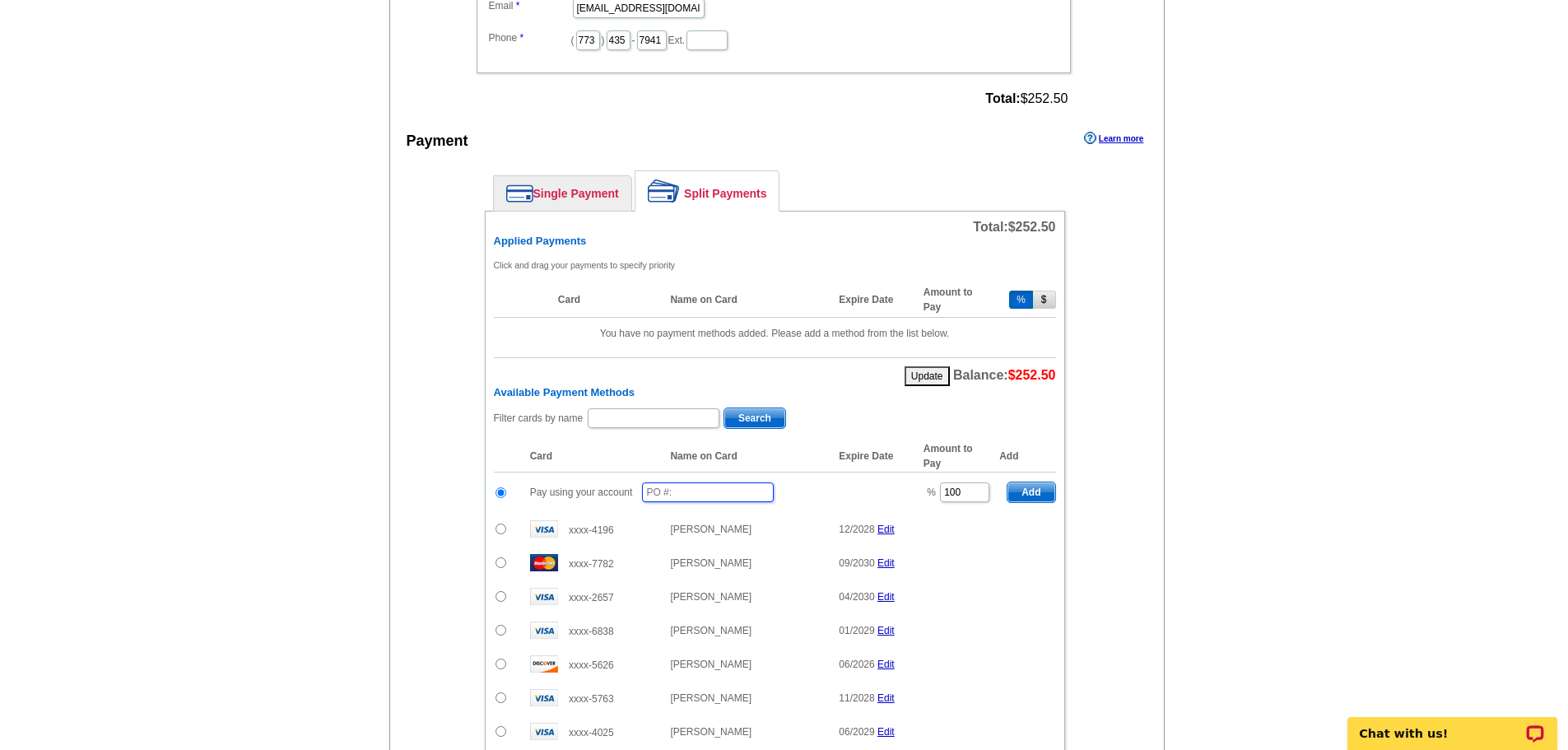
click at [692, 496] on input "text" at bounding box center [708, 492] width 132 height 20
click at [957, 497] on input "100" at bounding box center [964, 492] width 50 height 20
type input "50"
click at [713, 496] on input "text" at bounding box center [708, 492] width 132 height 20
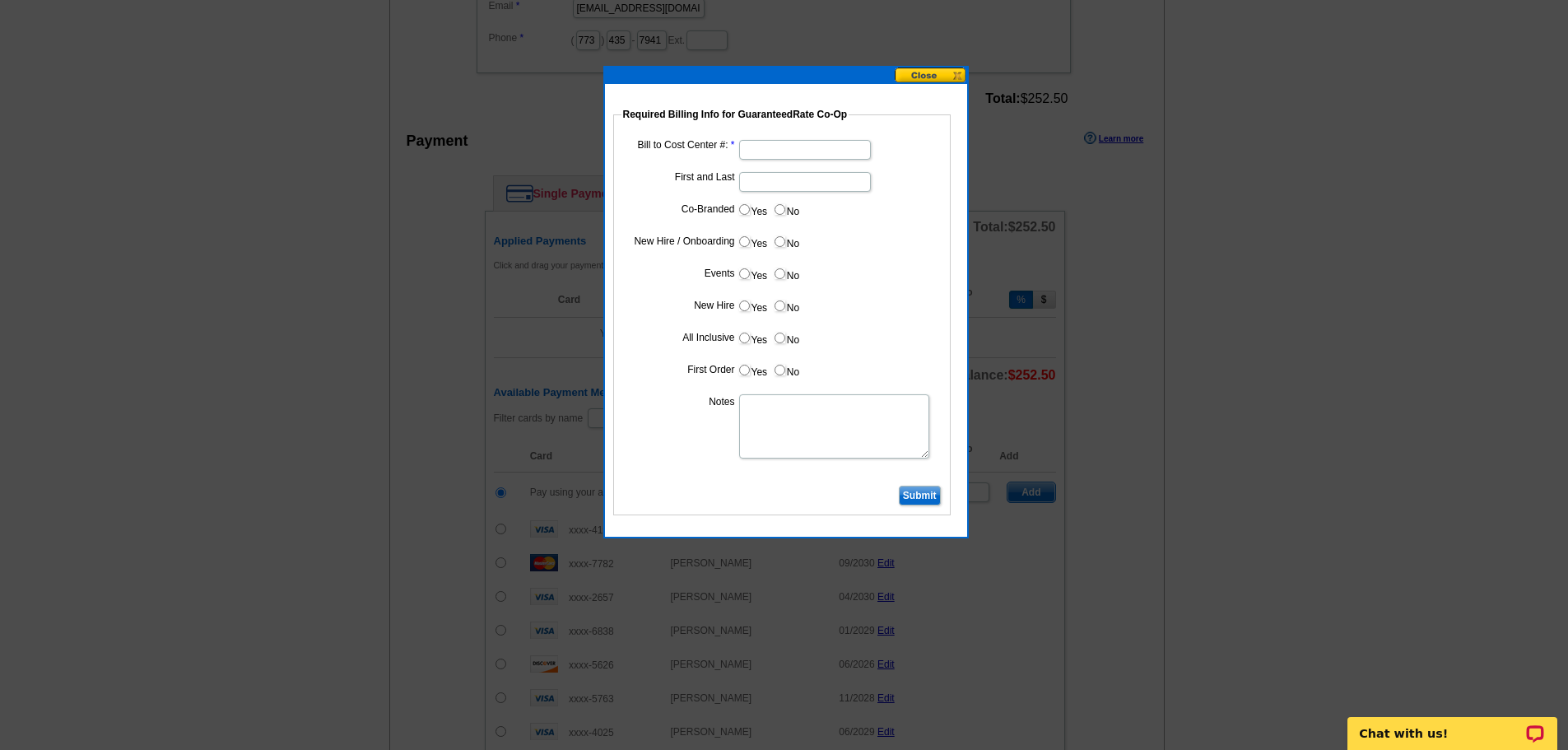
type input "09252025_1112_SW"
click at [797, 152] on input "Bill to Cost Center #:" at bounding box center [805, 150] width 132 height 20
click at [792, 155] on input "Bill to Cost Center #:" at bounding box center [805, 150] width 132 height 20
type input "1695"
click at [786, 184] on input "First and Last" at bounding box center [805, 181] width 132 height 20
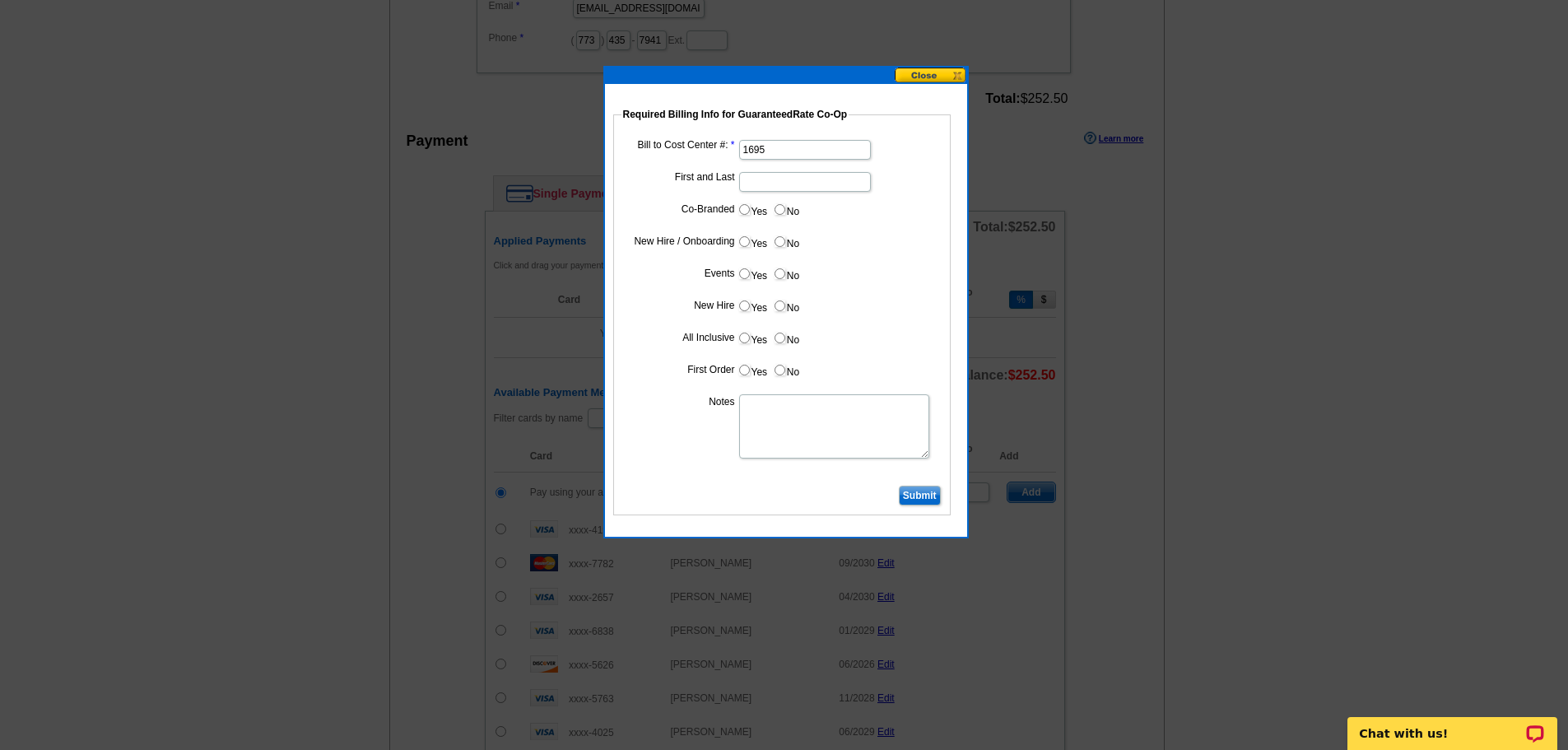
type input "x"
type input "Caleb Buczek"
click at [741, 209] on input "Yes" at bounding box center [744, 209] width 10 height 10
radio input "true"
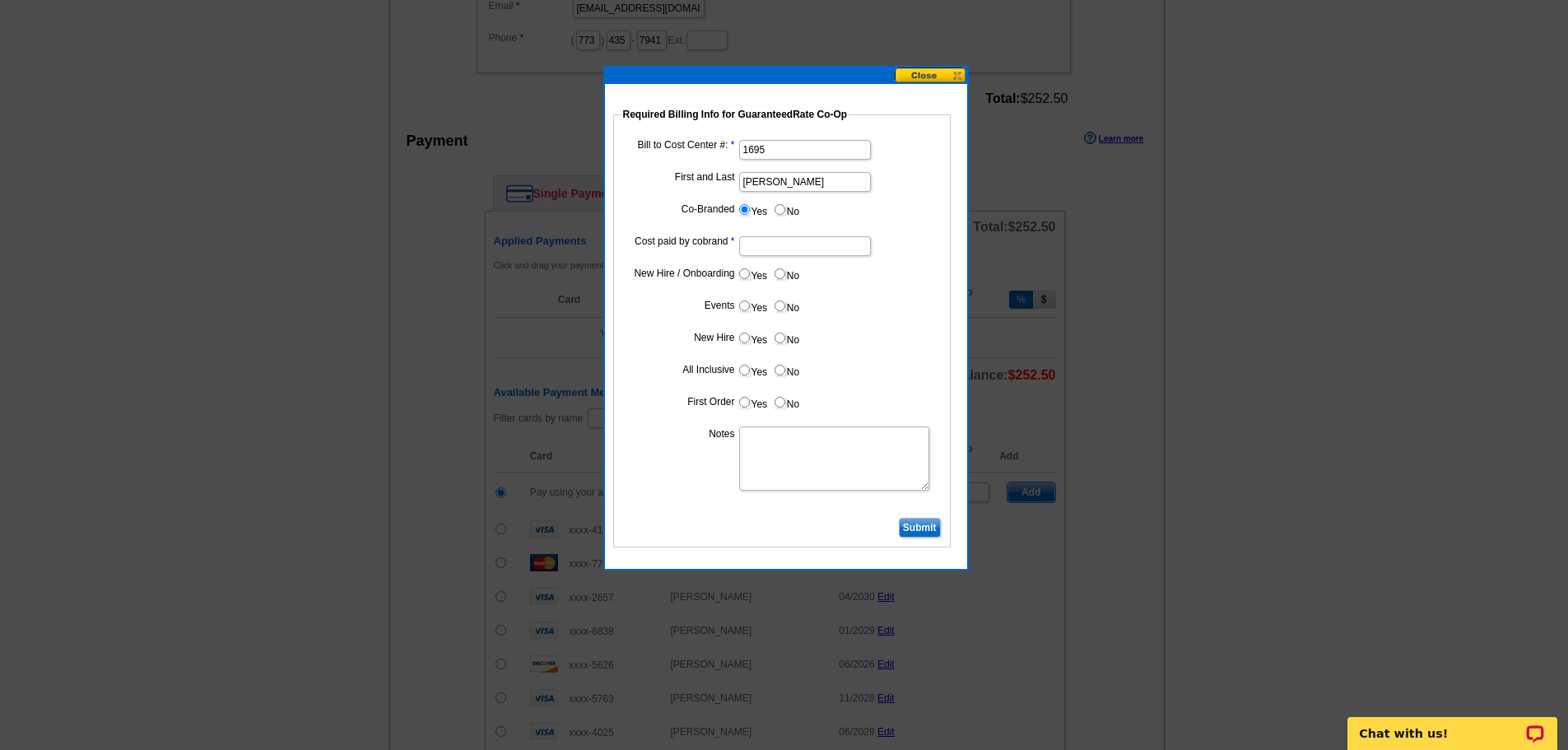
click at [767, 251] on input "Cost paid by cobrand" at bounding box center [805, 246] width 132 height 20
type input "50"
click at [784, 274] on input "No" at bounding box center [779, 273] width 10 height 10
radio input "true"
click at [780, 304] on input "No" at bounding box center [779, 305] width 10 height 10
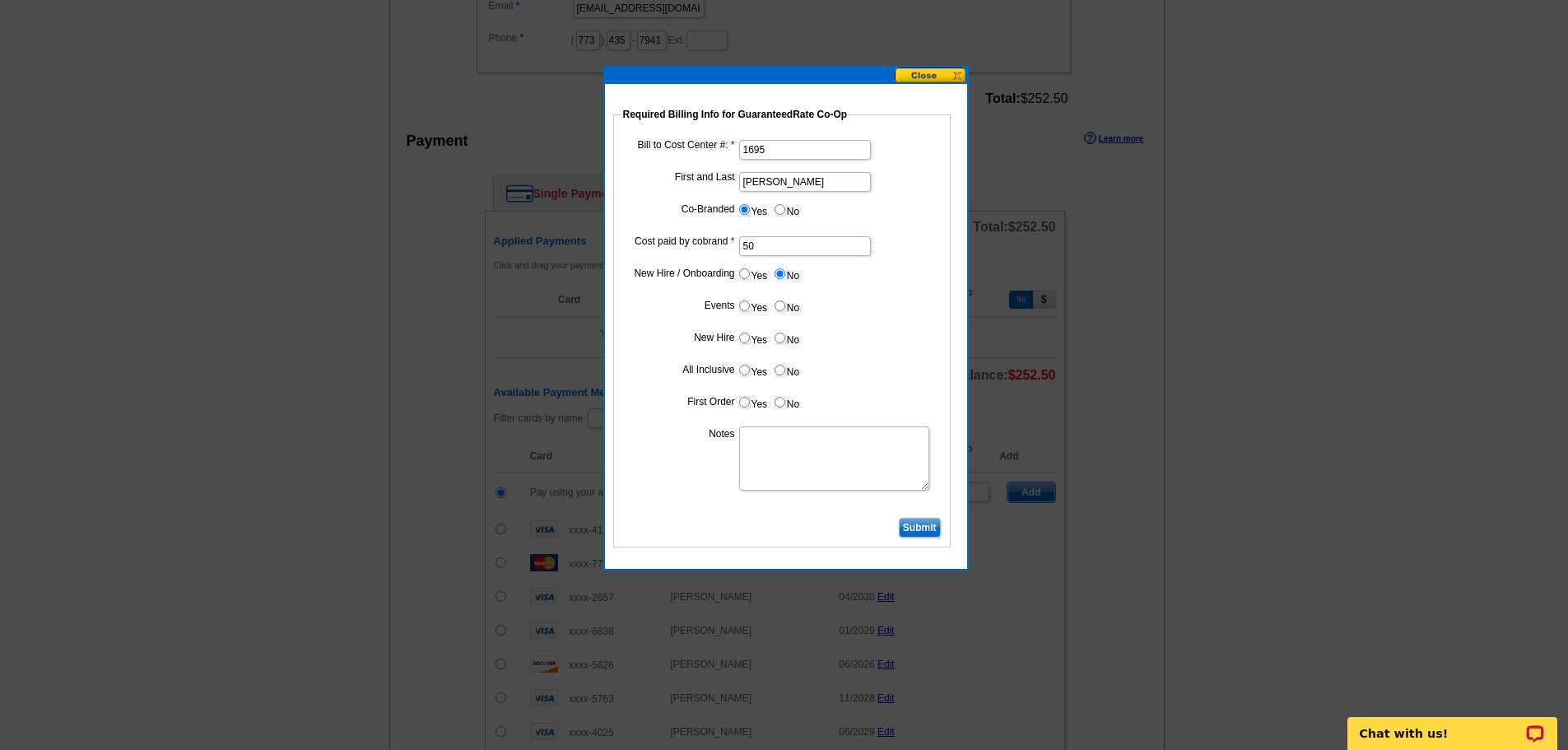
radio input "true"
click at [780, 335] on input "No" at bounding box center [779, 338] width 10 height 10
radio input "true"
click at [778, 370] on input "No" at bounding box center [779, 369] width 10 height 10
radio input "true"
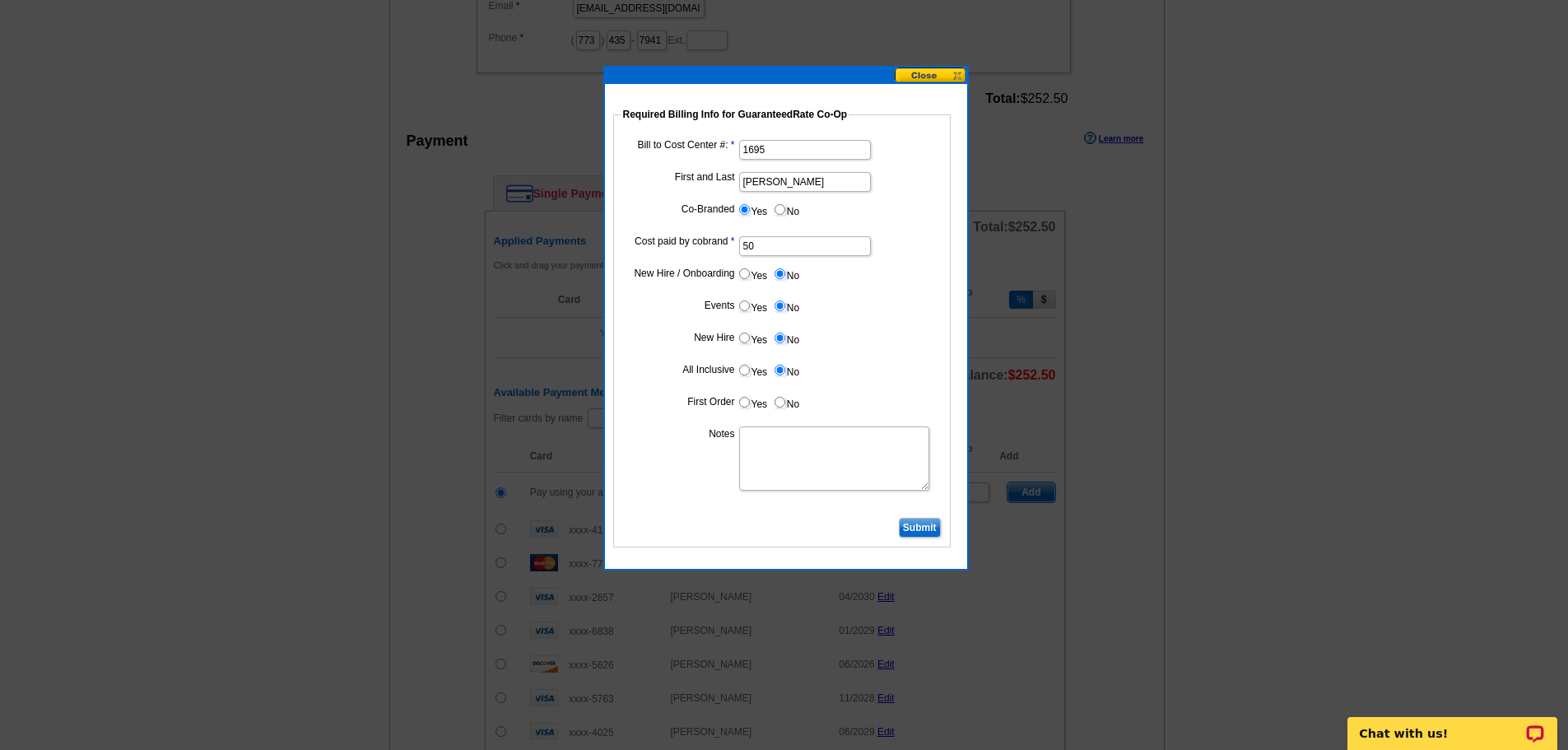
click at [780, 412] on dd "Yes No" at bounding box center [782, 405] width 321 height 25
click at [780, 404] on input "No" at bounding box center [779, 401] width 10 height 10
radio input "true"
click at [782, 426] on textarea "Notes" at bounding box center [834, 458] width 190 height 65
type textarea "50 50 cost split bill to CC 1695"
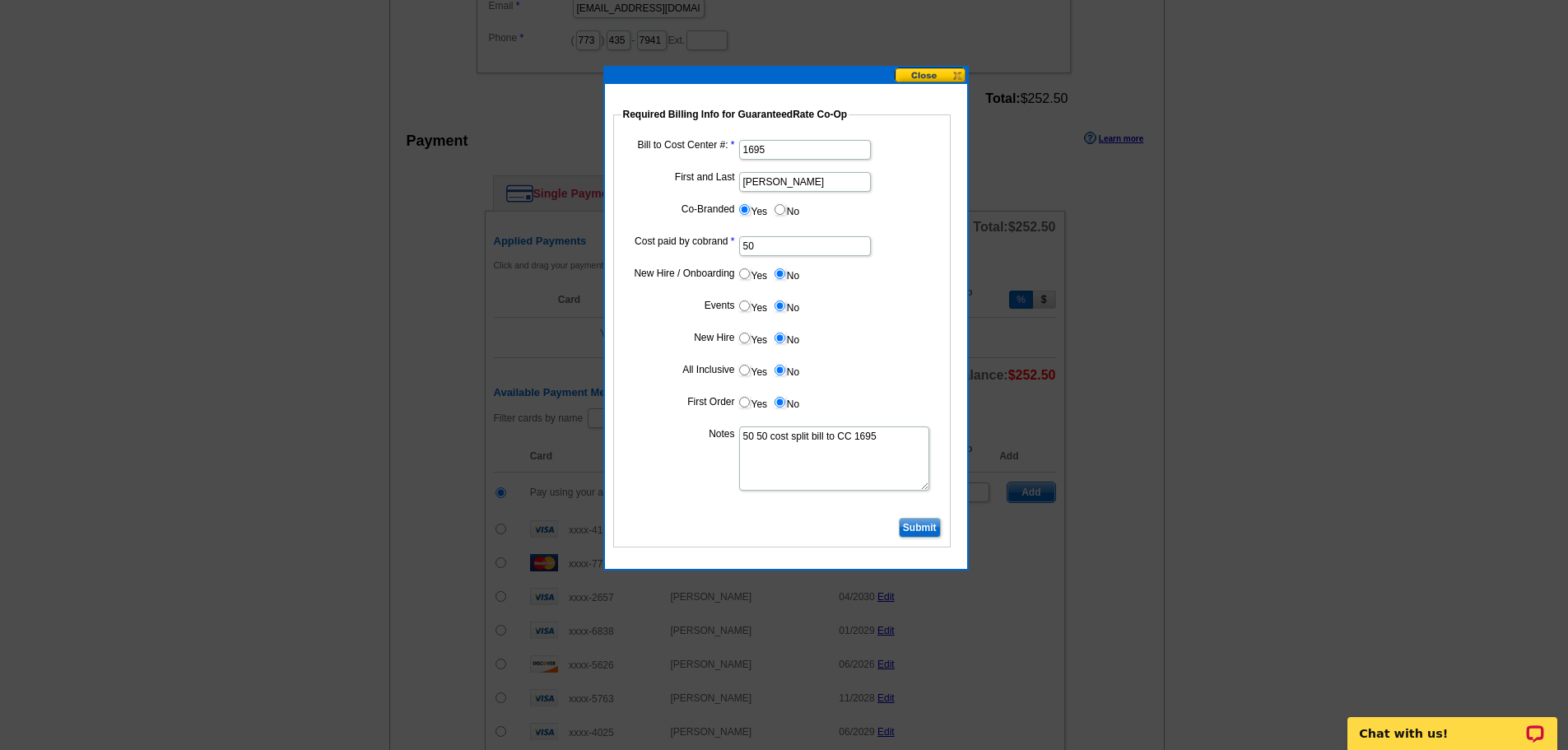
click at [912, 514] on fieldset "Required Billing Info for GuaranteedRate Co-Op Bill to Cost Center #: 1695 Firs…" at bounding box center [782, 326] width 338 height 440
click at [913, 538] on fieldset "Required Billing Info for GuaranteedRate Co-Op Bill to Cost Center #: 1695 Firs…" at bounding box center [782, 326] width 338 height 440
click at [918, 526] on input "Submit" at bounding box center [919, 527] width 42 height 20
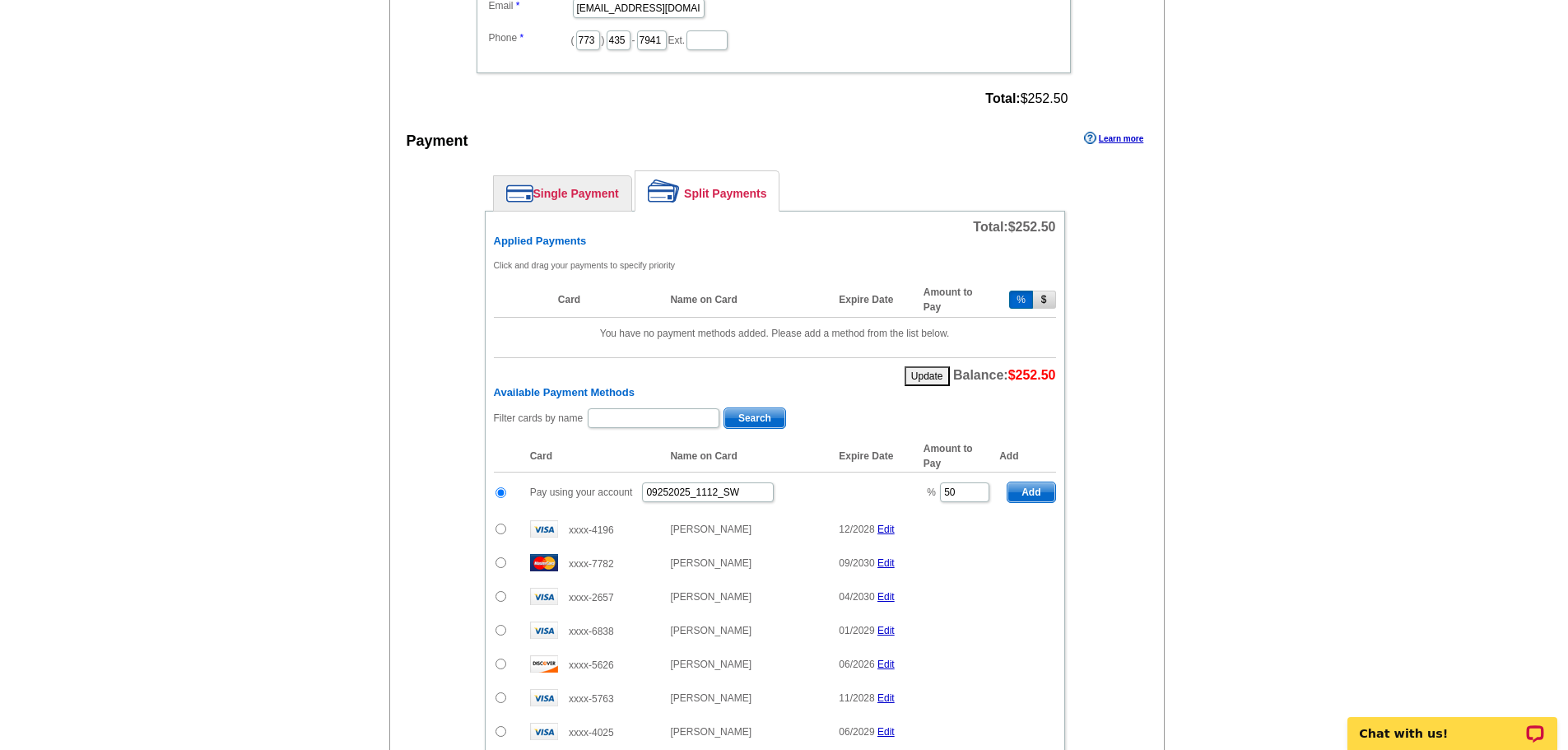
click at [1039, 494] on span "Add" at bounding box center [1031, 492] width 47 height 20
type input "100"
radio input "false"
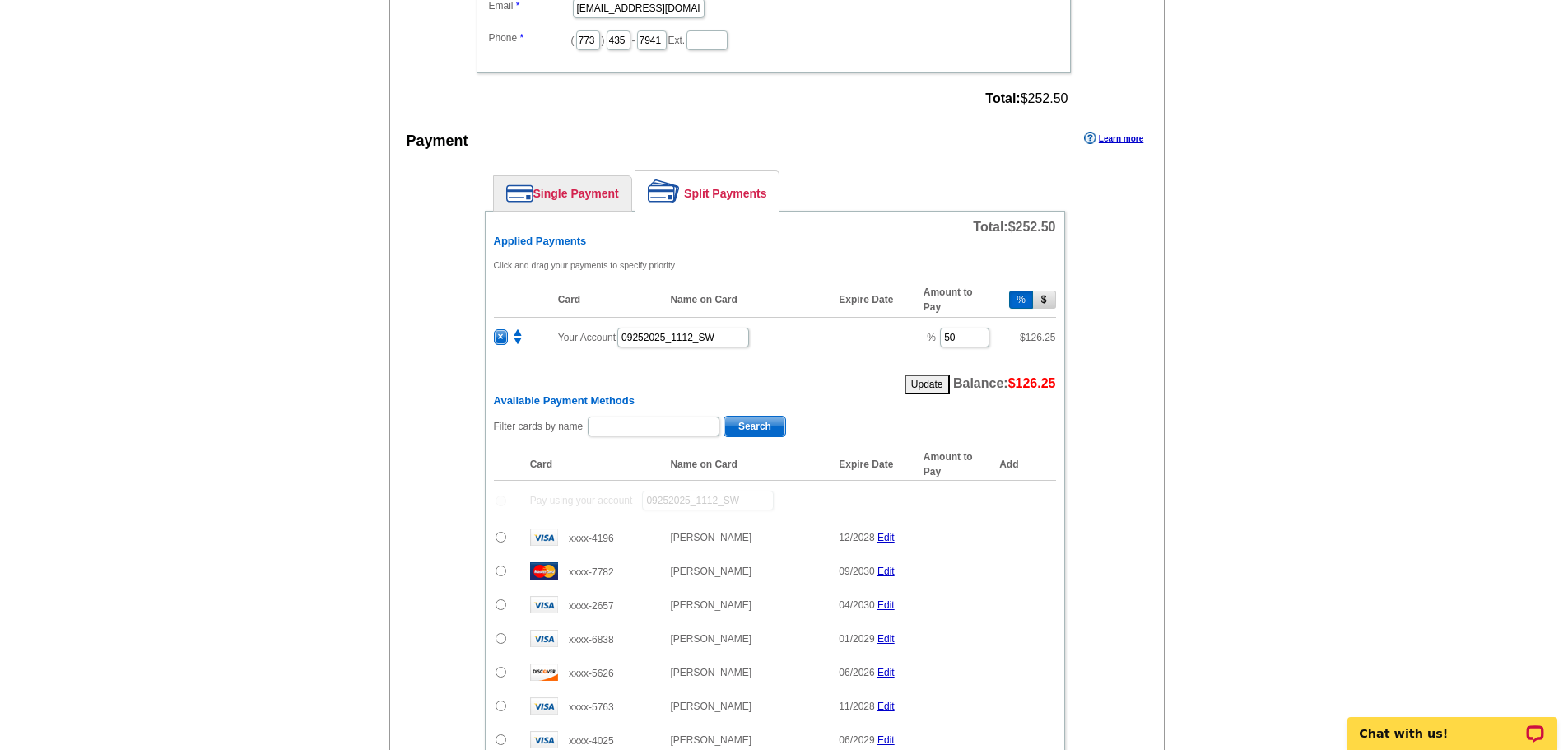
click at [494, 568] on td at bounding box center [508, 570] width 28 height 34
click at [506, 574] on input "radio" at bounding box center [500, 570] width 10 height 10
click at [1028, 573] on span "Add" at bounding box center [1031, 573] width 47 height 20
radio input "false"
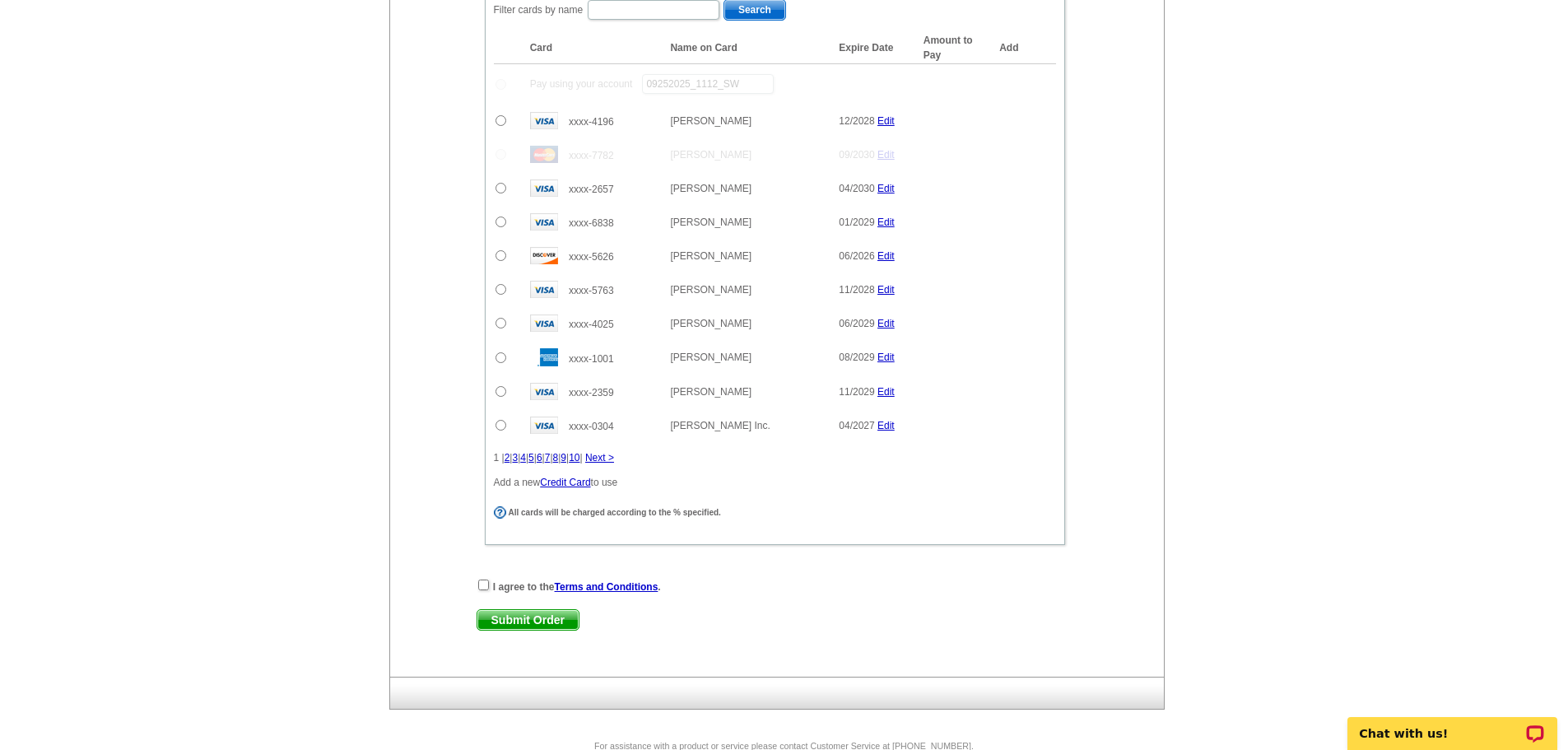
scroll to position [1118, 0]
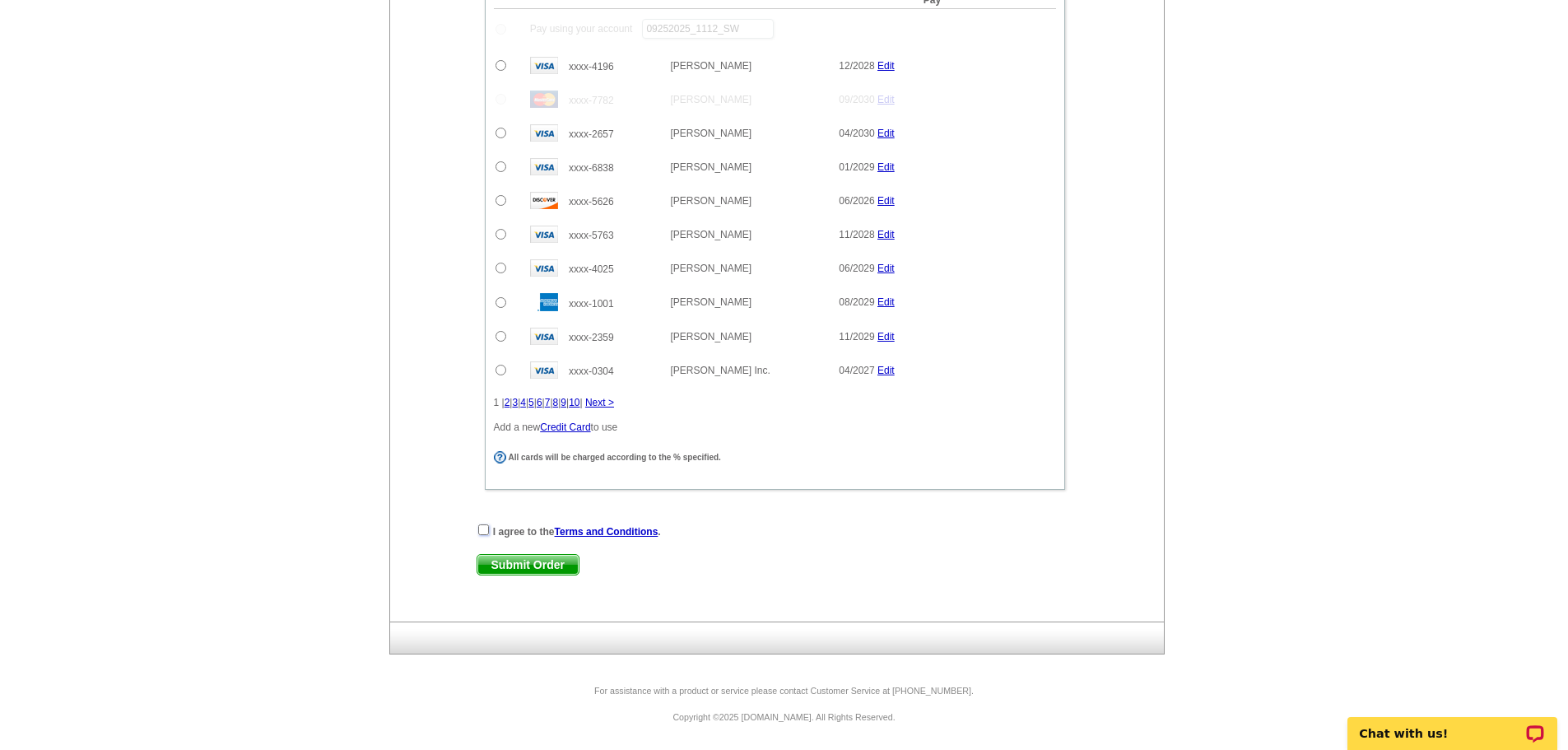
click at [482, 529] on input "checkbox" at bounding box center [482, 529] width 10 height 10
checkbox input "true"
click at [506, 565] on span "Submit Order" at bounding box center [528, 564] width 101 height 20
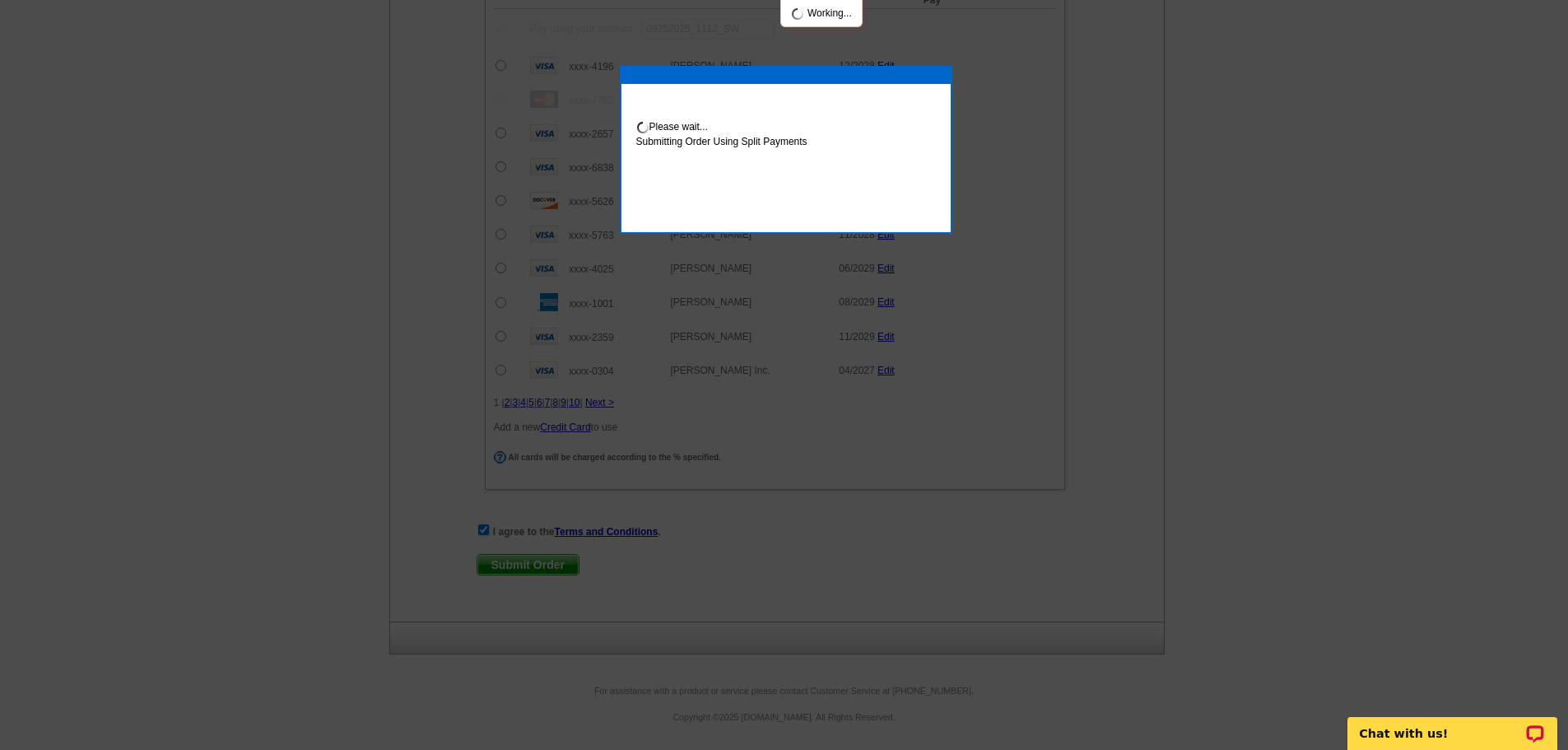
scroll to position [1201, 0]
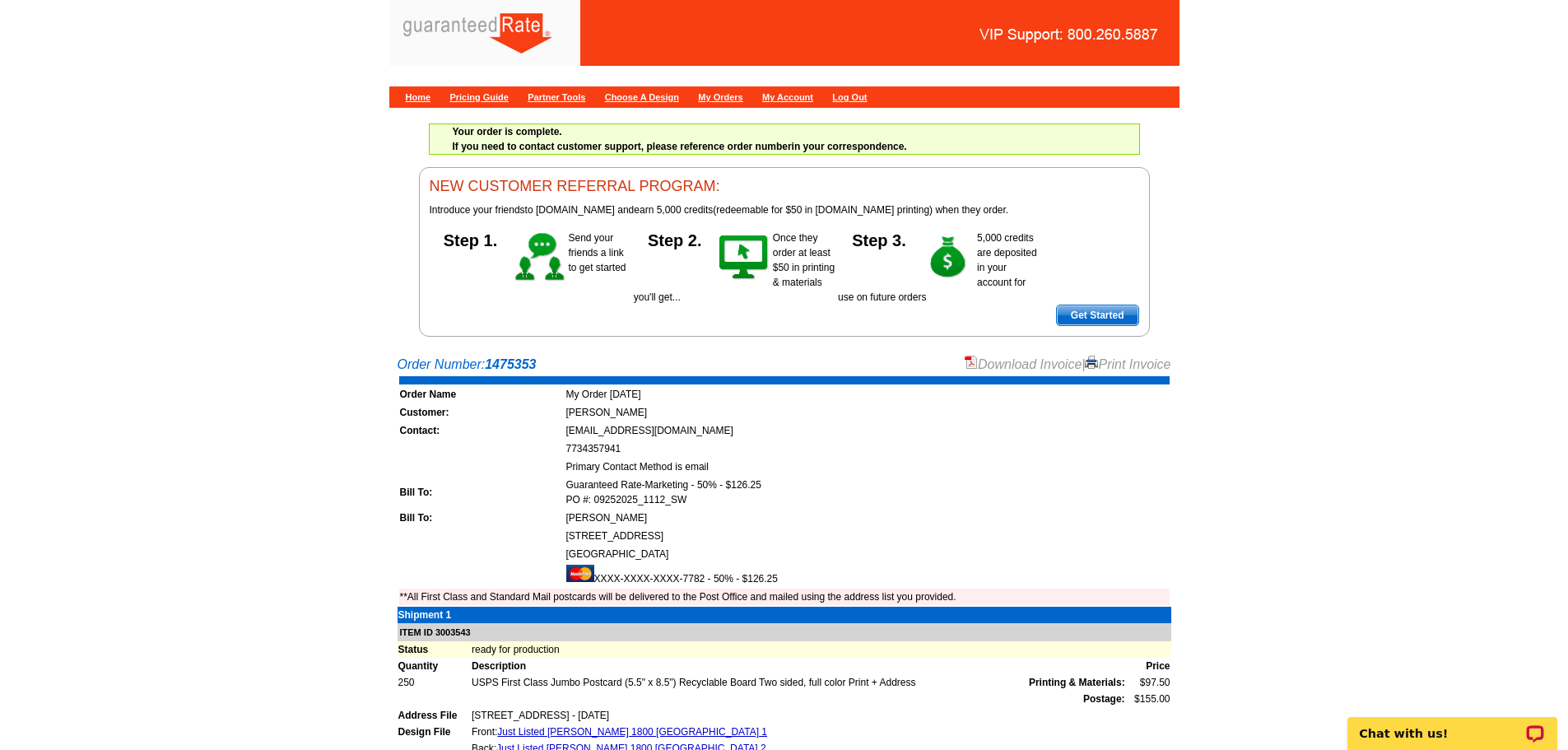
click at [1007, 364] on link "Download Invoice" at bounding box center [1023, 364] width 117 height 14
